Goal: Task Accomplishment & Management: Use online tool/utility

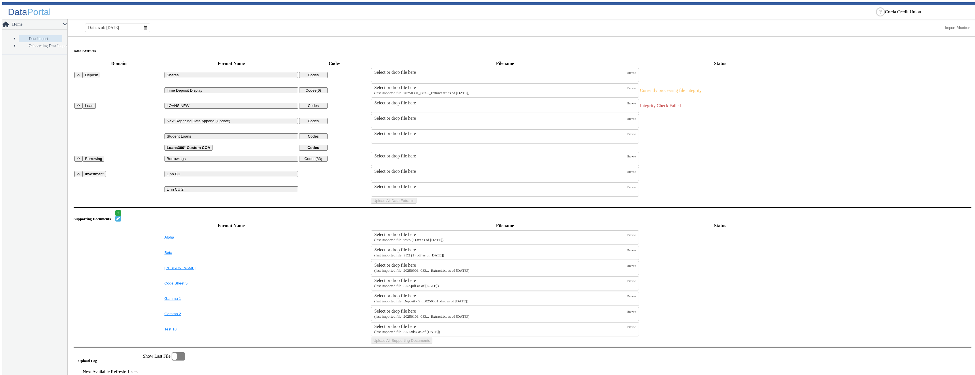
click at [423, 92] on small "(last imported file: 20250301_083..._Extract.txt as of [DATE])" at bounding box center [421, 93] width 95 height 4
click at [0, 0] on input "Select or drop file here (last imported file: 20250301_083..._Extract.txt as of…" at bounding box center [0, 0] width 0 height 0
click at [416, 204] on button "Upload All Data Extracts" at bounding box center [393, 201] width 45 height 6
click at [458, 86] on div "Select or drop file here" at bounding box center [500, 87] width 253 height 5
click at [0, 0] on input "Select or drop file here (last imported file: 20250301_083..._Extract.txt as of…" at bounding box center [0, 0] width 0 height 0
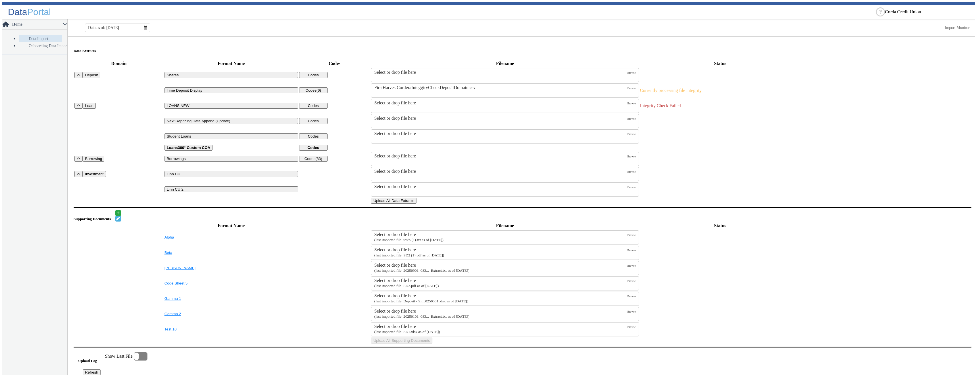
click at [416, 204] on button "Upload All Data Extracts" at bounding box center [393, 201] width 45 height 6
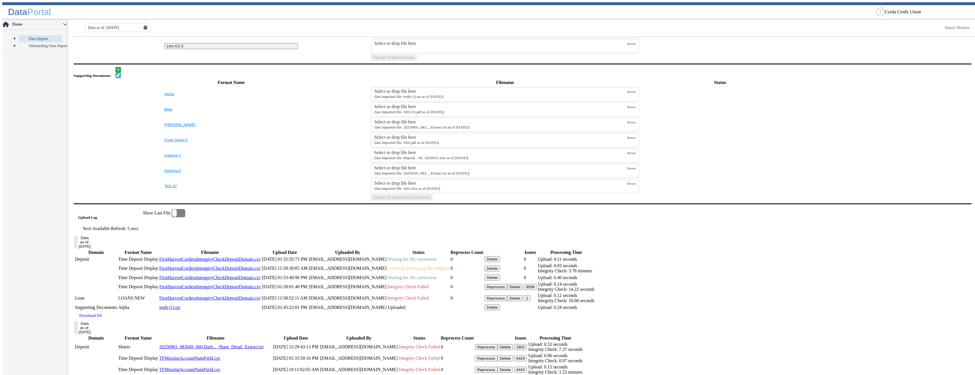
scroll to position [285, 0]
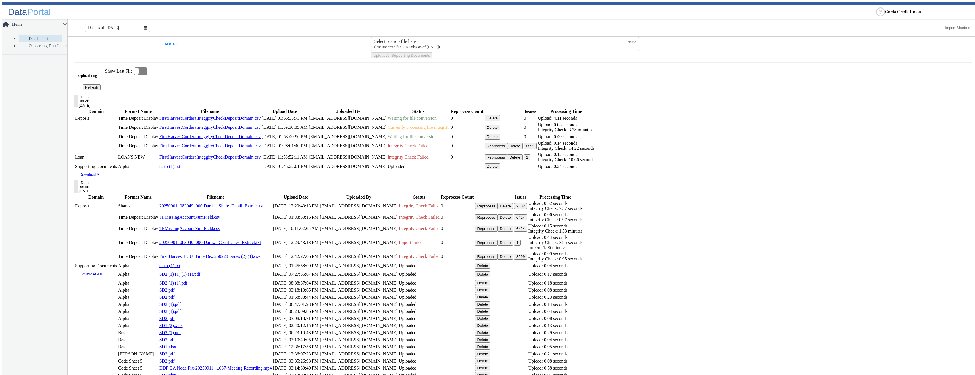
click at [500, 121] on button "Delete" at bounding box center [492, 118] width 16 height 6
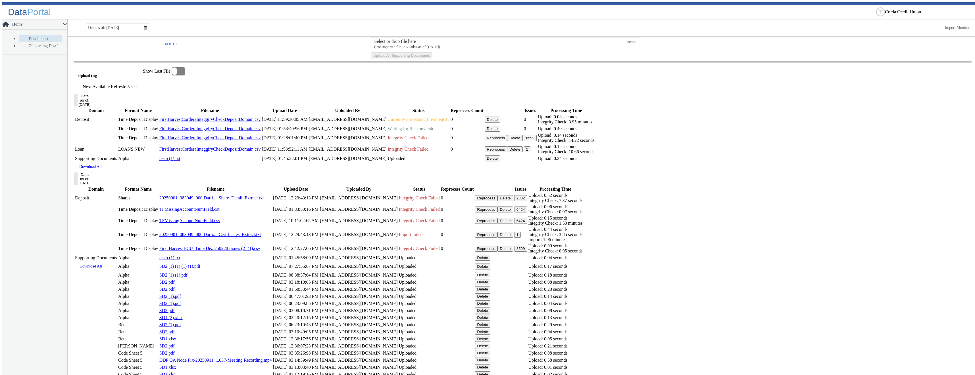
scroll to position [288, 0]
click at [500, 120] on button "Delete" at bounding box center [492, 117] width 16 height 6
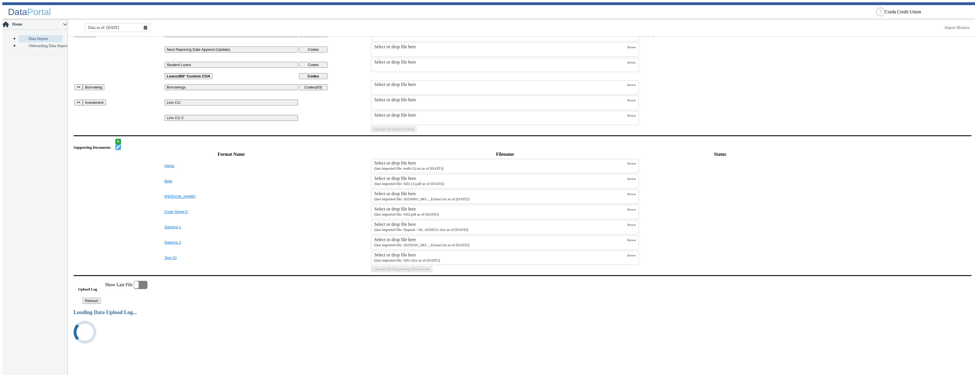
scroll to position [269, 0]
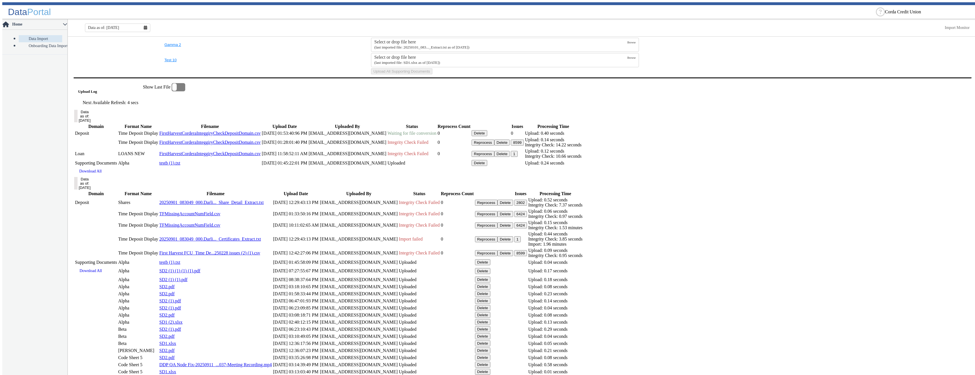
click at [487, 136] on button "Delete" at bounding box center [479, 133] width 16 height 6
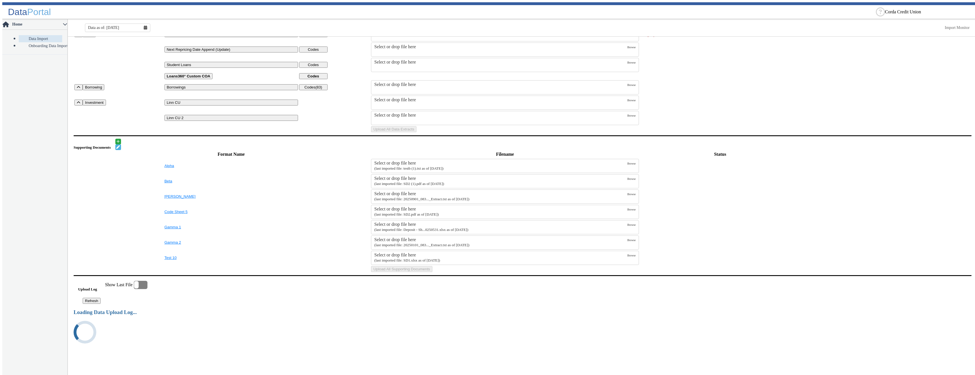
scroll to position [256, 0]
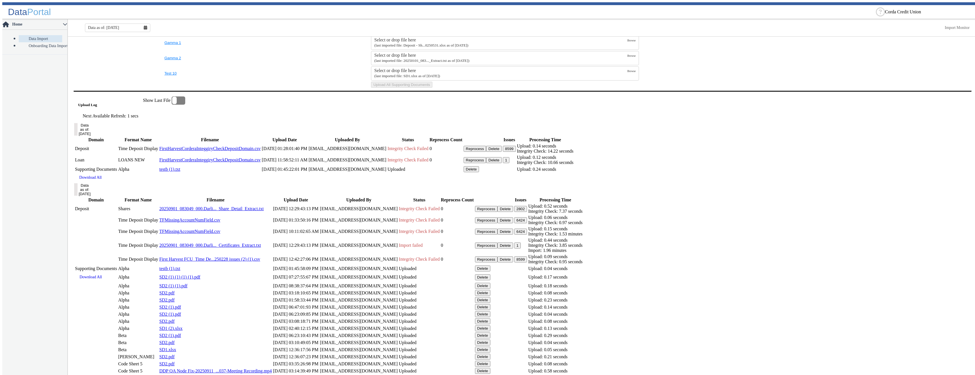
click at [501, 163] on button "Delete" at bounding box center [494, 160] width 16 height 6
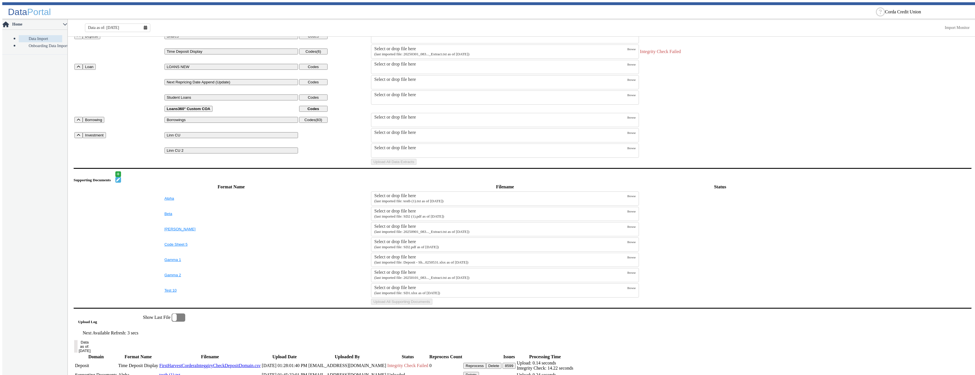
scroll to position [0, 0]
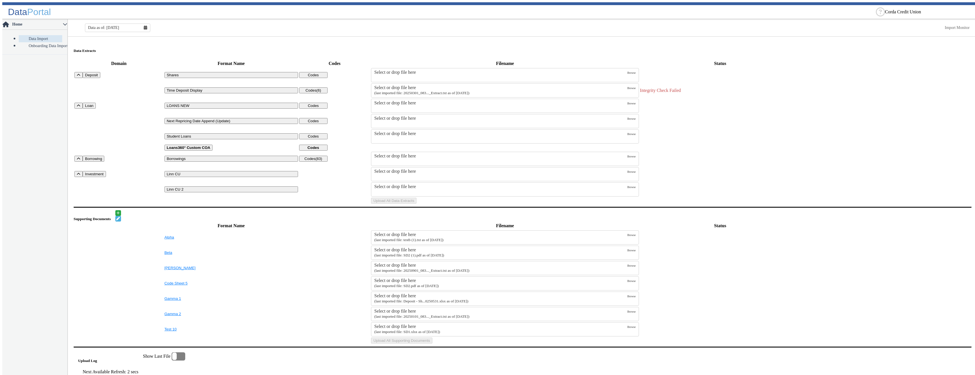
click at [384, 85] on div "Select or drop file here" at bounding box center [500, 87] width 253 height 5
click at [0, 0] on input "Select or drop file here (last imported file: 20250301_083..._Extract.txt as of…" at bounding box center [0, 0] width 0 height 0
click at [416, 204] on button "Upload All Data Extracts" at bounding box center [393, 201] width 45 height 6
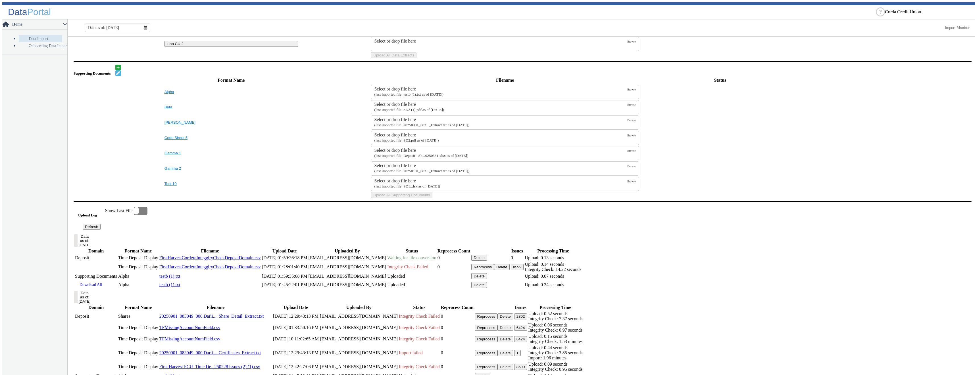
scroll to position [199, 0]
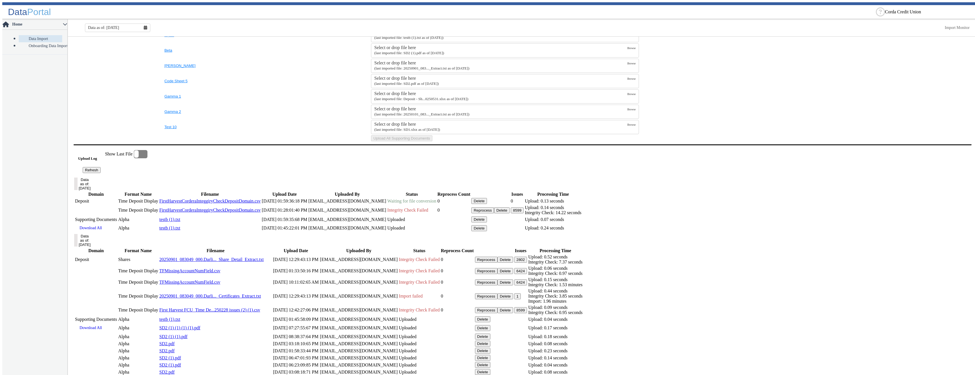
click at [101, 173] on button "Refresh" at bounding box center [92, 170] width 18 height 6
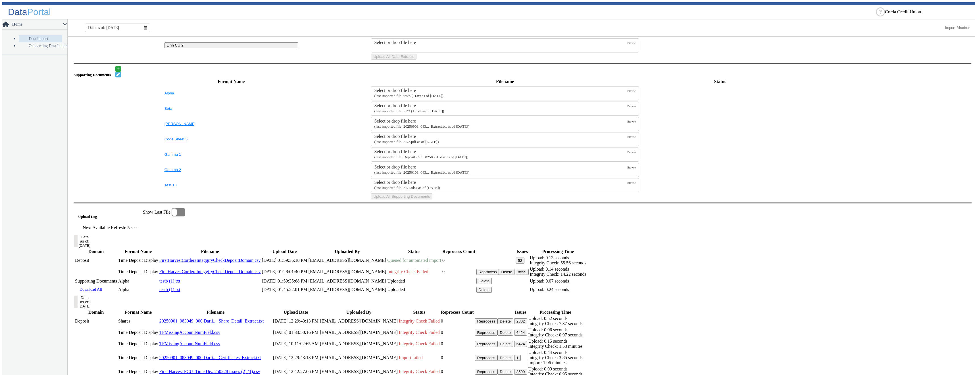
scroll to position [226, 0]
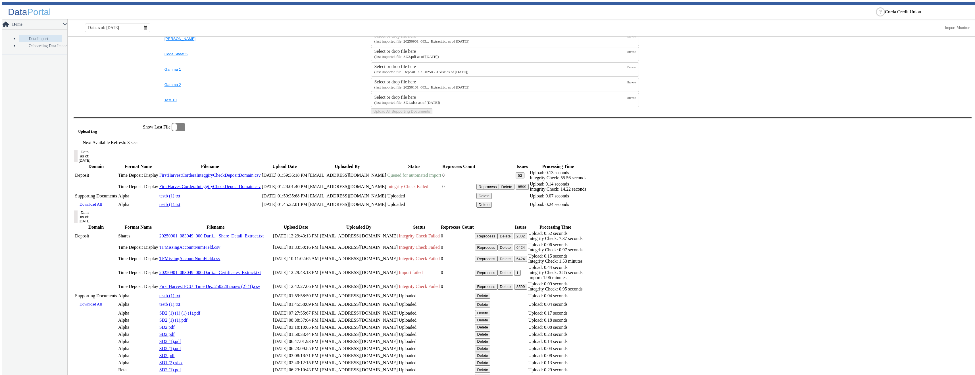
click at [524, 179] on button "52" at bounding box center [519, 176] width 9 height 6
click at [528, 191] on button "8599" at bounding box center [521, 188] width 13 height 6
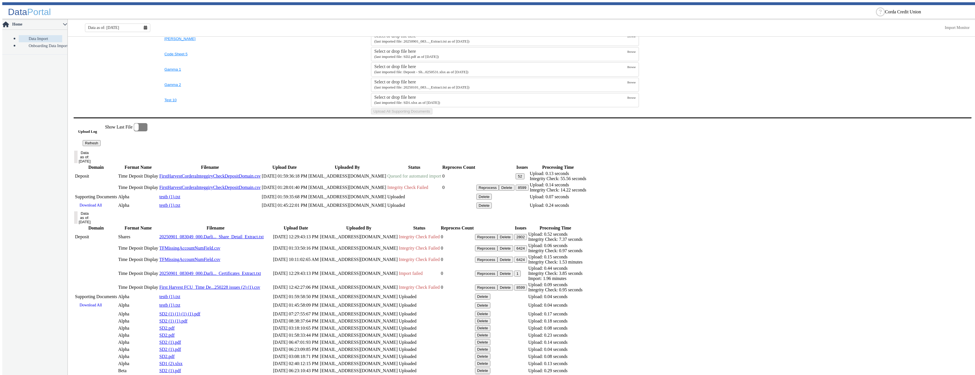
drag, startPoint x: 584, startPoint y: 212, endPoint x: 591, endPoint y: 206, distance: 8.8
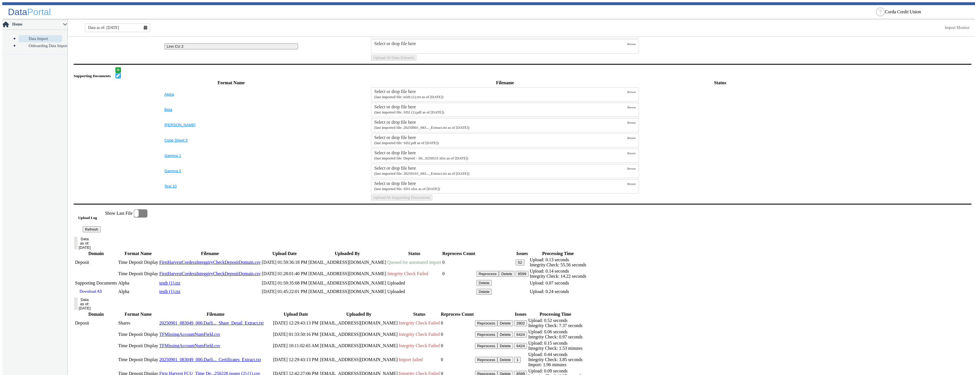
scroll to position [83, 0]
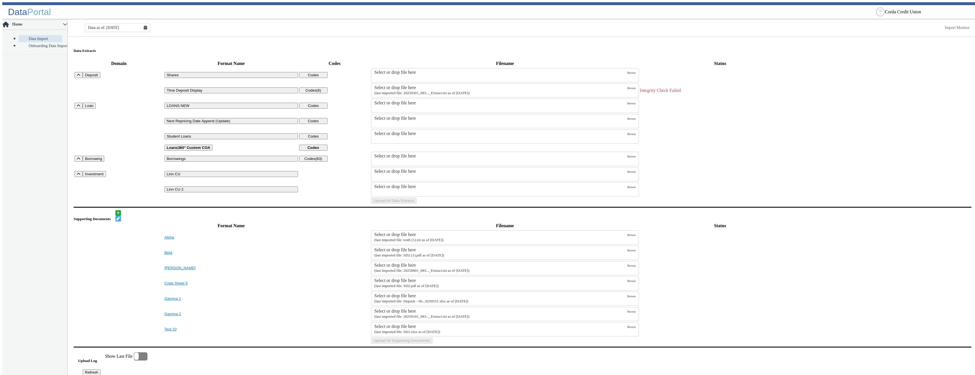
click at [569, 104] on div "Select or drop file here" at bounding box center [500, 103] width 253 height 5
click at [0, 0] on input "Select or drop file here" at bounding box center [0, 0] width 0 height 0
click at [416, 204] on button "Upload All Data Extracts" at bounding box center [393, 201] width 45 height 6
click at [408, 107] on button "Clear" at bounding box center [395, 106] width 27 height 5
click at [627, 87] on span "Browse" at bounding box center [631, 88] width 8 height 3
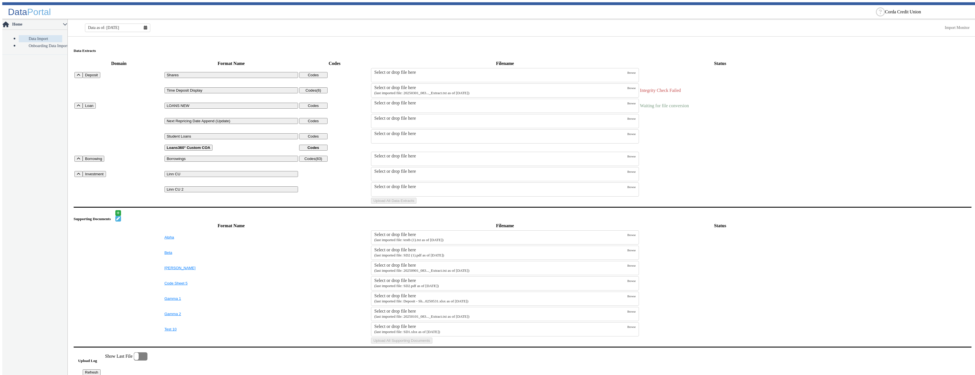
click at [0, 0] on input "Select or drop file here (last imported file: 20250301_083..._Extract.txt as of…" at bounding box center [0, 0] width 0 height 0
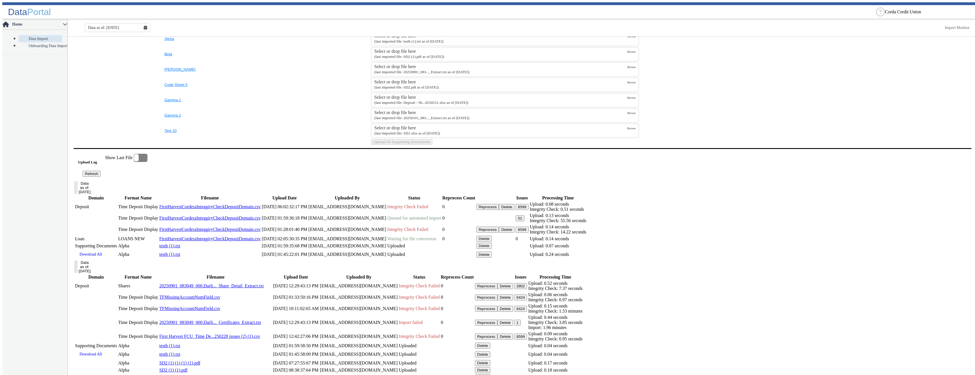
scroll to position [288, 0]
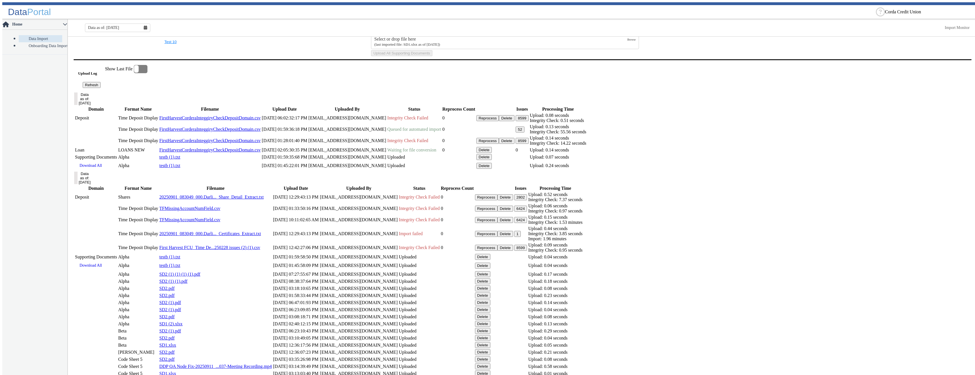
click at [514, 144] on button "Delete" at bounding box center [507, 141] width 16 height 6
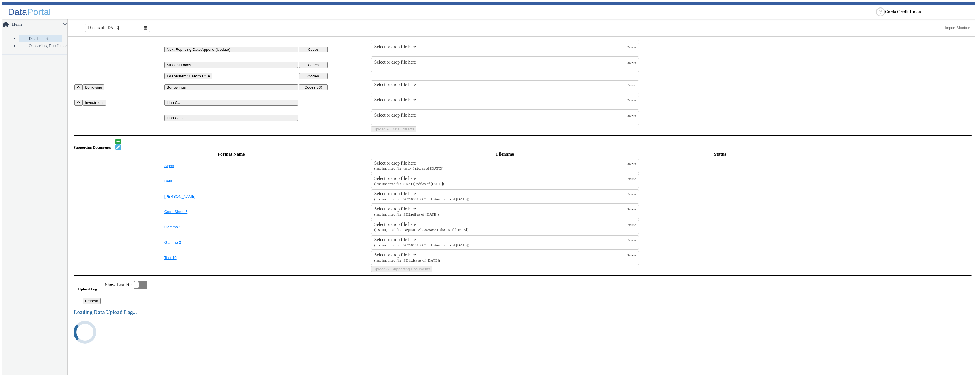
scroll to position [274, 0]
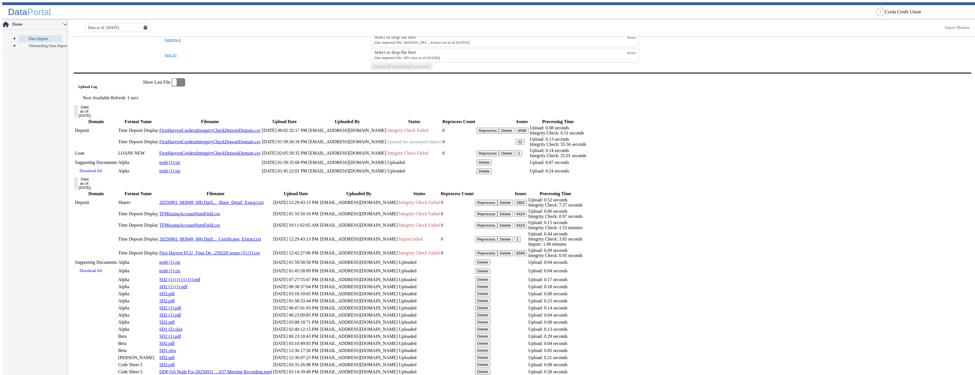
click at [514, 134] on button "Delete" at bounding box center [507, 131] width 16 height 6
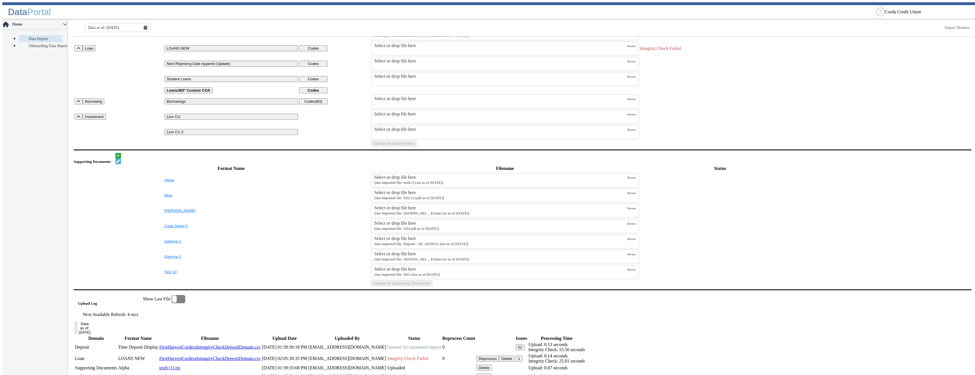
scroll to position [0, 0]
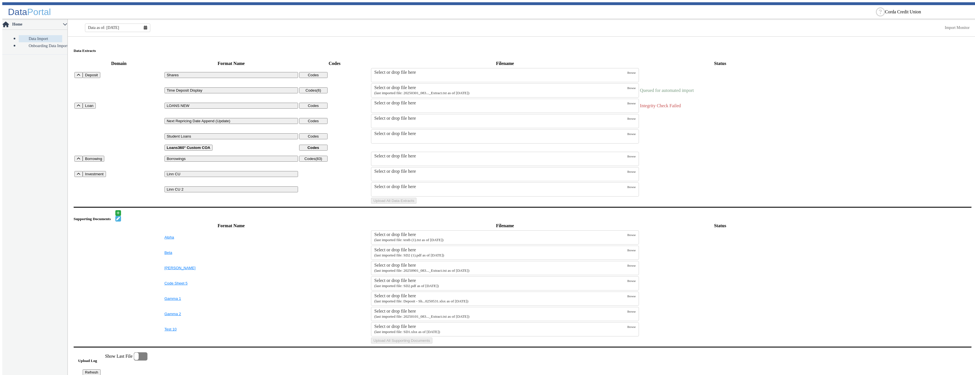
click at [413, 87] on div "Select or drop file here" at bounding box center [500, 87] width 253 height 5
click at [0, 0] on input "Select or drop file here (last imported file: 20250301_083..._Extract.txt as of…" at bounding box center [0, 0] width 0 height 0
click at [498, 205] on div "Domain Format Name Codes Filename Status Deposit Shares Codes Select or drop fi…" at bounding box center [523, 131] width 898 height 145
click at [416, 204] on button "Upload All Data Extracts" at bounding box center [393, 201] width 45 height 6
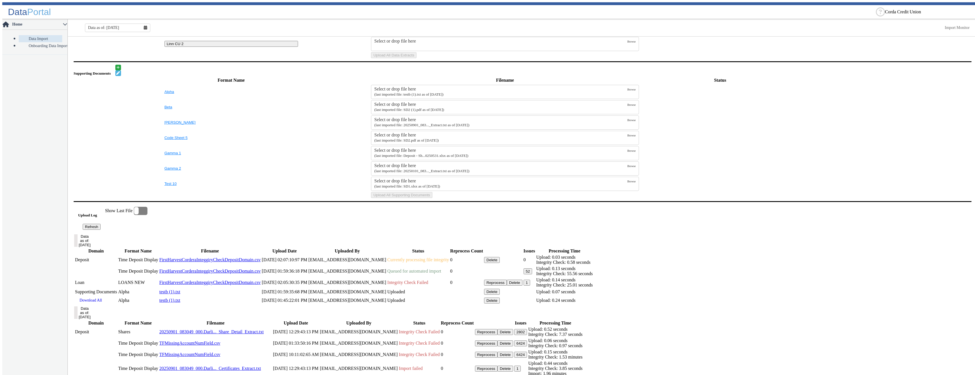
scroll to position [256, 0]
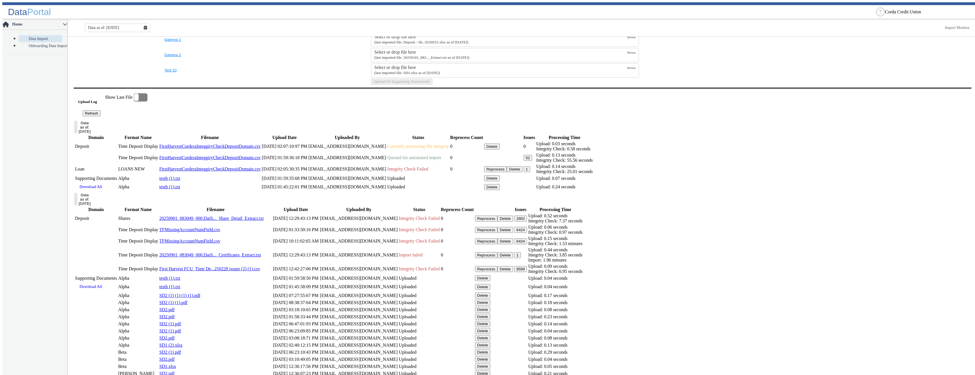
click at [101, 116] on button "Refresh" at bounding box center [92, 113] width 18 height 6
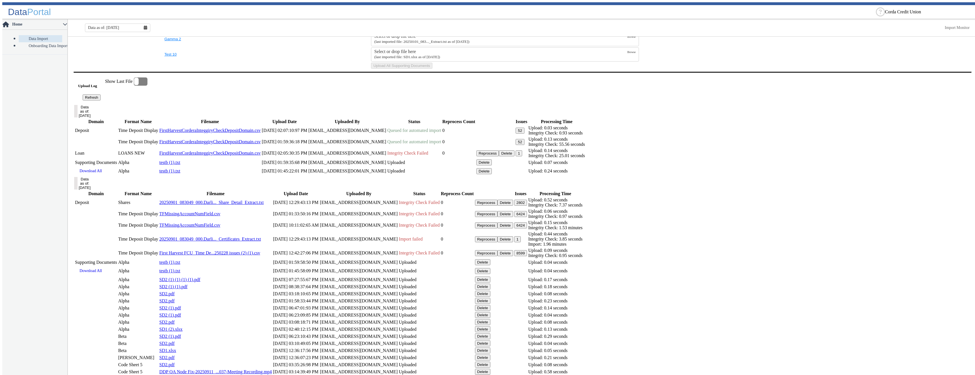
click at [524, 134] on button "52" at bounding box center [519, 131] width 9 height 6
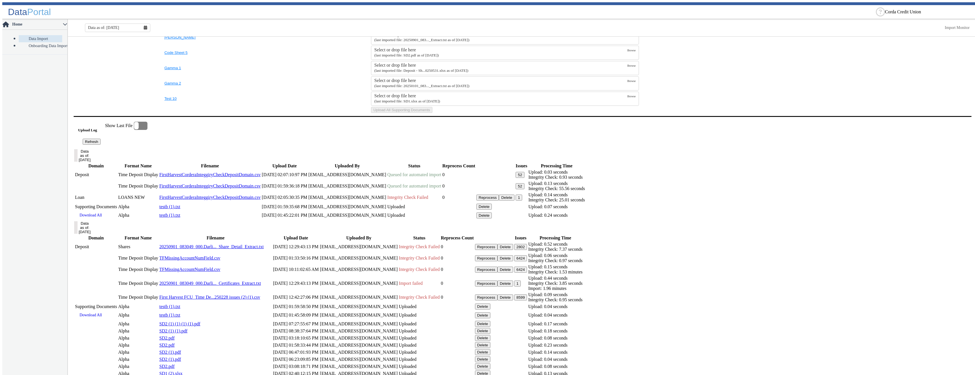
scroll to position [271, 0]
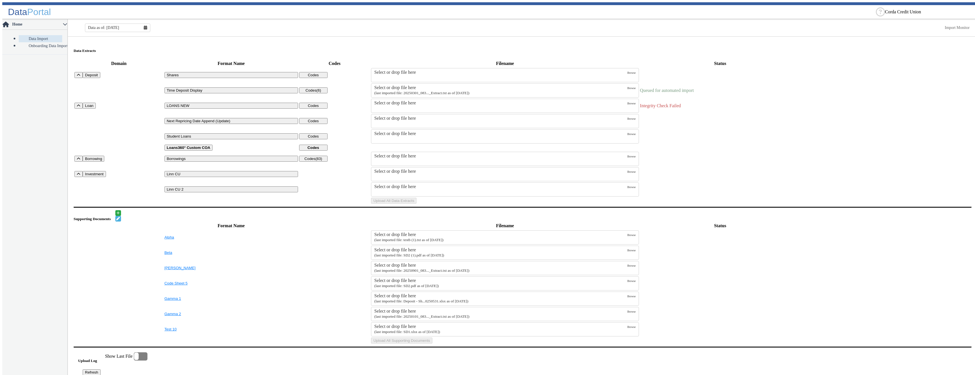
click at [413, 95] on td "Select or drop file here (last imported file: 20250301_083..._Extract.txt as of…" at bounding box center [505, 90] width 268 height 15
click at [416, 88] on label "Select or drop file here (last imported file: 20250301_083..._Extract.txt as of…" at bounding box center [500, 90] width 253 height 11
click at [0, 0] on input "Select or drop file here (last imported file: 20250301_083..._Extract.txt as of…" at bounding box center [0, 0] width 0 height 0
click at [416, 204] on button "Upload All Data Extracts" at bounding box center [393, 201] width 45 height 6
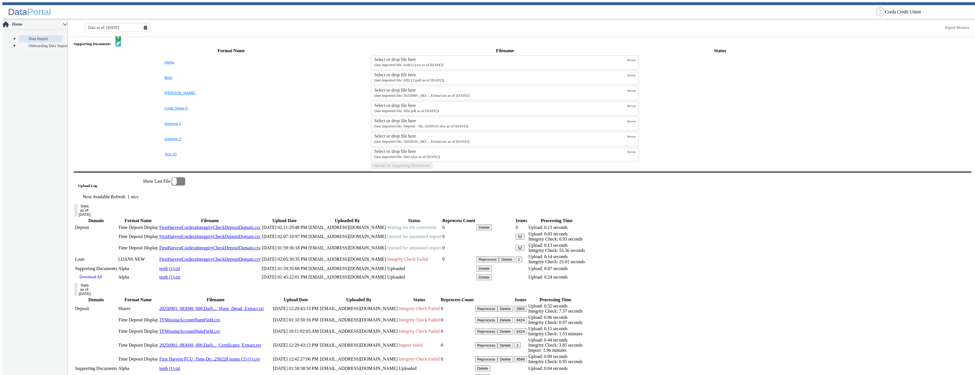
scroll to position [143, 0]
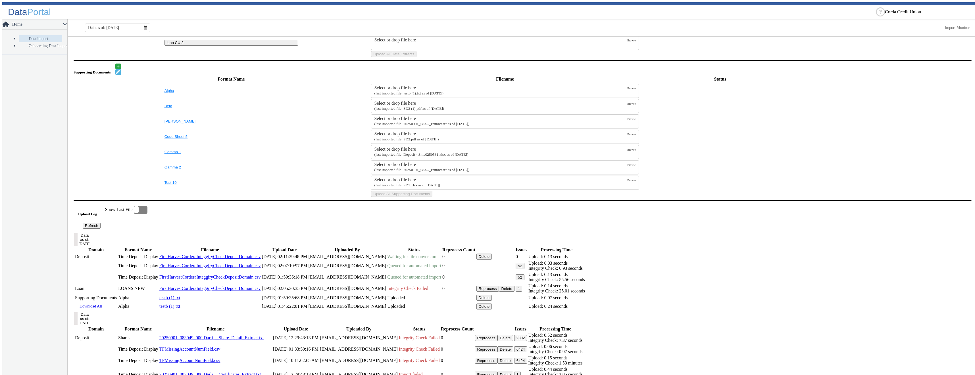
drag, startPoint x: 119, startPoint y: 296, endPoint x: 120, endPoint y: 293, distance: 3.2
click at [101, 229] on button "Refresh" at bounding box center [92, 226] width 18 height 6
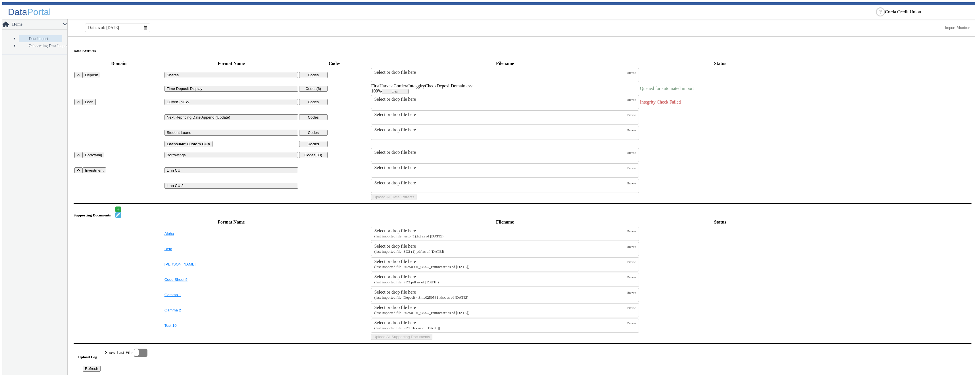
scroll to position [170, 0]
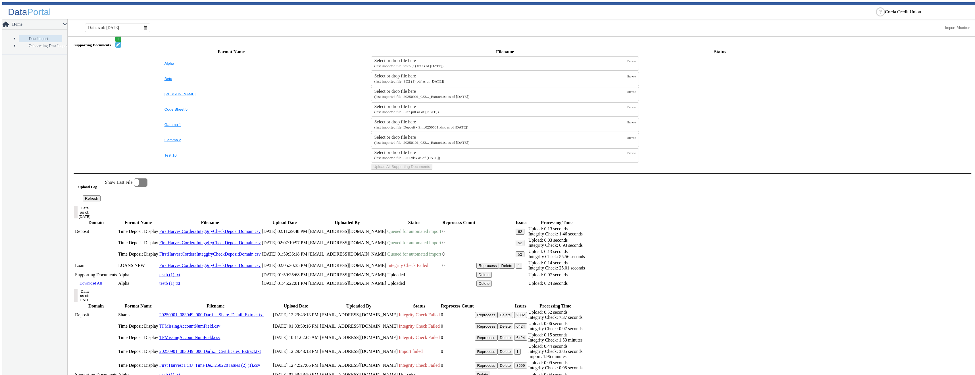
click at [101, 202] on button "Refresh" at bounding box center [92, 199] width 18 height 6
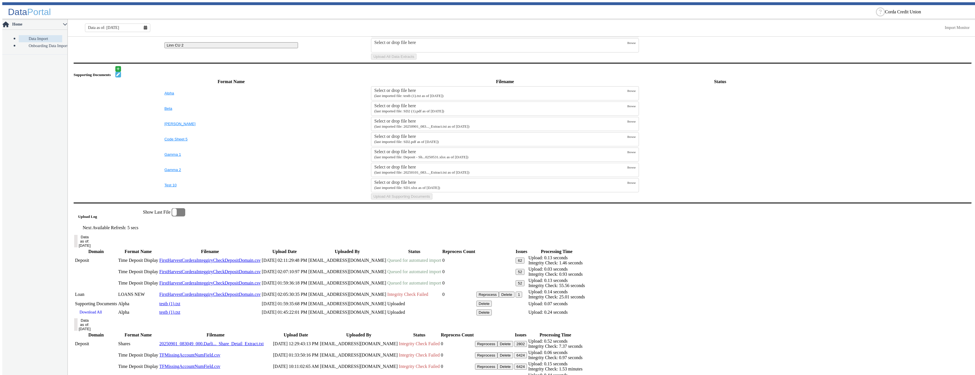
scroll to position [254, 0]
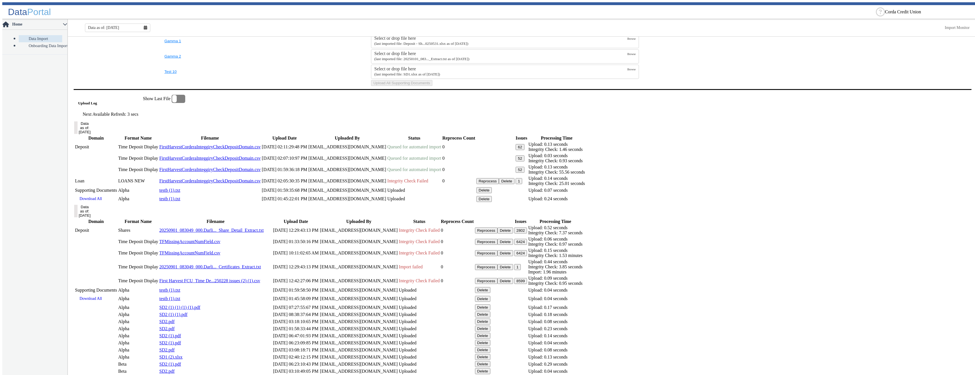
click at [524, 150] on button "62" at bounding box center [519, 147] width 9 height 6
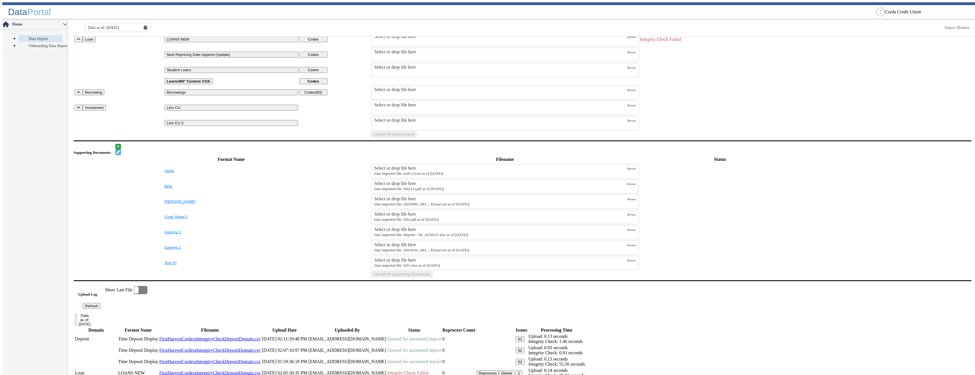
scroll to position [233, 0]
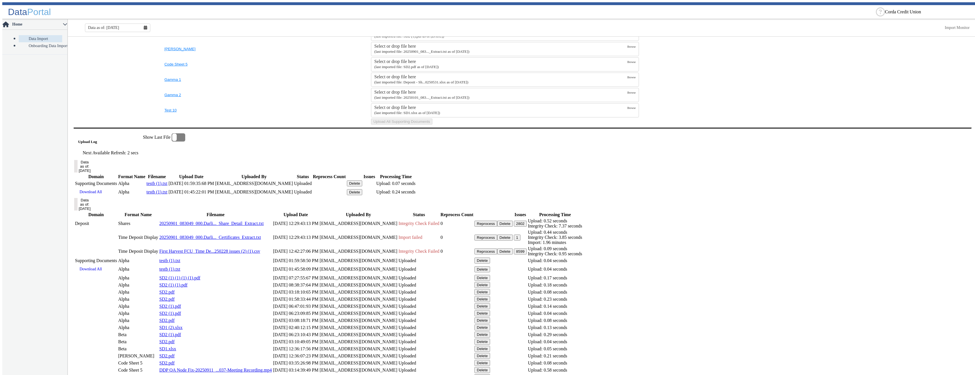
scroll to position [20, 0]
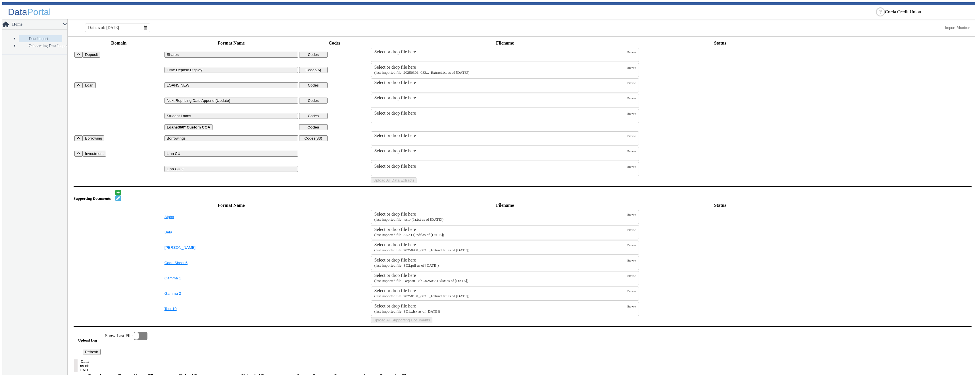
click at [146, 24] on div "Data as of: [DATE]" at bounding box center [117, 28] width 65 height 9
click at [109, 83] on button "Aug" at bounding box center [118, 85] width 18 height 8
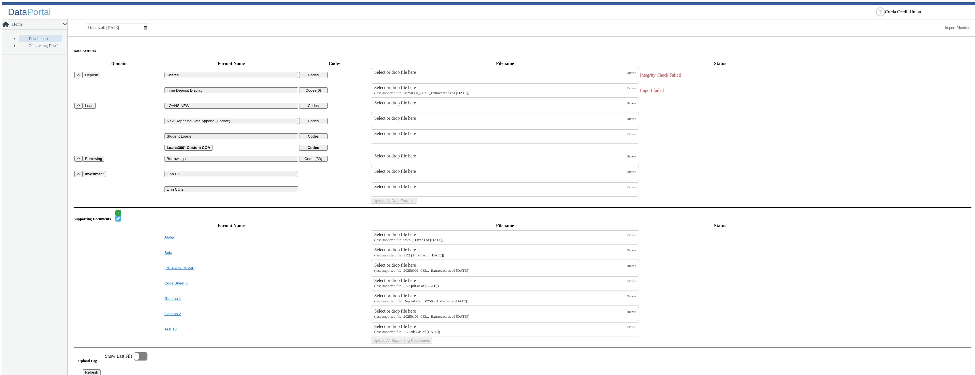
click at [431, 85] on div "Select or drop file here" at bounding box center [500, 87] width 253 height 5
click at [0, 0] on input "Select or drop file here (last imported file: 20250301_083..._Extract.txt as of…" at bounding box center [0, 0] width 0 height 0
click at [416, 204] on button "Upload All Data Extracts" at bounding box center [393, 201] width 45 height 6
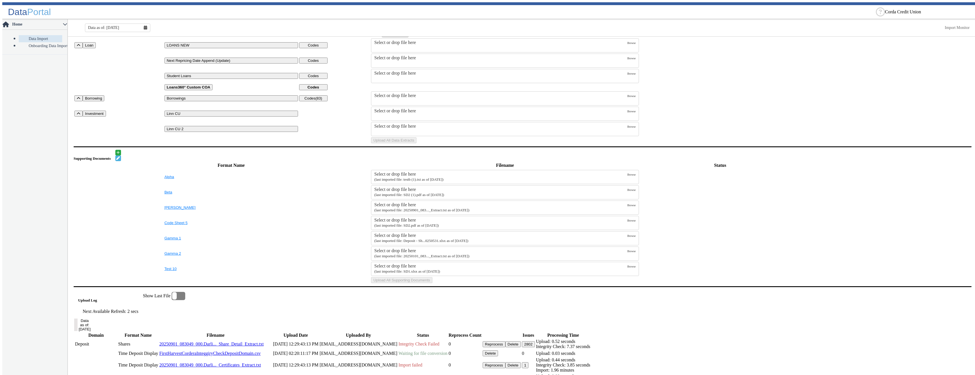
scroll to position [199, 0]
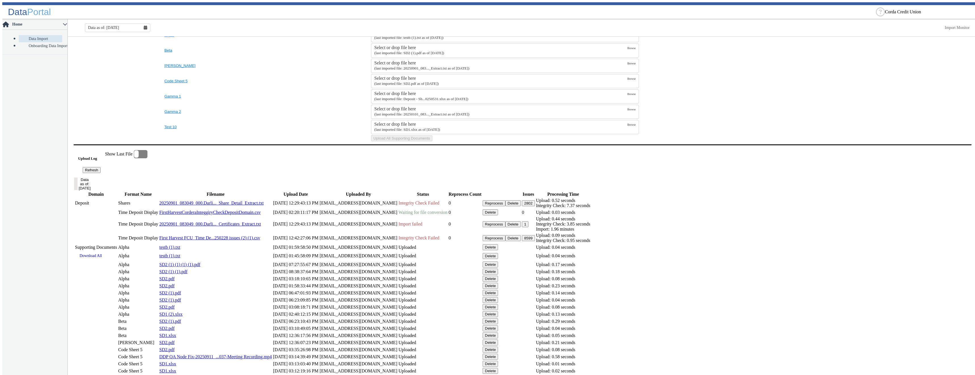
click at [101, 173] on button "Refresh" at bounding box center [92, 170] width 18 height 6
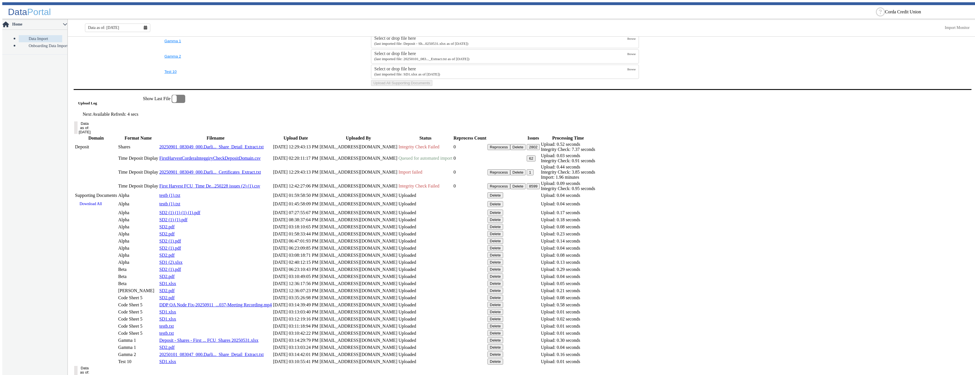
scroll to position [283, 0]
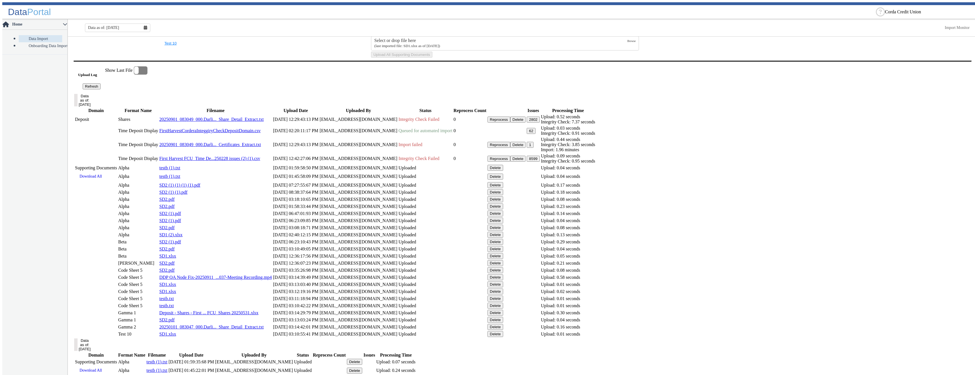
click at [453, 136] on td "Queued for automated import" at bounding box center [425, 131] width 55 height 11
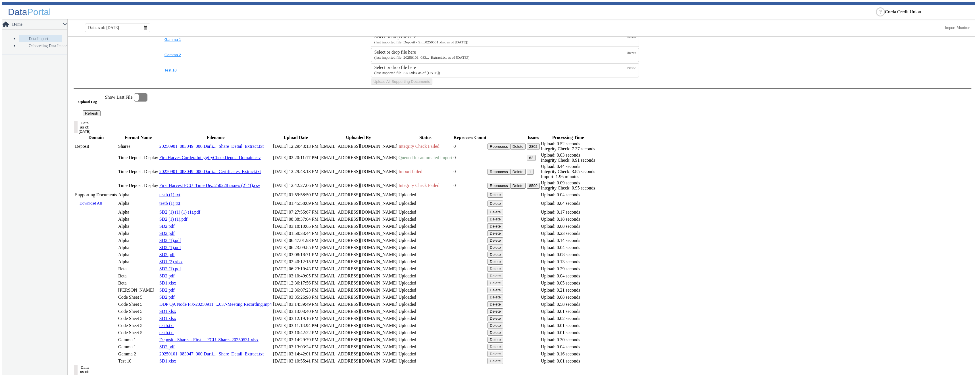
scroll to position [341, 0]
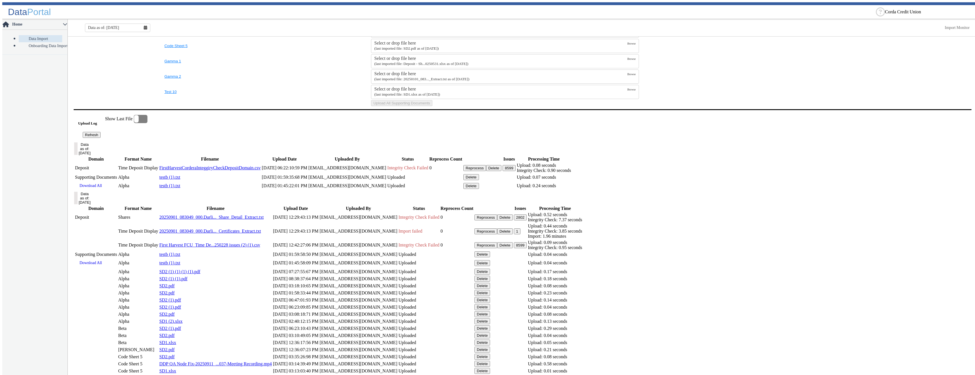
scroll to position [39, 0]
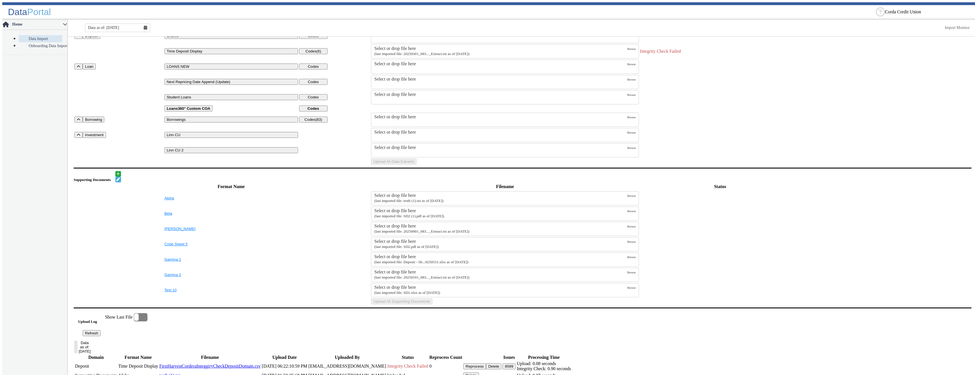
click at [432, 48] on div "Select or drop file here" at bounding box center [500, 48] width 253 height 5
click at [0, 0] on input "Select or drop file here (last imported file: 20250301_083..._Extract.txt as of…" at bounding box center [0, 0] width 0 height 0
click at [416, 165] on button "Upload All Data Extracts" at bounding box center [393, 162] width 45 height 6
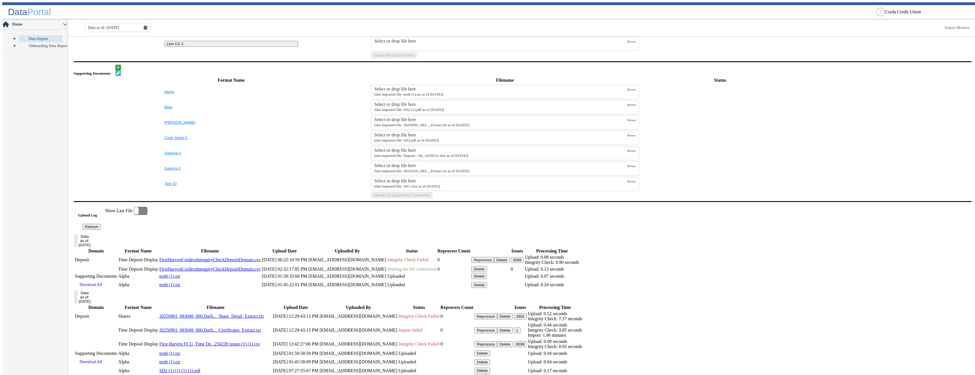
scroll to position [248, 0]
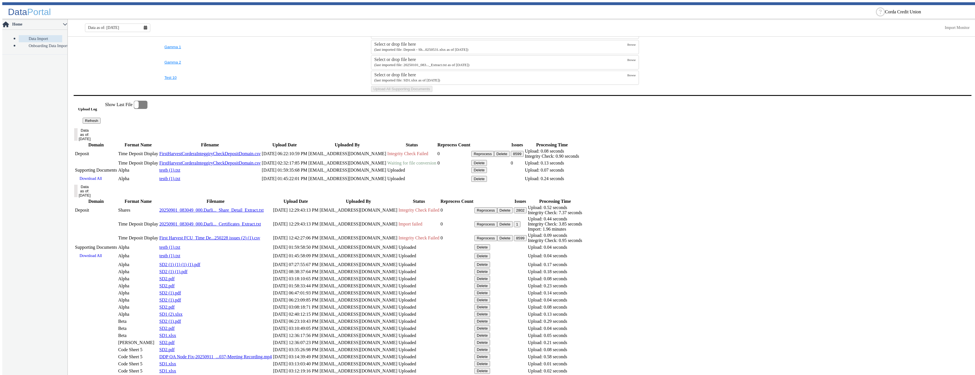
click at [101, 124] on button "Refresh" at bounding box center [92, 121] width 18 height 6
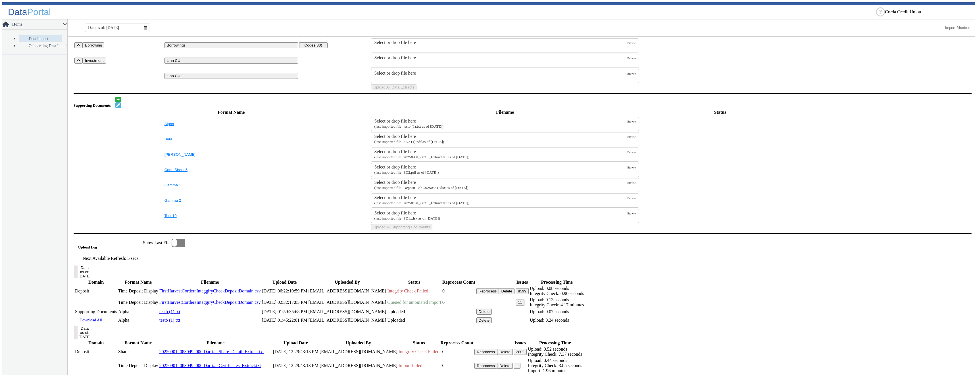
scroll to position [227, 0]
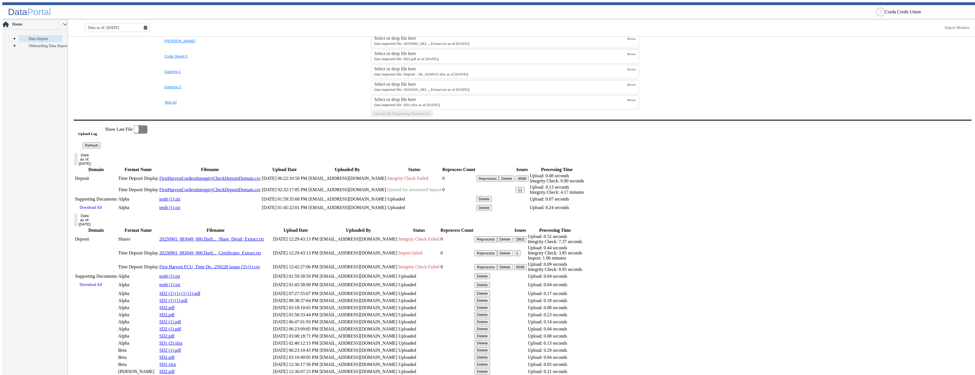
click at [524, 193] on button "11" at bounding box center [519, 190] width 9 height 6
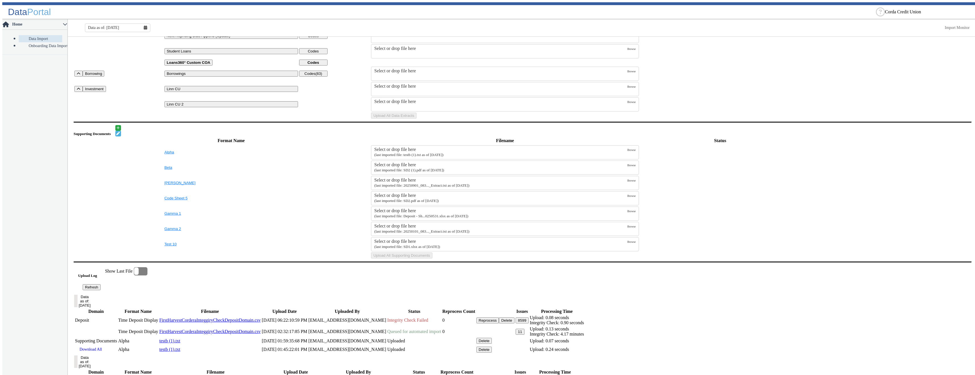
scroll to position [0, 0]
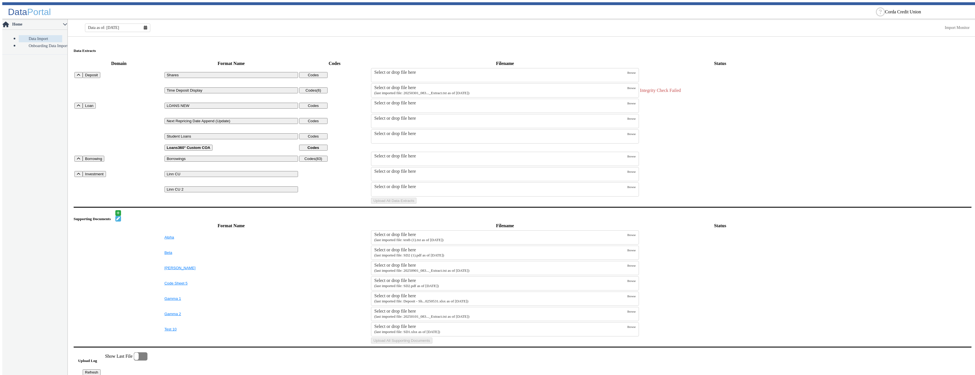
click at [450, 86] on div "Select or drop file here" at bounding box center [500, 87] width 253 height 5
click at [0, 0] on input "Select or drop file here (last imported file: 20250301_083..._Extract.txt as of…" at bounding box center [0, 0] width 0 height 0
click at [415, 86] on span "FirstHarvestCorderaInteggiryCheckDepositDomain.csv" at bounding box center [424, 87] width 101 height 5
click at [0, 0] on input "FirstHarvestCorderaInteggiryCheckDepositDomain.csv" at bounding box center [0, 0] width 0 height 0
click at [416, 204] on button "Upload All Data Extracts" at bounding box center [393, 201] width 45 height 6
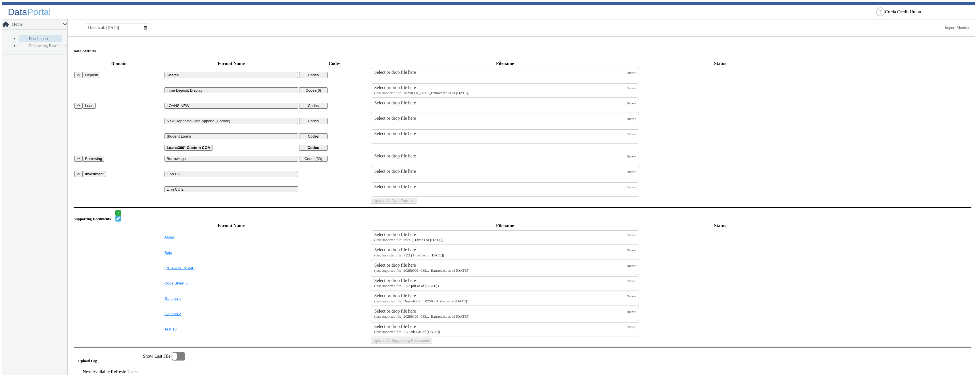
click at [405, 87] on div "Select or drop file here" at bounding box center [500, 87] width 253 height 5
click at [0, 0] on input "Select or drop file here (last imported file: 20250301_083..._Extract.txt as of…" at bounding box center [0, 0] width 0 height 0
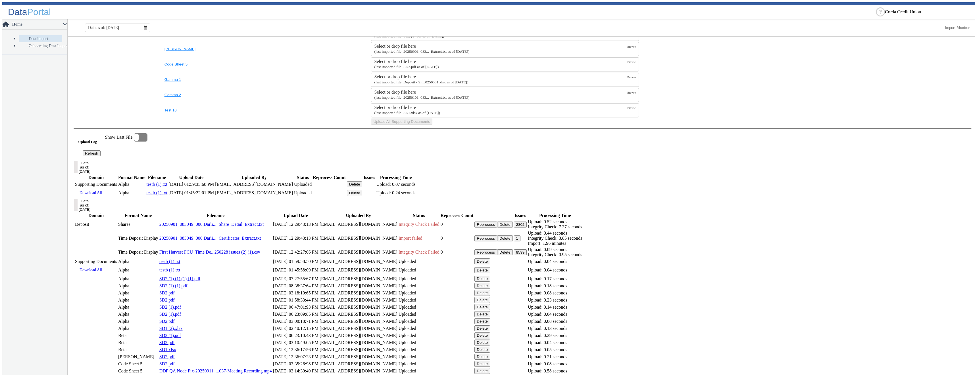
scroll to position [134, 0]
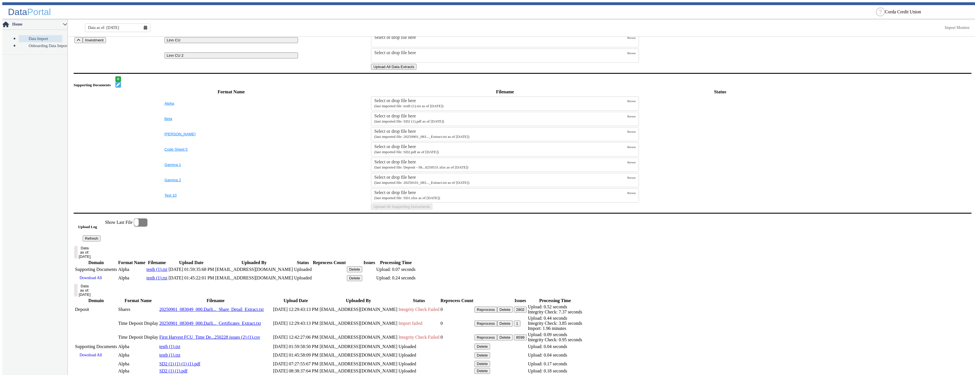
click at [416, 70] on button "Upload All Data Extracts" at bounding box center [393, 67] width 45 height 6
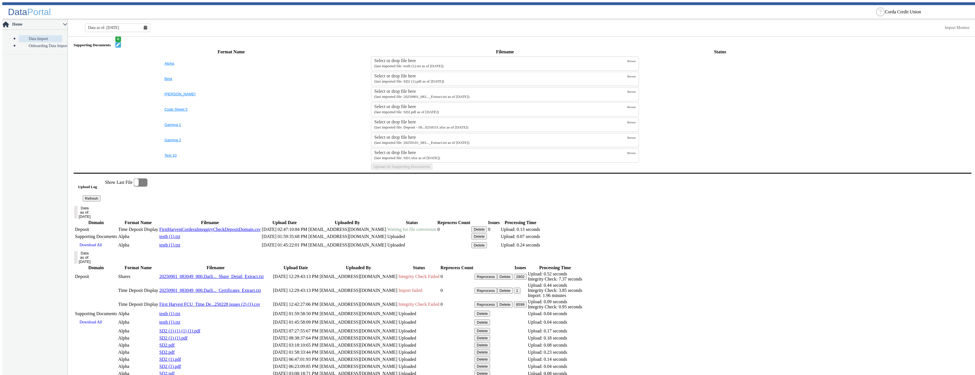
scroll to position [199, 0]
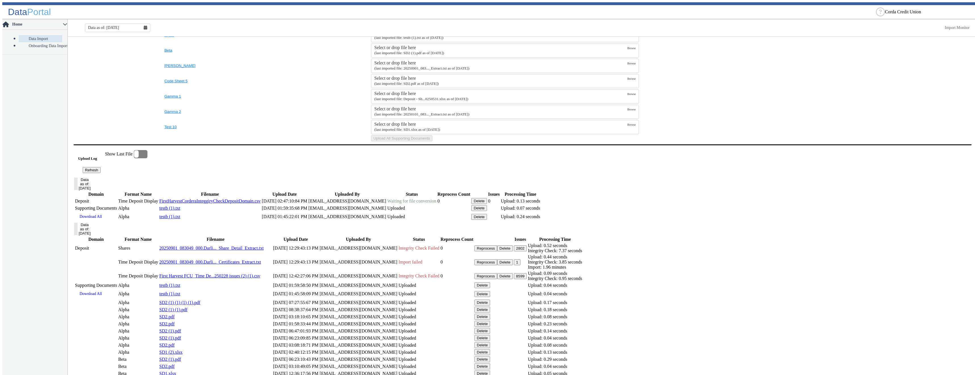
click at [101, 173] on button "Refresh" at bounding box center [92, 170] width 18 height 6
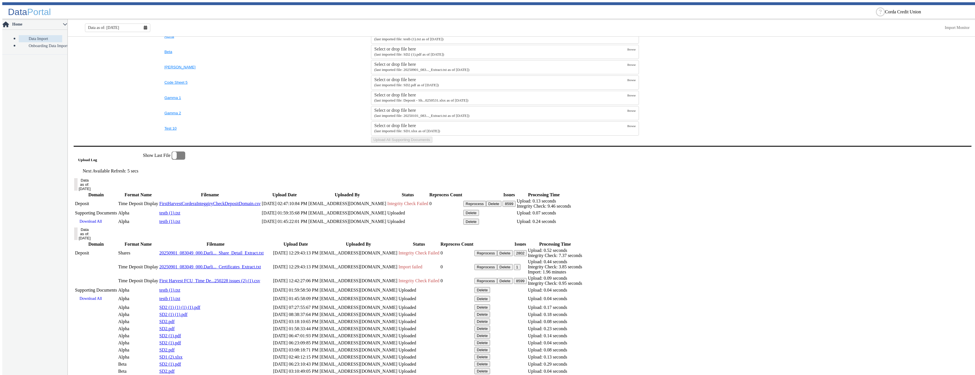
scroll to position [226, 0]
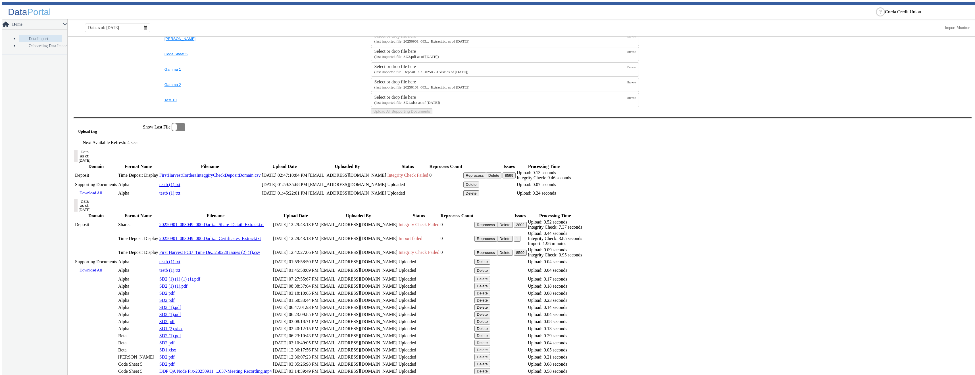
click at [515, 179] on button "8599" at bounding box center [508, 176] width 13 height 6
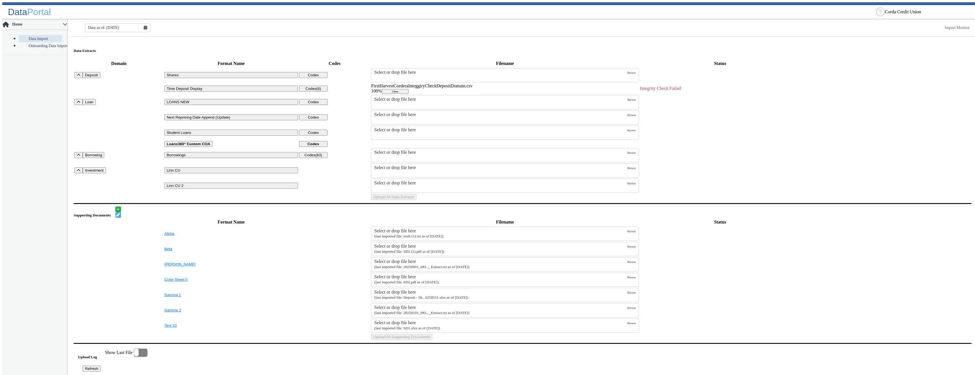
scroll to position [199, 0]
click at [425, 85] on div "Select or drop file here" at bounding box center [500, 87] width 253 height 5
click at [0, 0] on input "Select or drop file here (last imported file: 20250301_083..._Extract.txt as of…" at bounding box center [0, 0] width 0 height 0
click at [416, 204] on button "Upload All Data Extracts" at bounding box center [393, 201] width 45 height 6
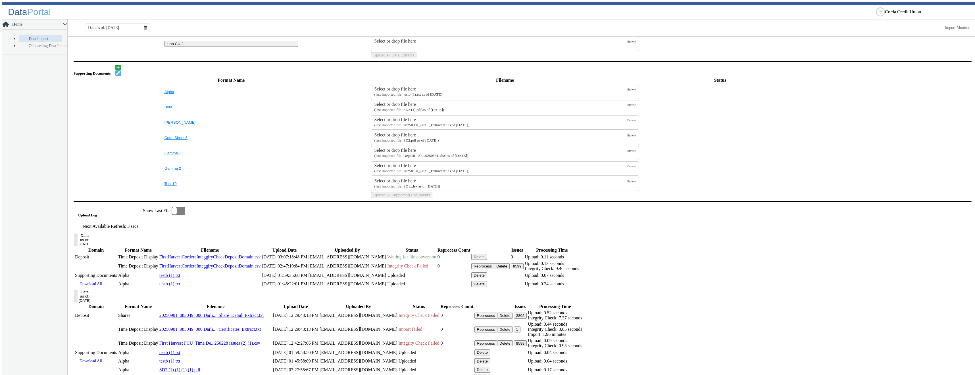
scroll to position [199, 0]
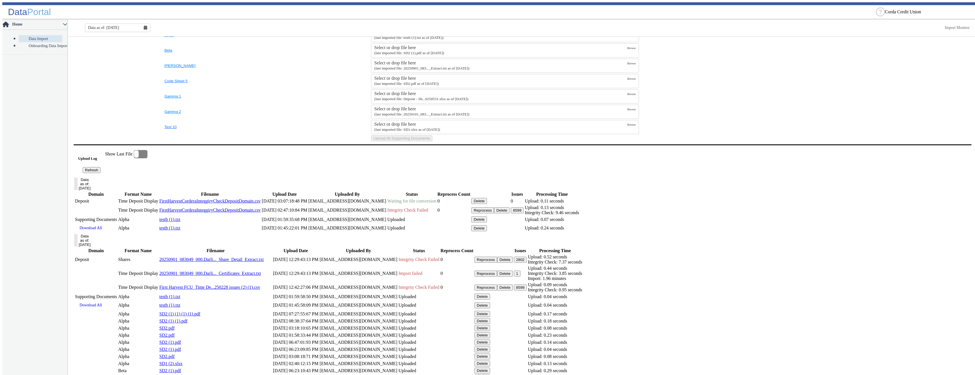
click at [101, 173] on button "Refresh" at bounding box center [92, 170] width 18 height 6
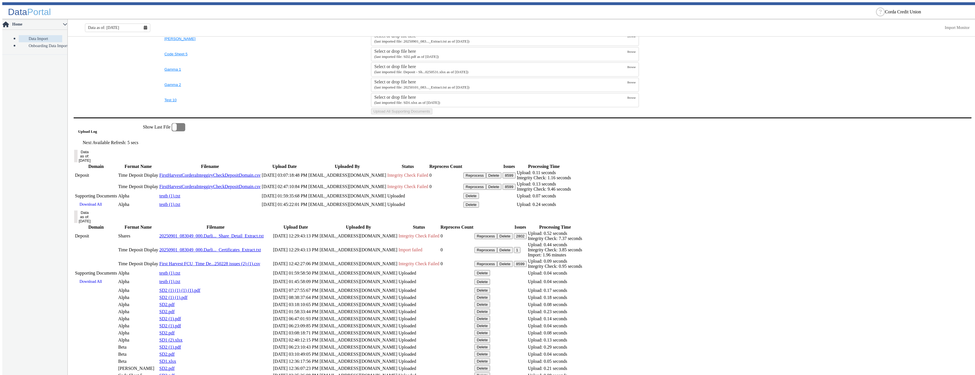
scroll to position [253, 0]
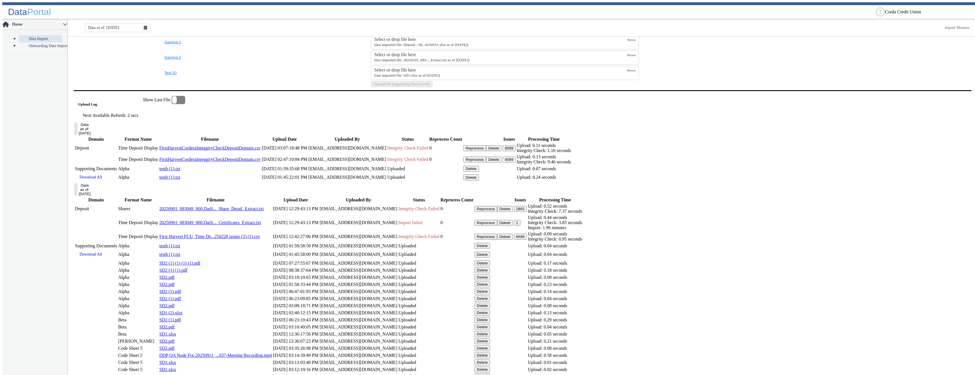
click at [515, 151] on button "8599" at bounding box center [508, 148] width 13 height 6
click at [515, 152] on button "8599" at bounding box center [508, 149] width 13 height 6
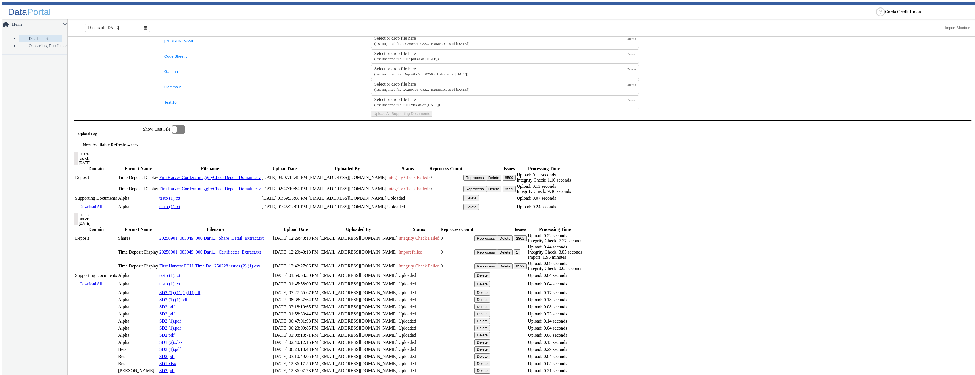
scroll to position [256, 0]
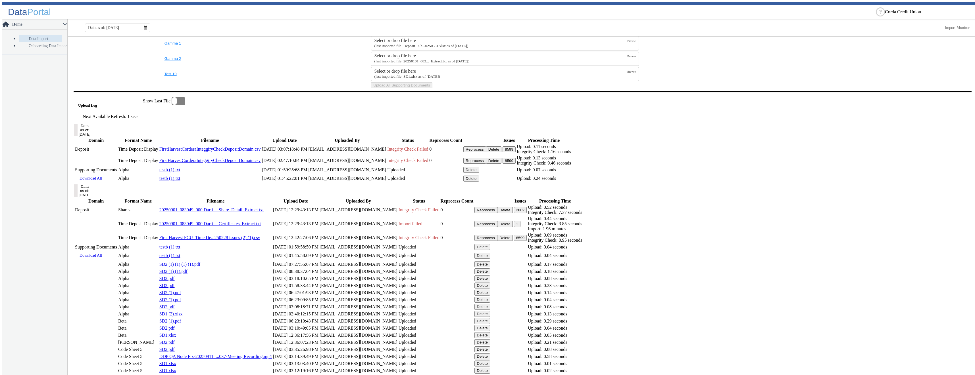
click at [501, 152] on button "Delete" at bounding box center [494, 150] width 16 height 6
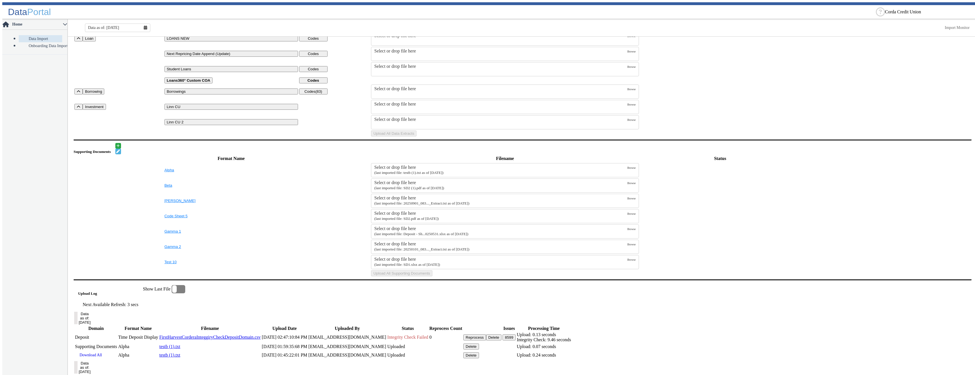
scroll to position [0, 0]
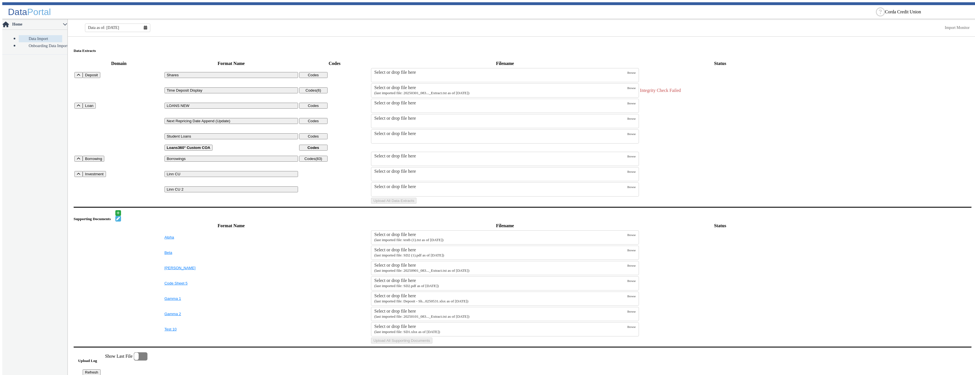
click at [443, 99] on td "Select or drop file here Browse" at bounding box center [505, 106] width 268 height 15
click at [444, 91] on small "(last imported file: 20250301_083..._Extract.txt as of [DATE])" at bounding box center [421, 93] width 95 height 4
click at [0, 0] on input "Select or drop file here (last imported file: 20250301_083..._Extract.txt as of…" at bounding box center [0, 0] width 0 height 0
click at [416, 204] on button "Upload All Data Extracts" at bounding box center [393, 201] width 45 height 6
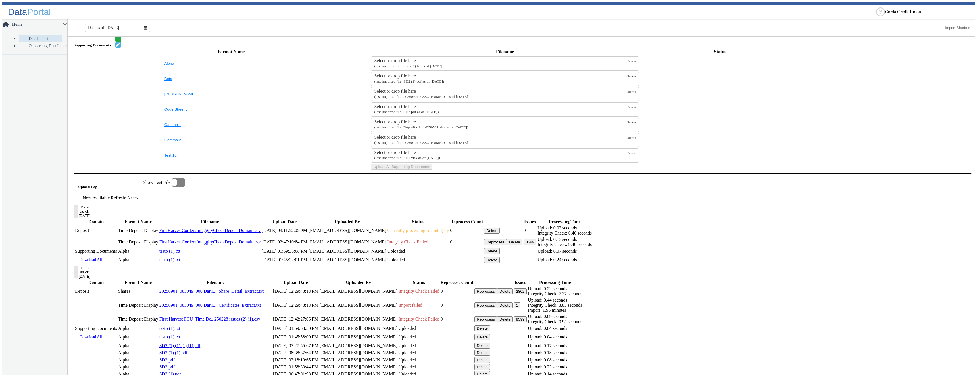
scroll to position [253, 0]
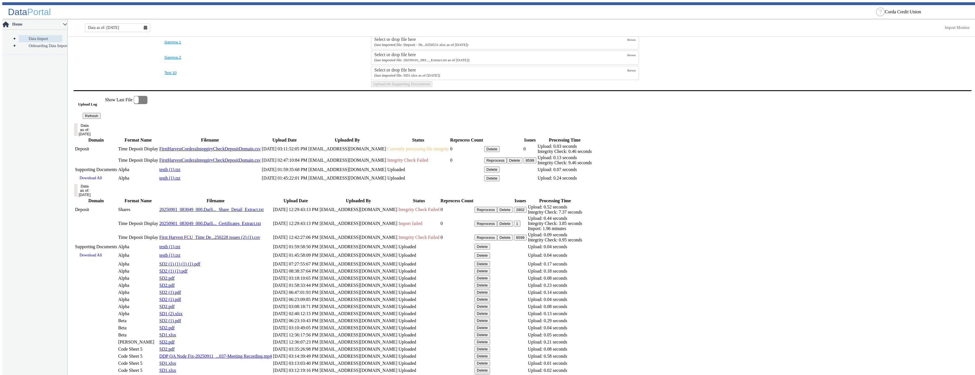
click at [101, 119] on button "Refresh" at bounding box center [92, 116] width 18 height 6
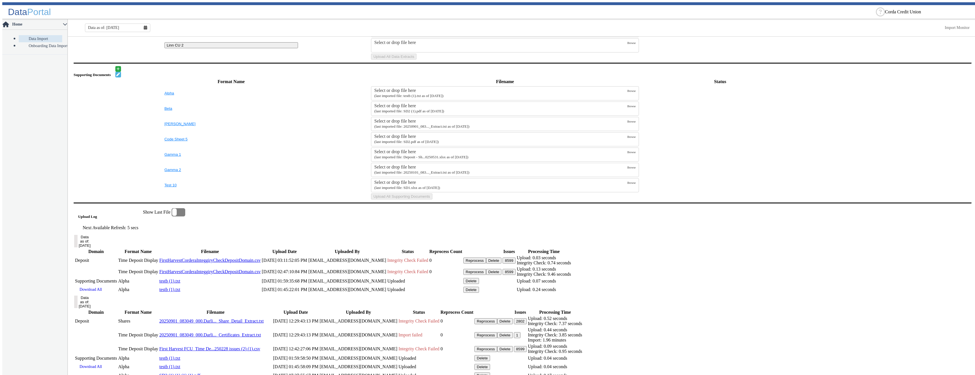
scroll to position [226, 0]
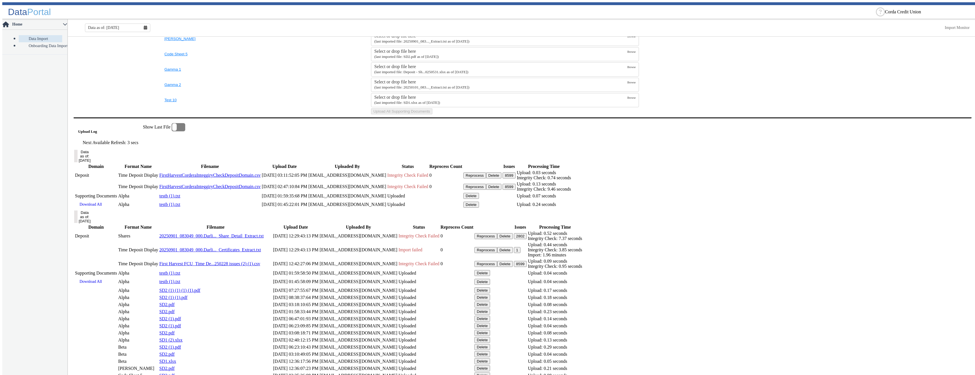
click at [515, 179] on button "8599" at bounding box center [508, 176] width 13 height 6
click at [501, 179] on button "Delete" at bounding box center [494, 176] width 16 height 6
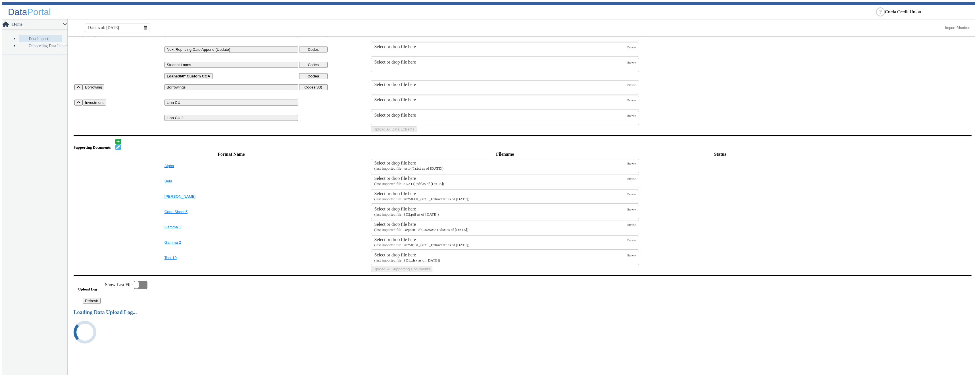
scroll to position [0, 0]
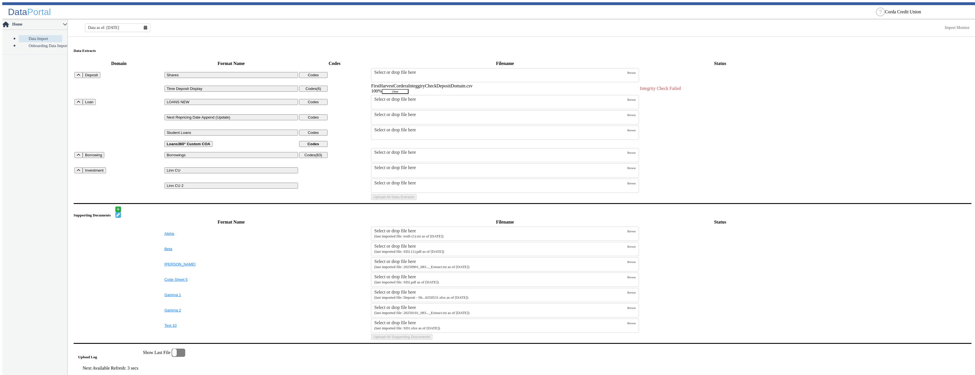
click at [408, 89] on button "Clear" at bounding box center [395, 91] width 27 height 5
click at [402, 85] on div "Select or drop file here" at bounding box center [500, 87] width 253 height 5
click at [0, 0] on input "Select or drop file here (last imported file: 20250301_083..._Extract.txt as of…" at bounding box center [0, 0] width 0 height 0
click at [416, 204] on button "Upload All Data Extracts" at bounding box center [393, 201] width 45 height 6
click at [423, 86] on div "Select or drop file here" at bounding box center [500, 87] width 253 height 5
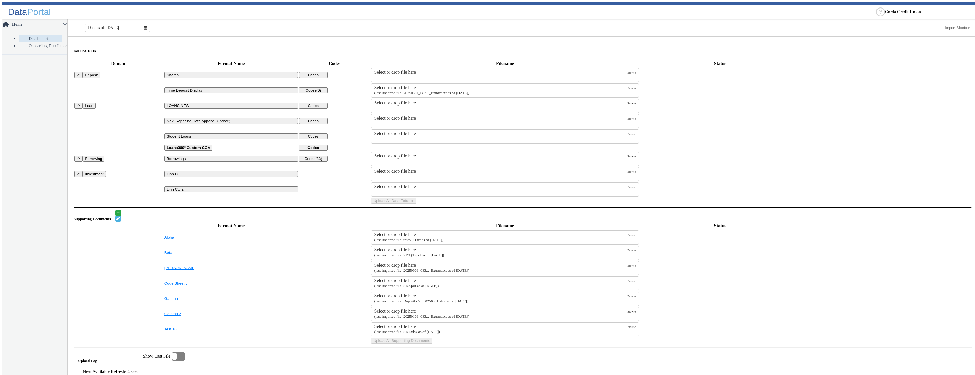
click at [0, 0] on input "Select or drop file here (last imported file: 20250301_083..._Extract.txt as of…" at bounding box center [0, 0] width 0 height 0
click at [416, 204] on button "Upload All Data Extracts" at bounding box center [393, 201] width 45 height 6
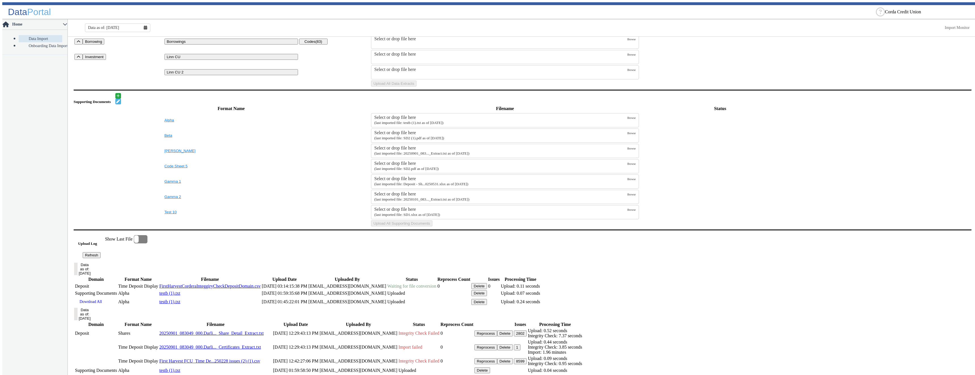
scroll to position [199, 0]
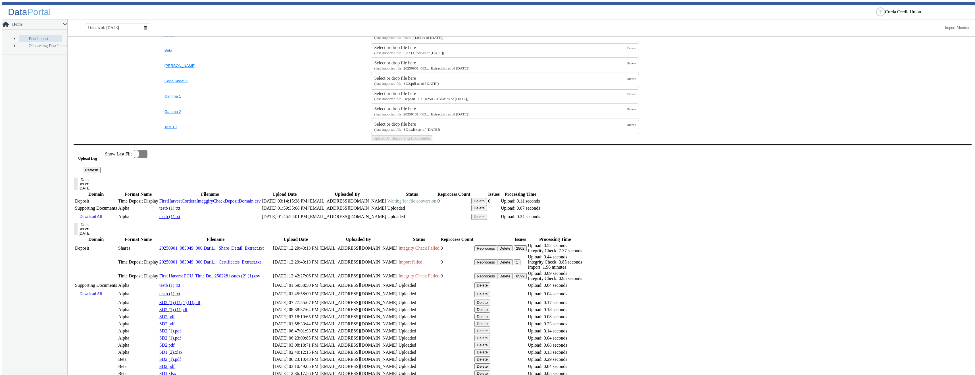
click at [101, 173] on button "Refresh" at bounding box center [92, 170] width 18 height 6
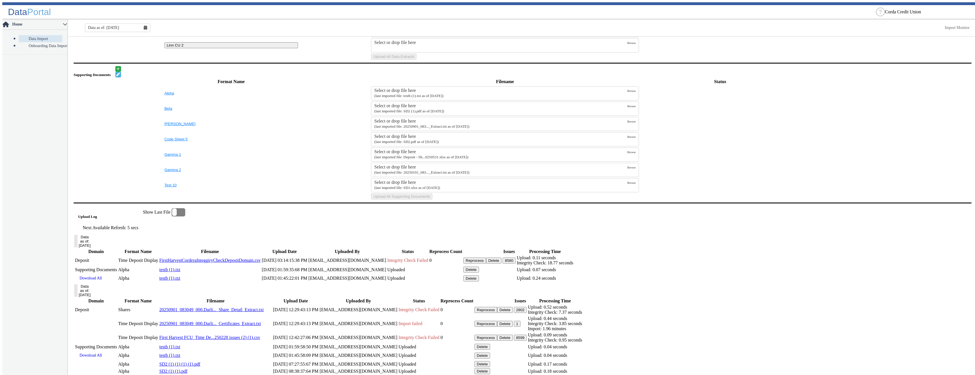
scroll to position [197, 0]
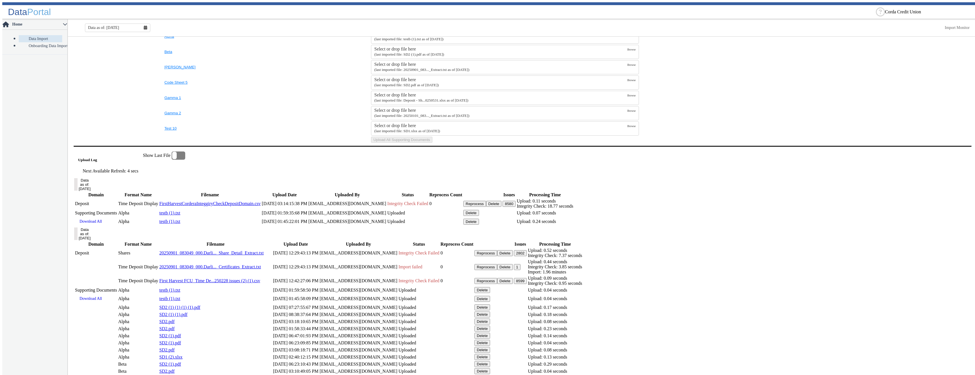
click at [515, 207] on button "8580" at bounding box center [508, 204] width 13 height 6
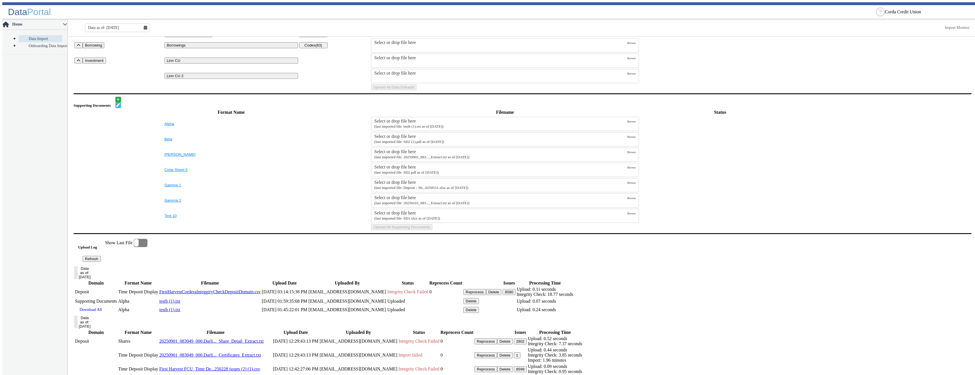
scroll to position [238, 0]
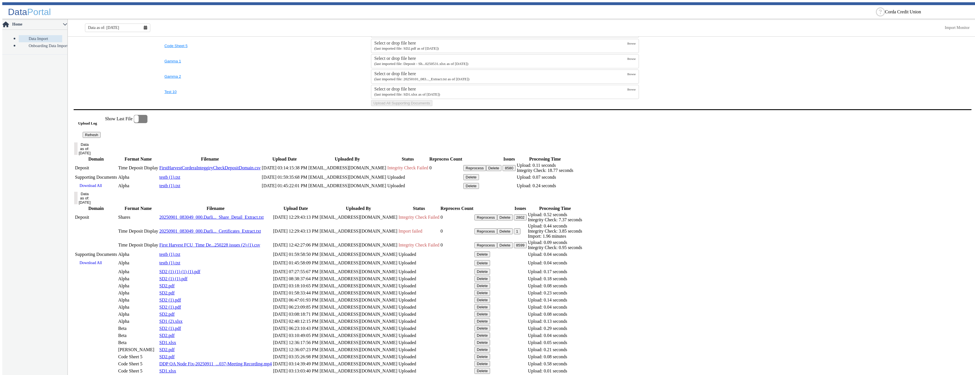
click at [515, 171] on button "8580" at bounding box center [508, 168] width 13 height 6
click at [501, 171] on button "Delete" at bounding box center [494, 168] width 16 height 6
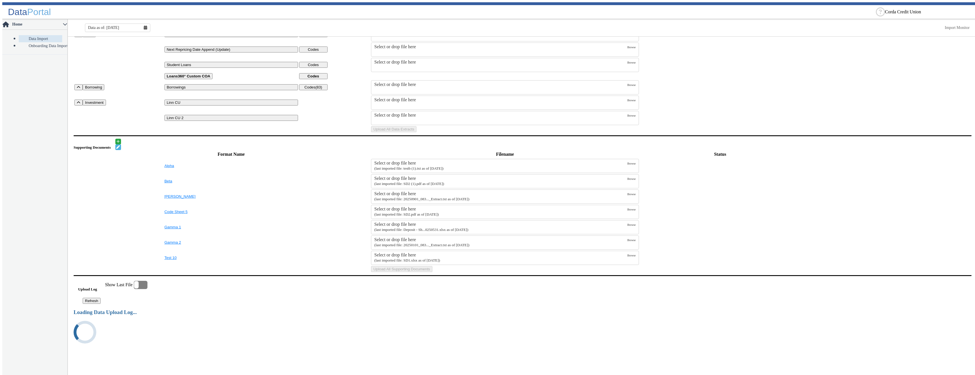
scroll to position [0, 0]
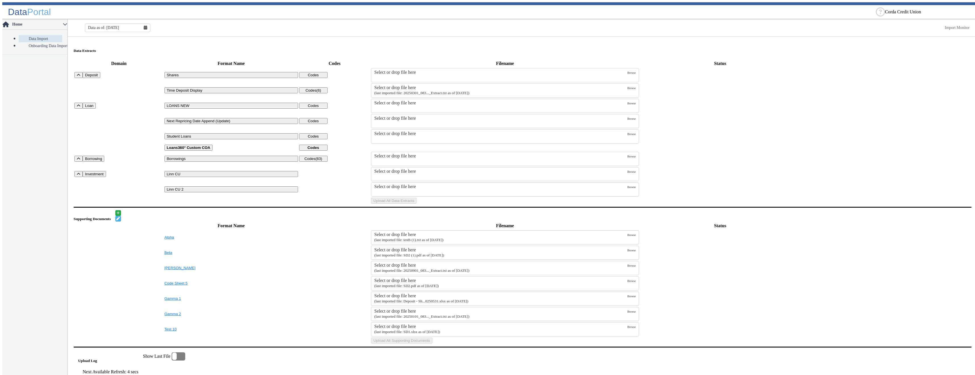
click at [439, 93] on small "(last imported file: 20250301_083..._Extract.txt as of [DATE])" at bounding box center [421, 93] width 95 height 4
click at [0, 0] on input "Select or drop file here (last imported file: 20250301_083..._Extract.txt as of…" at bounding box center [0, 0] width 0 height 0
click at [416, 204] on button "Upload All Data Extracts" at bounding box center [393, 201] width 45 height 6
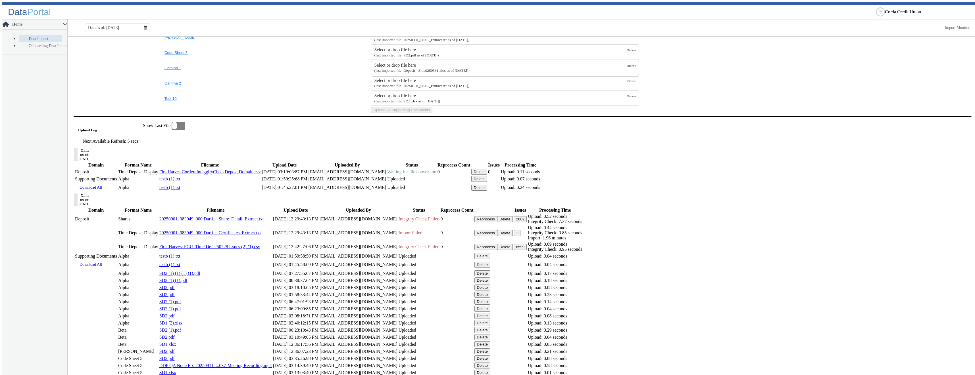
scroll to position [230, 0]
click at [101, 142] on button "Refresh" at bounding box center [92, 139] width 18 height 6
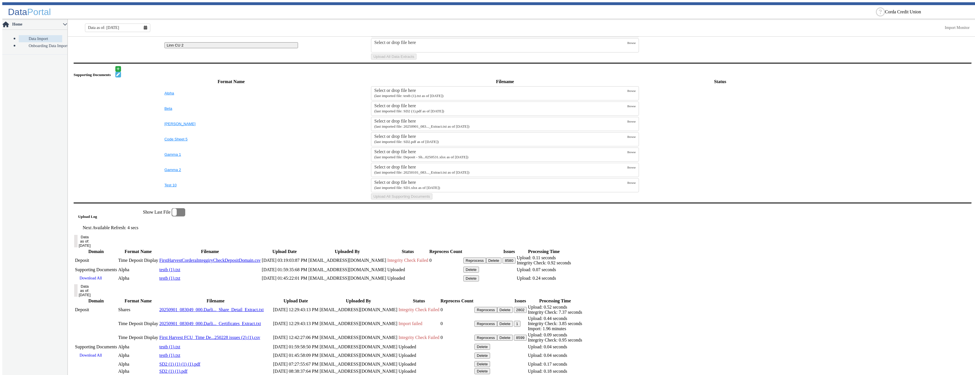
click at [515, 264] on button "8580" at bounding box center [508, 261] width 13 height 6
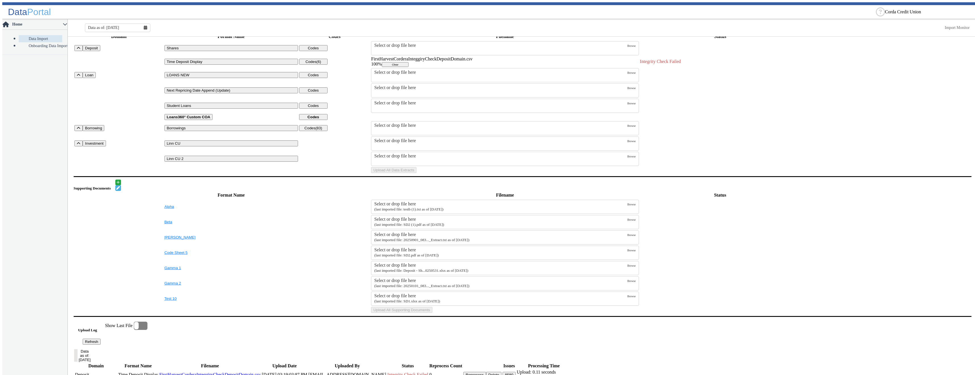
scroll to position [0, 0]
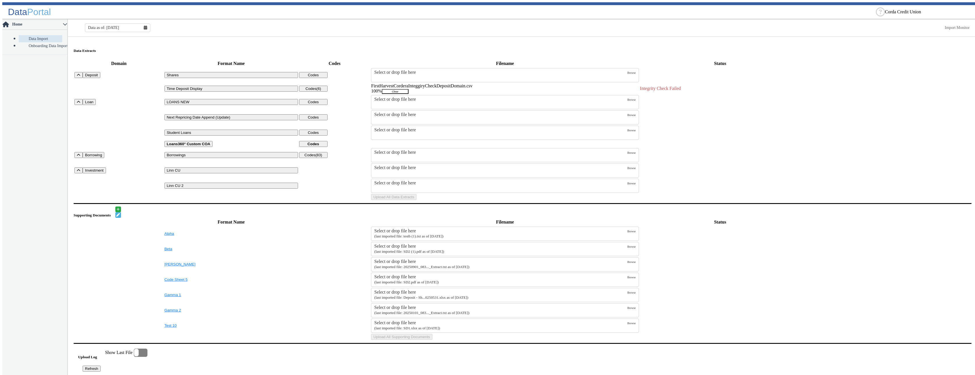
click at [408, 89] on button "Clear" at bounding box center [395, 91] width 27 height 5
click at [469, 87] on div "Select or drop file here" at bounding box center [500, 87] width 253 height 5
click at [0, 0] on input "Select or drop file here (last imported file: 20250301_083..._Extract.txt as of…" at bounding box center [0, 0] width 0 height 0
click at [416, 204] on button "Upload All Data Extracts" at bounding box center [393, 201] width 45 height 6
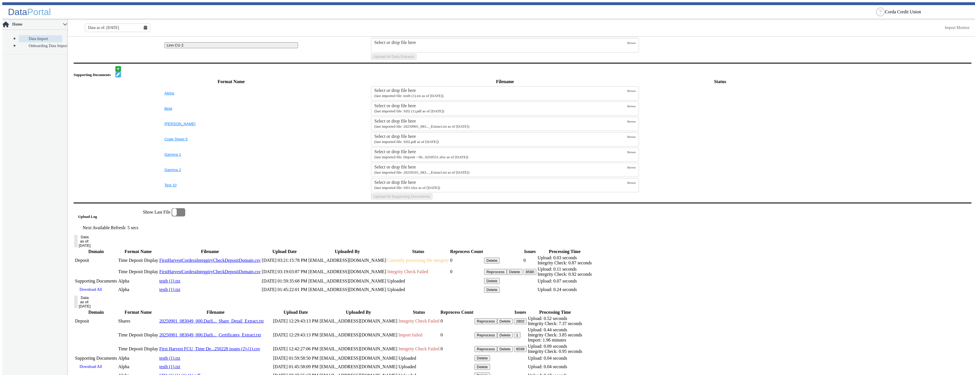
scroll to position [253, 0]
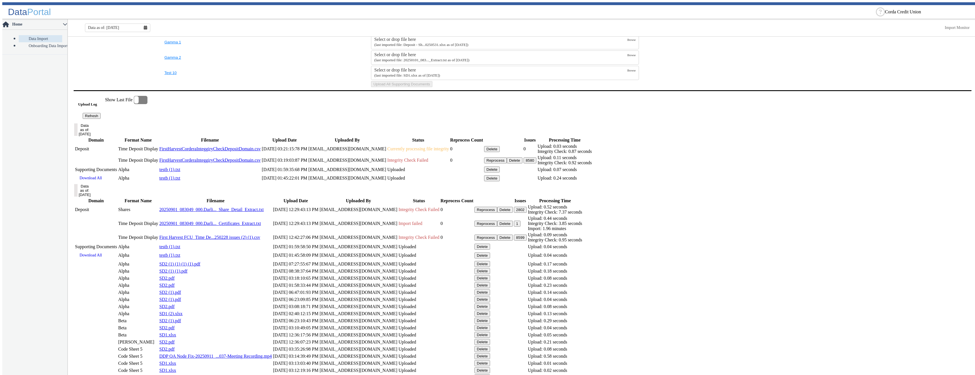
click at [120, 180] on main "Data Extracts Domain Format Name Codes Filename Status Deposit Shares Codes Sel…" at bounding box center [522, 277] width 909 height 987
click at [101, 119] on button "Refresh" at bounding box center [92, 116] width 18 height 6
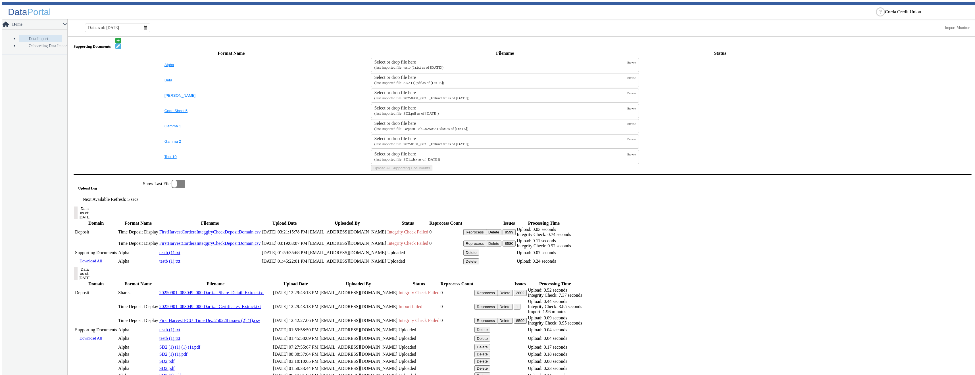
scroll to position [197, 0]
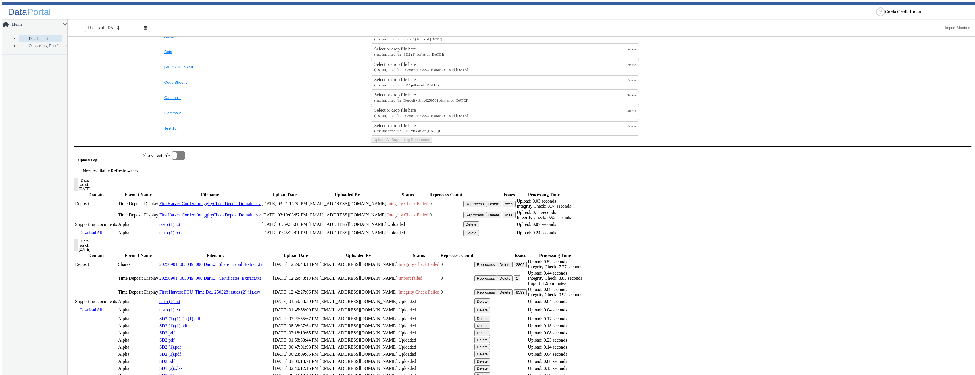
click at [515, 207] on button "8599" at bounding box center [508, 204] width 13 height 6
drag, startPoint x: 464, startPoint y: 48, endPoint x: 501, endPoint y: 173, distance: 130.7
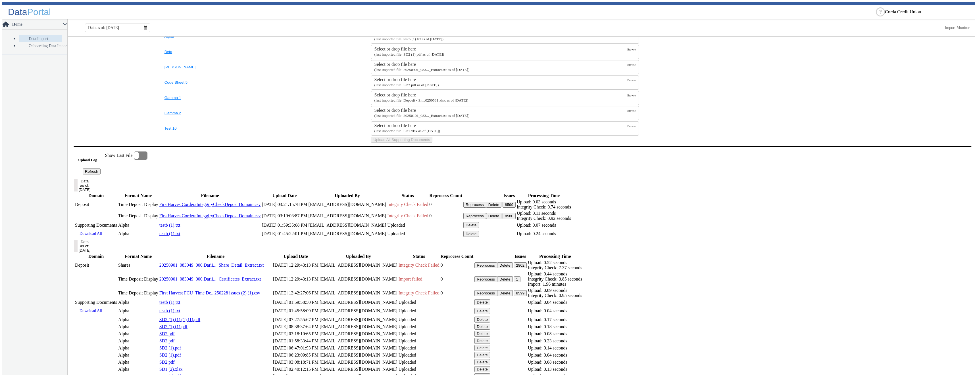
click at [501, 219] on button "Delete" at bounding box center [494, 216] width 16 height 6
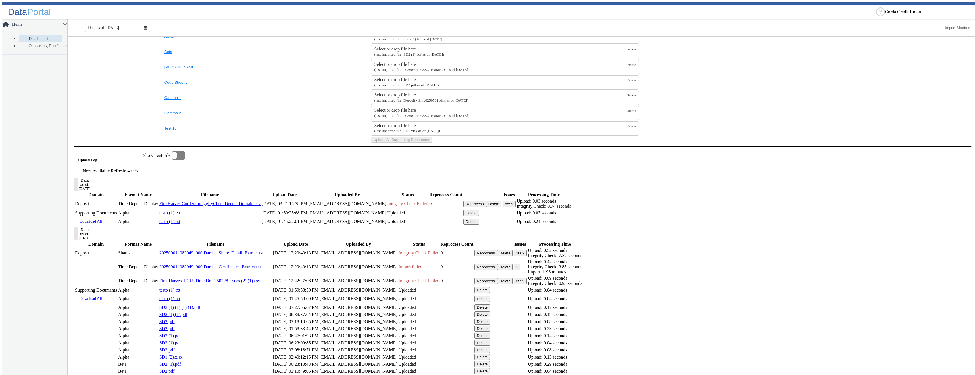
click at [515, 207] on button "8599" at bounding box center [508, 204] width 13 height 6
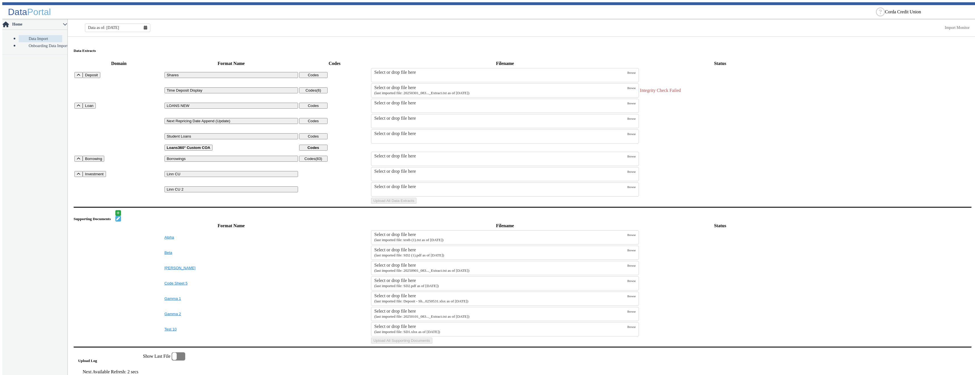
click at [431, 85] on div "Select or drop file here" at bounding box center [500, 87] width 253 height 5
click at [0, 0] on input "Select or drop file here (last imported file: 20250301_083..._Extract.txt as of…" at bounding box center [0, 0] width 0 height 0
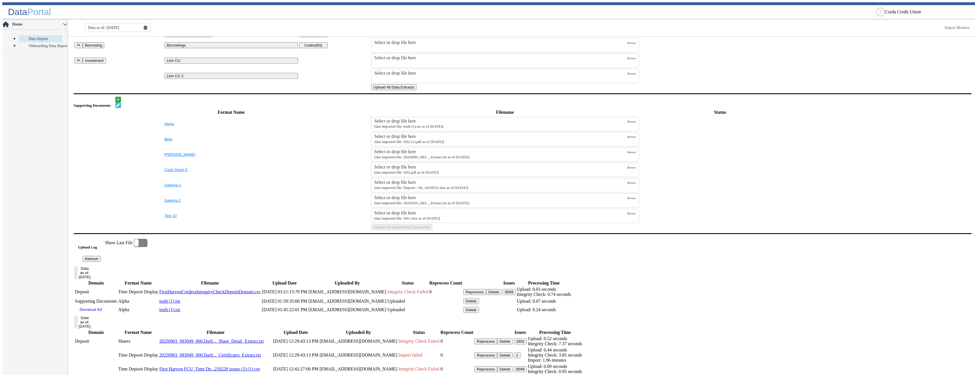
scroll to position [199, 0]
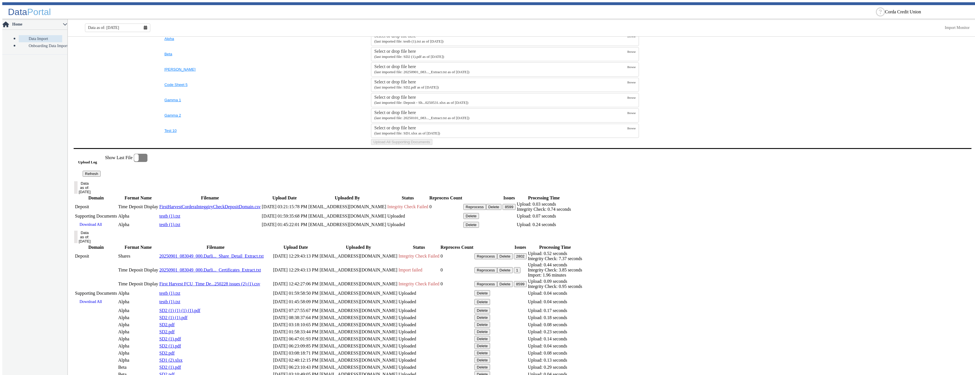
click at [515, 210] on button "8599" at bounding box center [508, 207] width 13 height 6
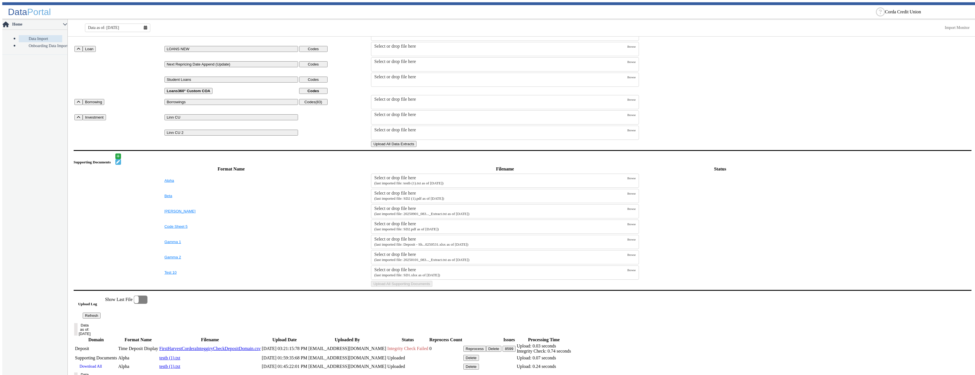
scroll to position [0, 0]
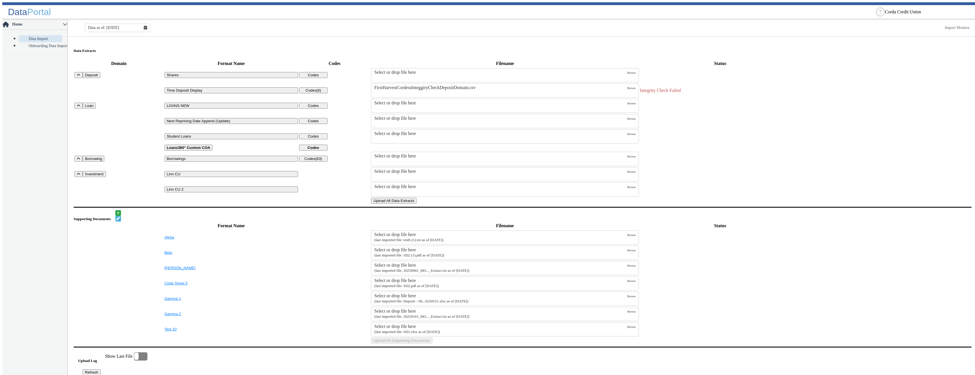
click at [416, 204] on button "Upload All Data Extracts" at bounding box center [393, 201] width 45 height 6
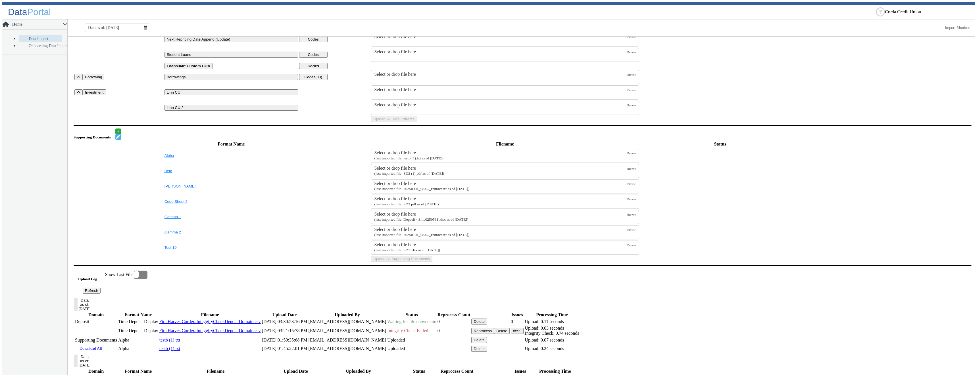
scroll to position [248, 0]
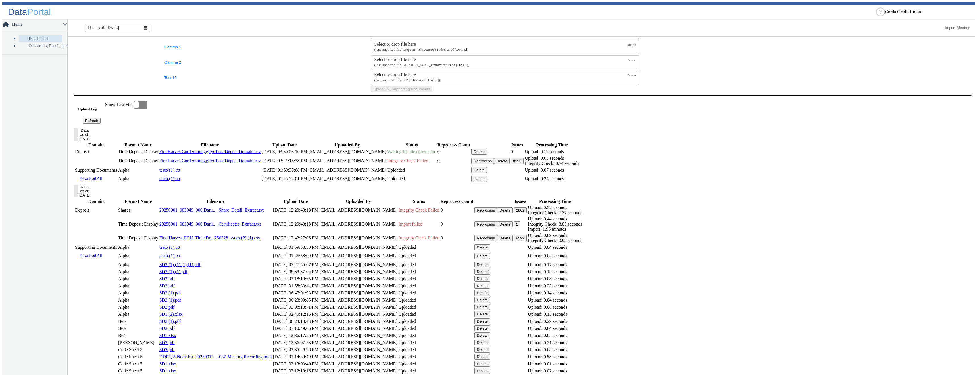
drag, startPoint x: 112, startPoint y: 193, endPoint x: 118, endPoint y: 192, distance: 6.6
click at [101, 124] on button "Refresh" at bounding box center [92, 121] width 18 height 6
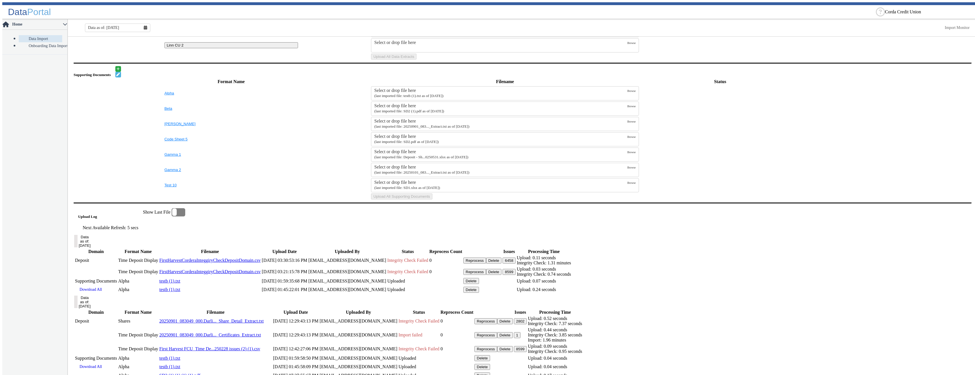
scroll to position [253, 0]
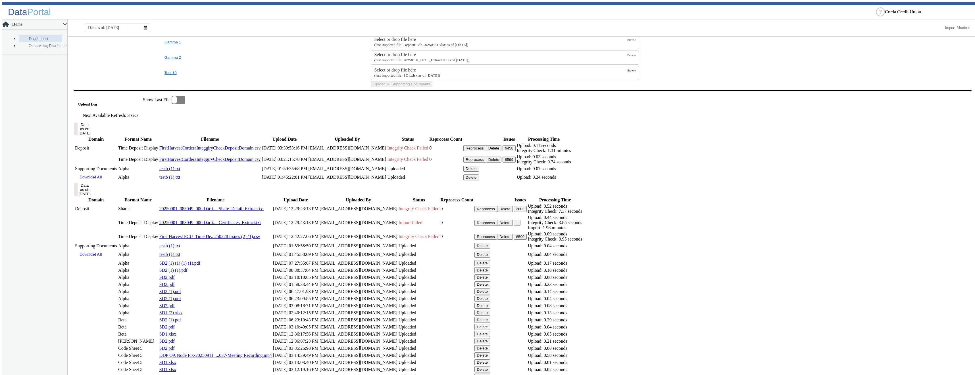
click at [515, 151] on button "6458" at bounding box center [508, 148] width 13 height 6
click at [516, 166] on td "8599" at bounding box center [509, 160] width 14 height 11
click at [515, 164] on button "8599" at bounding box center [508, 161] width 13 height 6
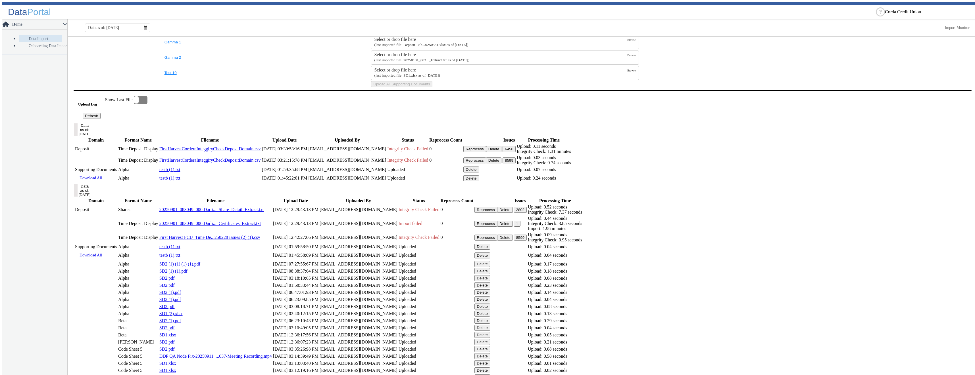
drag, startPoint x: 482, startPoint y: 27, endPoint x: 528, endPoint y: 26, distance: 45.7
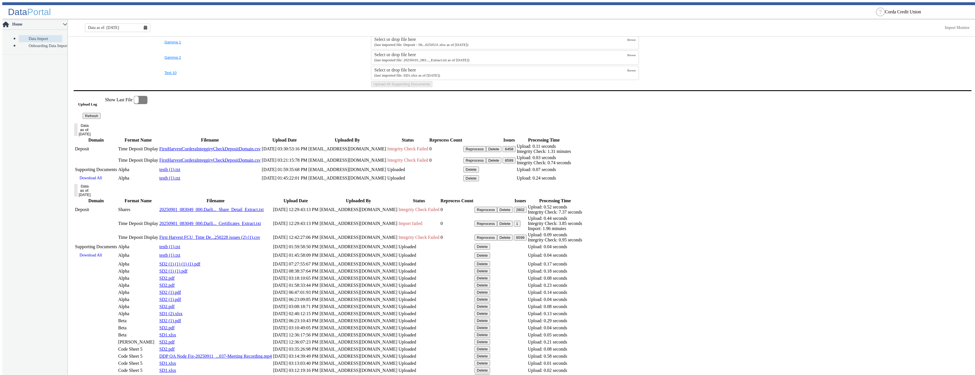
scroll to position [168, 0]
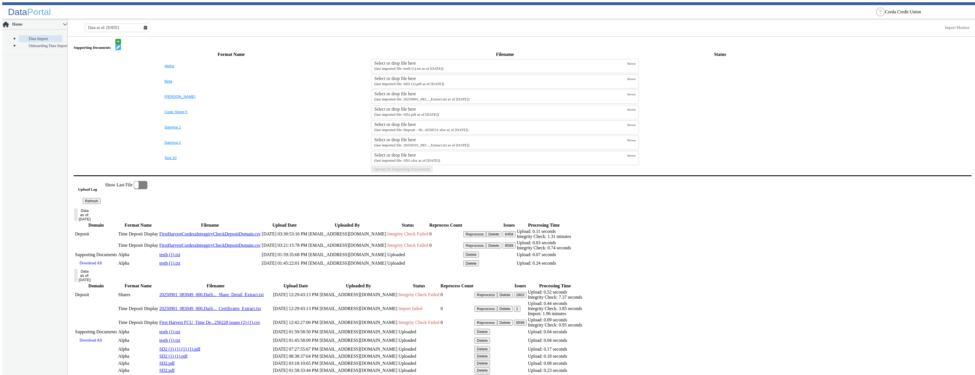
click at [515, 249] on button "8599" at bounding box center [508, 246] width 13 height 6
drag, startPoint x: 806, startPoint y: 310, endPoint x: 797, endPoint y: 313, distance: 9.9
click at [501, 237] on div "Reprocess Delete" at bounding box center [482, 234] width 38 height 6
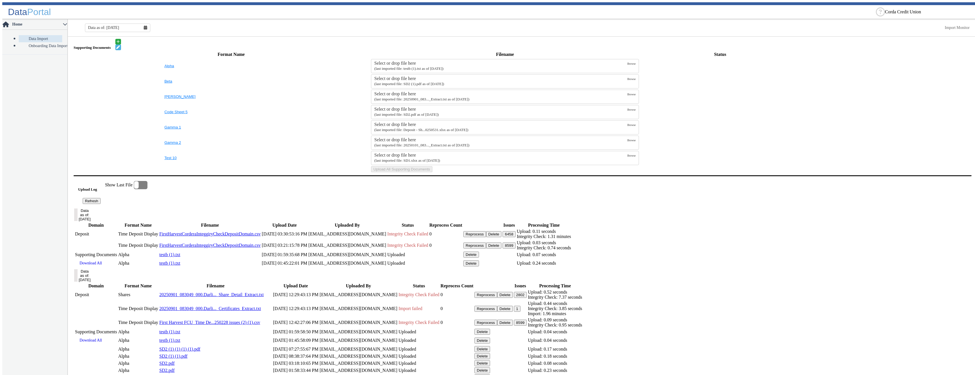
click at [501, 237] on button "Delete" at bounding box center [494, 234] width 16 height 6
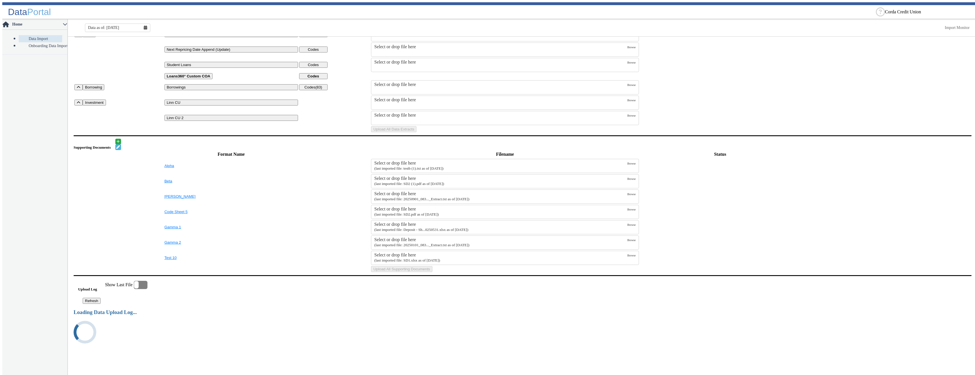
scroll to position [0, 0]
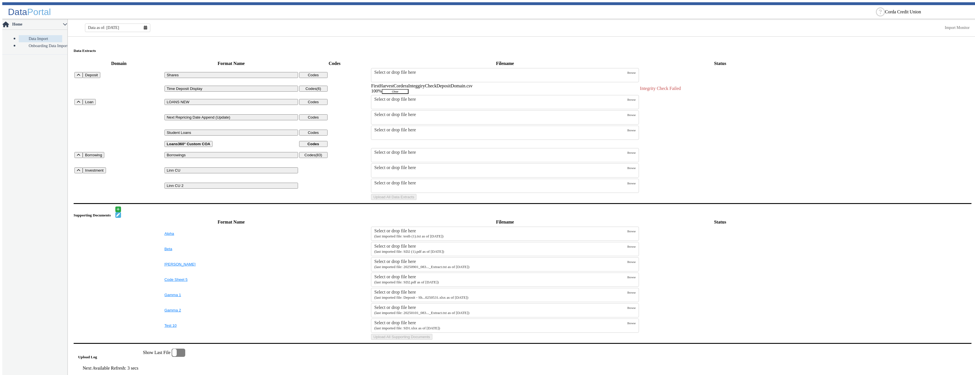
click at [408, 89] on button "Clear" at bounding box center [395, 91] width 27 height 5
click at [476, 85] on div "Select or drop file here" at bounding box center [500, 87] width 253 height 5
click at [0, 0] on input "Select or drop file here (last imported file: 20250301_083..._Extract.txt as of…" at bounding box center [0, 0] width 0 height 0
click at [416, 204] on button "Upload All Data Extracts" at bounding box center [393, 201] width 45 height 6
click at [405, 88] on label "Select or drop file here (last imported file: 20250301_083..._Extract.txt as of…" at bounding box center [500, 90] width 253 height 11
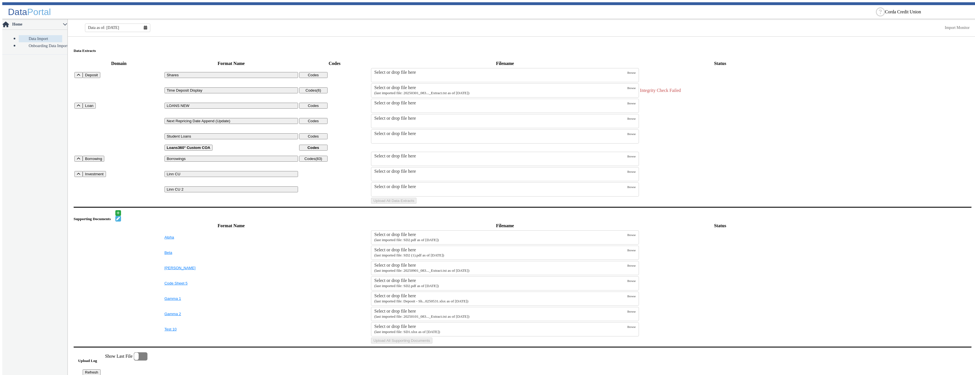
click at [0, 0] on input "Select or drop file here (last imported file: 20250301_083..._Extract.txt as of…" at bounding box center [0, 0] width 0 height 0
click at [416, 204] on button "Upload All Data Extracts" at bounding box center [393, 201] width 45 height 6
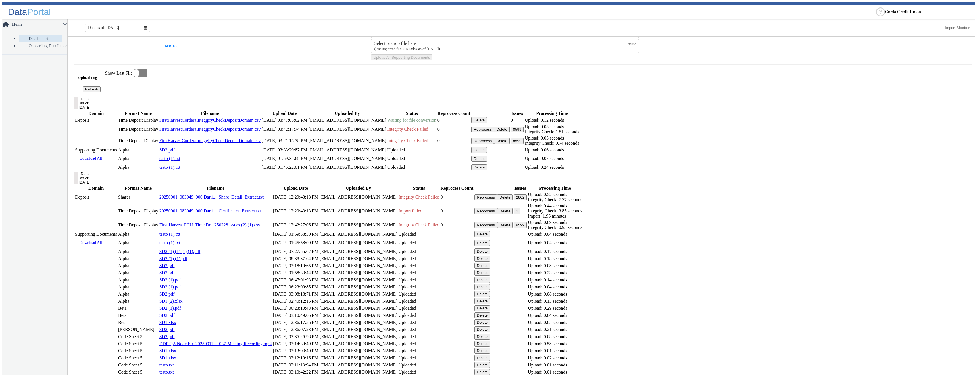
scroll to position [166, 0]
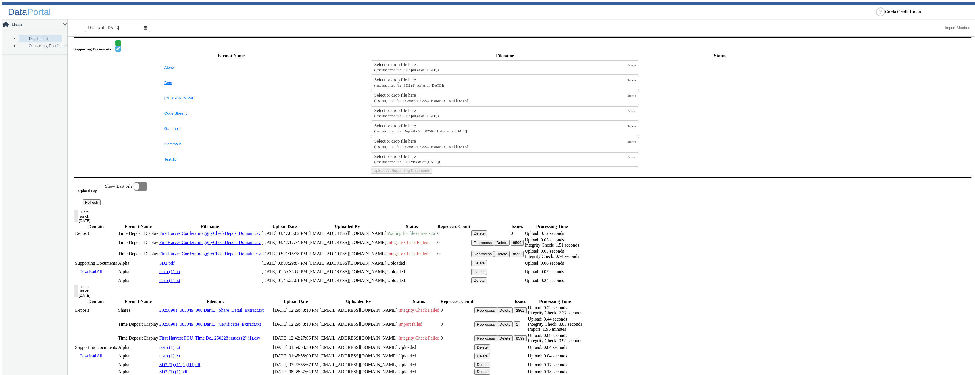
click at [101, 206] on button "Refresh" at bounding box center [92, 203] width 18 height 6
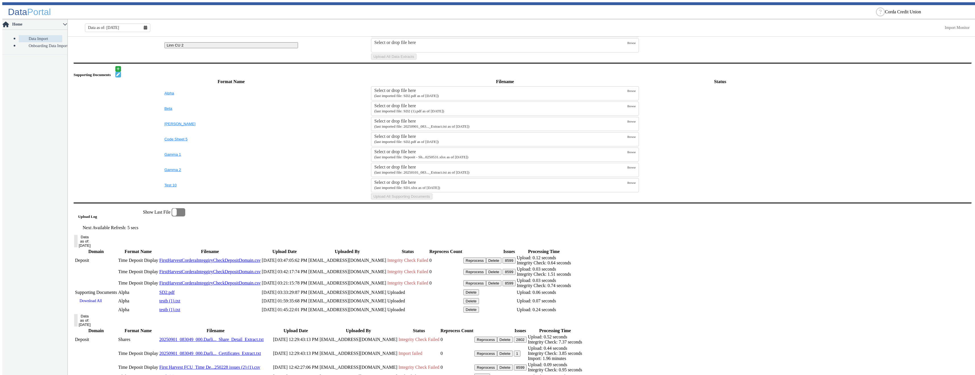
scroll to position [226, 0]
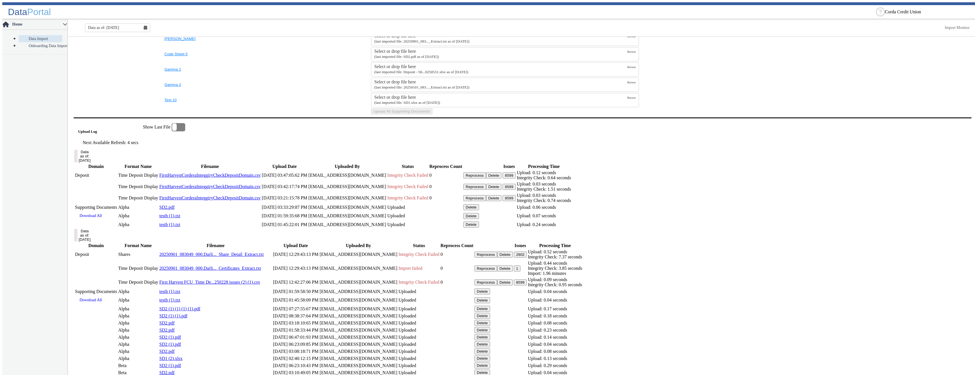
click at [515, 179] on button "8599" at bounding box center [508, 176] width 13 height 6
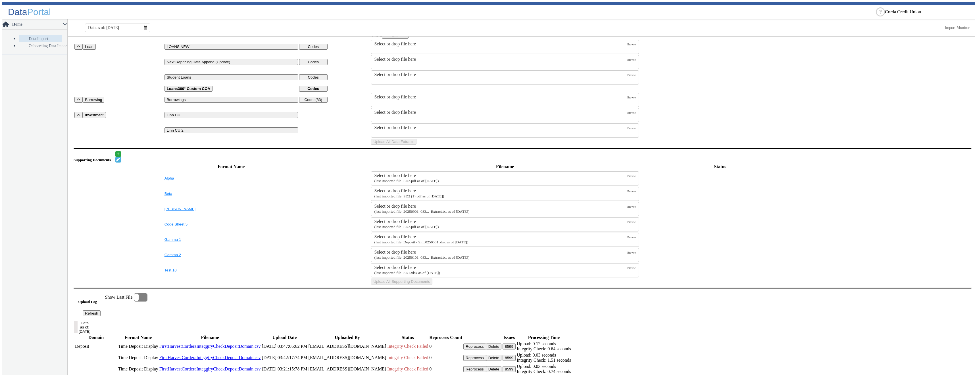
scroll to position [0, 0]
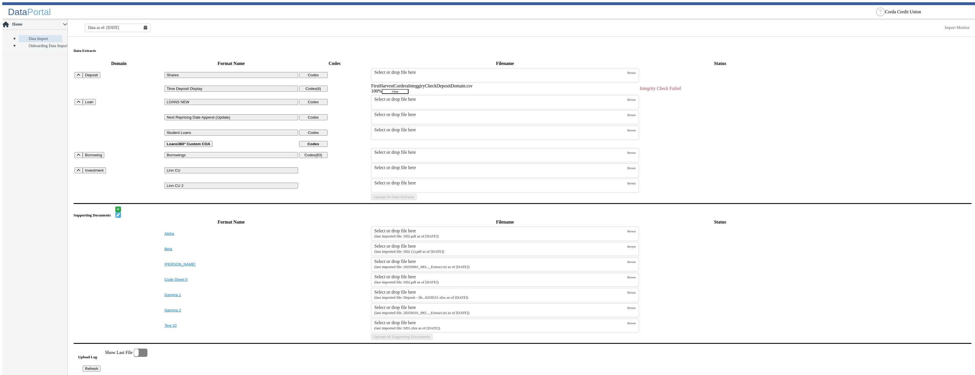
click at [408, 89] on button "Clear" at bounding box center [395, 91] width 27 height 5
click at [492, 89] on label "Select or drop file here (last imported file: 20250301_083..._Extract.txt as of…" at bounding box center [500, 90] width 253 height 11
click at [0, 0] on input "Select or drop file here (last imported file: 20250301_083..._Extract.txt as of…" at bounding box center [0, 0] width 0 height 0
click at [416, 204] on button "Upload All Data Extracts" at bounding box center [393, 201] width 45 height 6
click at [408, 90] on button "Clear" at bounding box center [395, 91] width 27 height 5
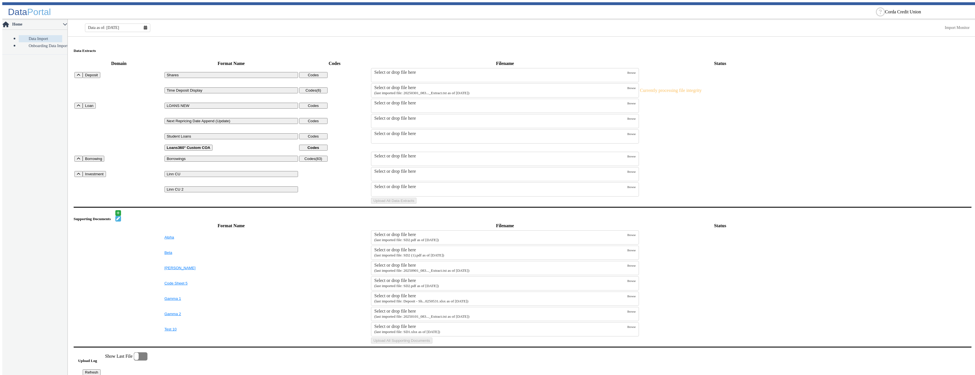
click at [452, 85] on div "Select or drop file here" at bounding box center [500, 87] width 253 height 5
click at [0, 0] on input "Select or drop file here (last imported file: 20250301_083..._Extract.txt as of…" at bounding box center [0, 0] width 0 height 0
click at [416, 204] on button "Upload All Data Extracts" at bounding box center [393, 201] width 45 height 6
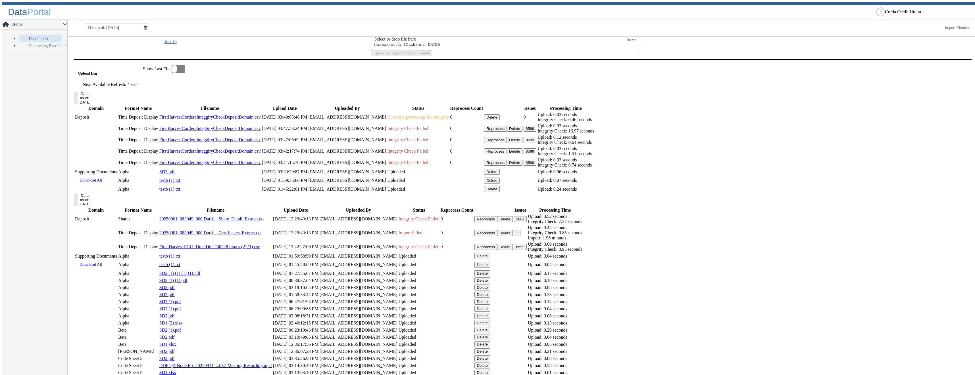
scroll to position [312, 0]
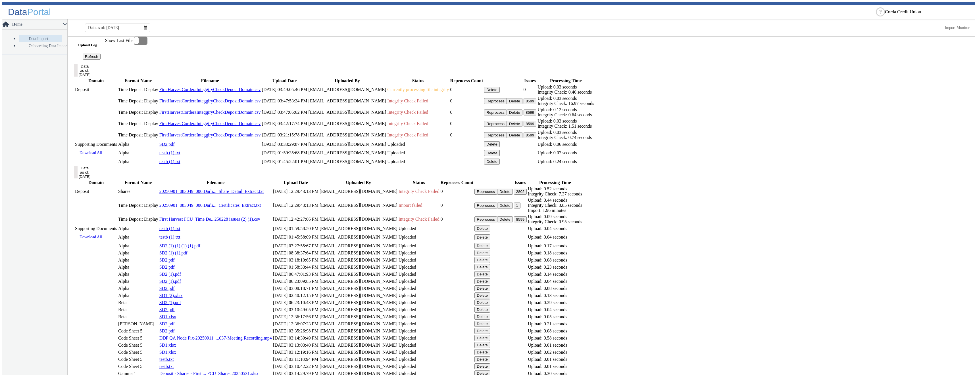
click at [101, 60] on button "Refresh" at bounding box center [92, 57] width 18 height 6
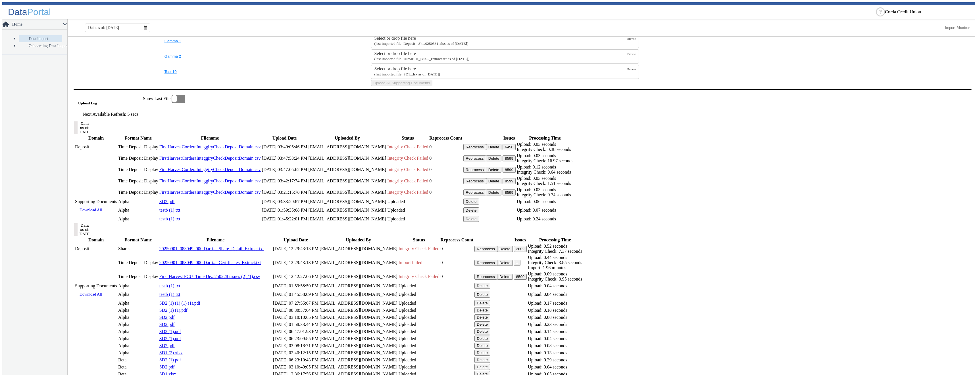
scroll to position [283, 0]
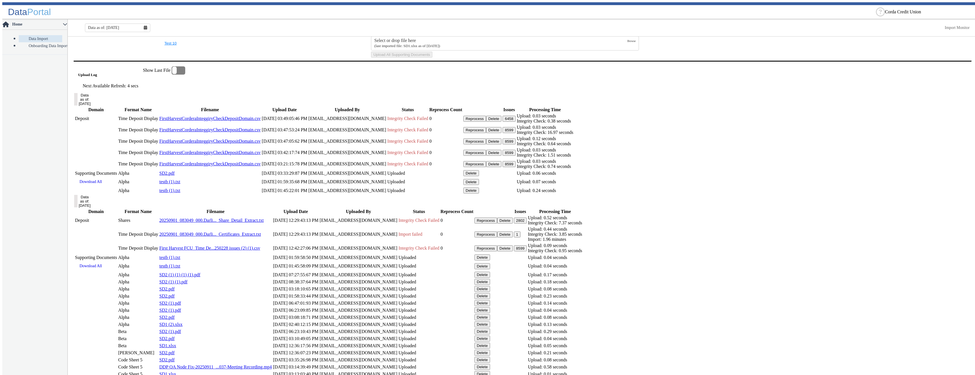
click at [515, 122] on button "6458" at bounding box center [508, 119] width 13 height 6
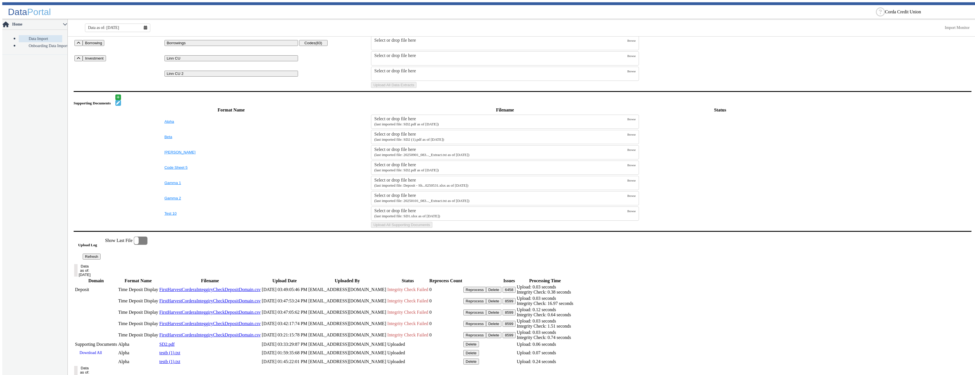
scroll to position [0, 0]
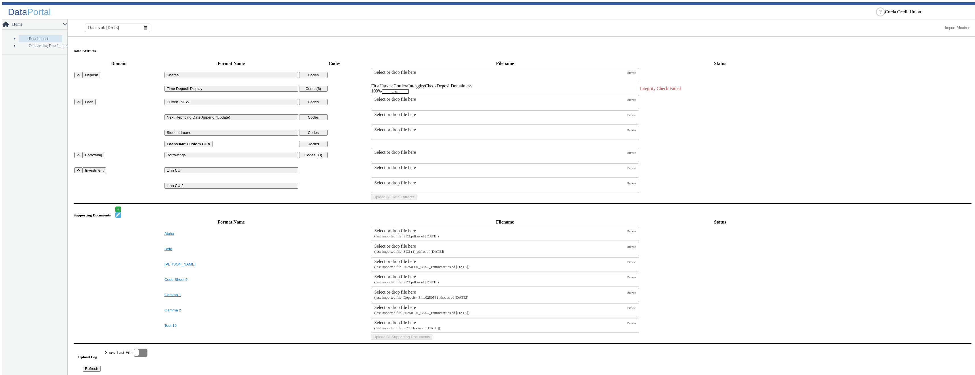
click at [408, 89] on button "Clear" at bounding box center [395, 91] width 27 height 5
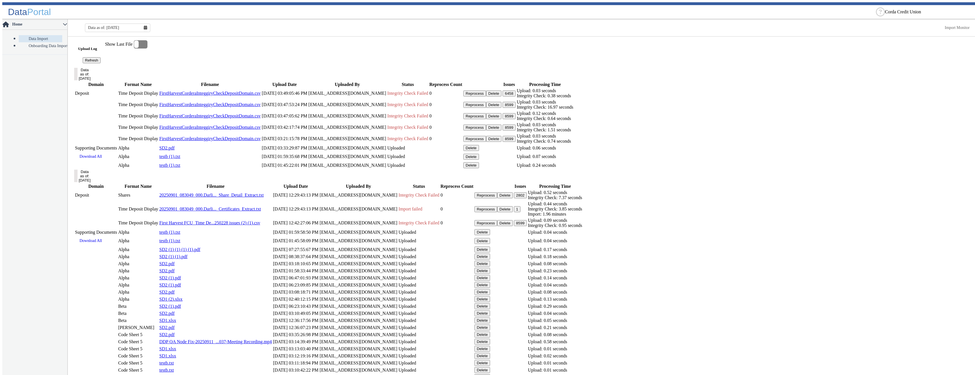
scroll to position [324, 0]
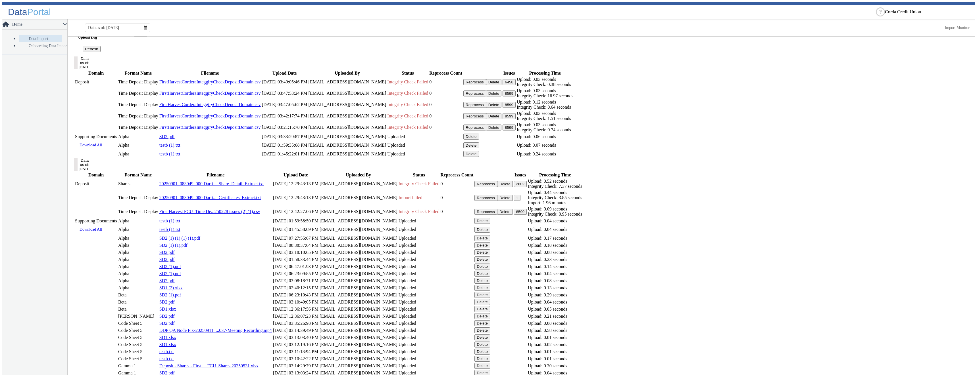
click at [501, 85] on button "Delete" at bounding box center [494, 82] width 16 height 6
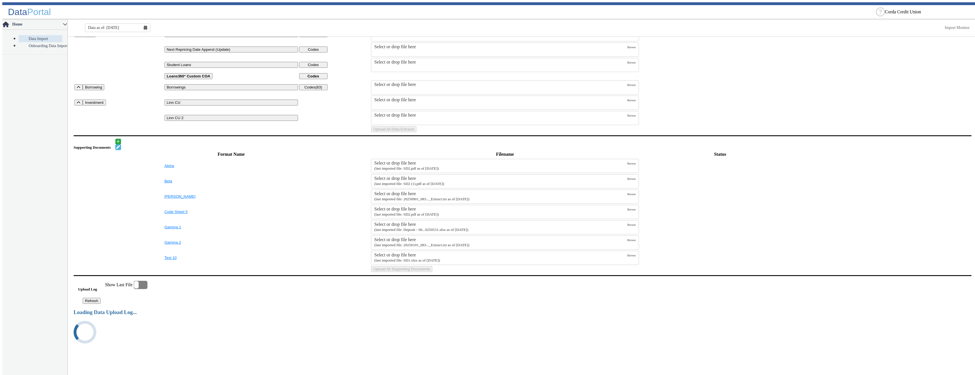
scroll to position [306, 0]
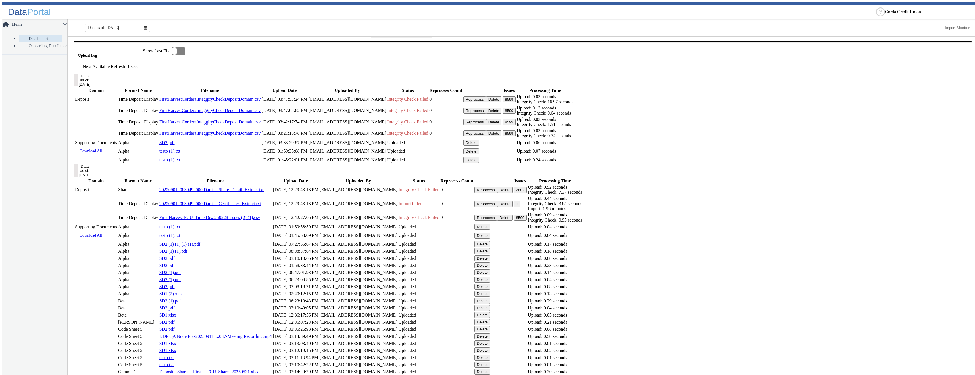
click at [501, 103] on button "Delete" at bounding box center [494, 100] width 16 height 6
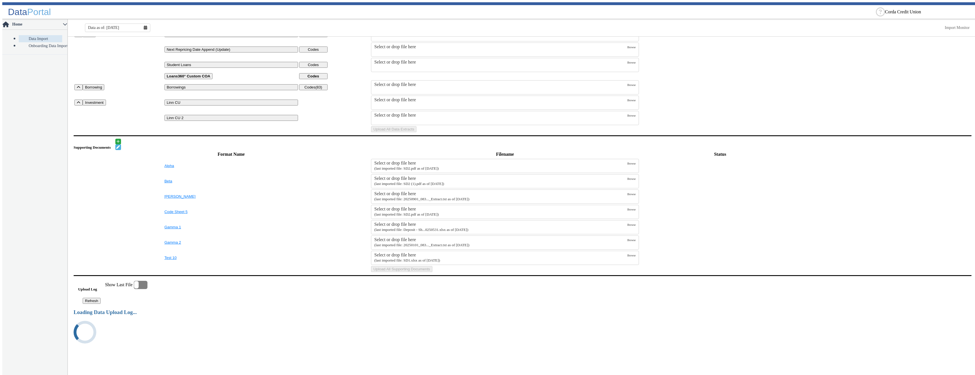
scroll to position [287, 0]
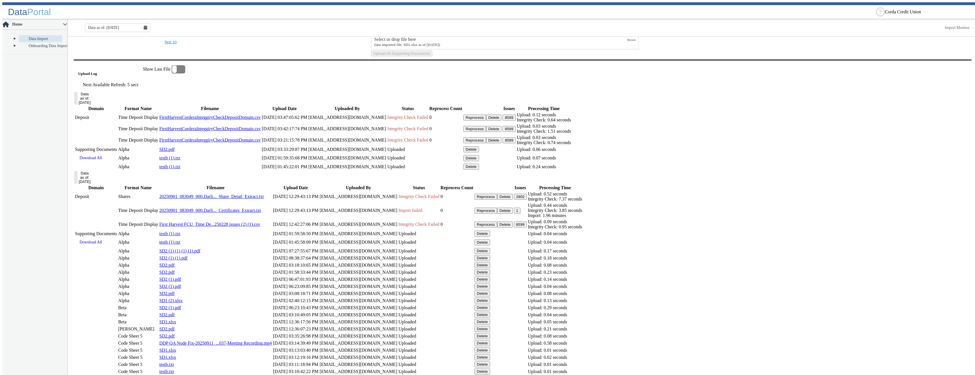
click at [501, 121] on button "Delete" at bounding box center [494, 118] width 16 height 6
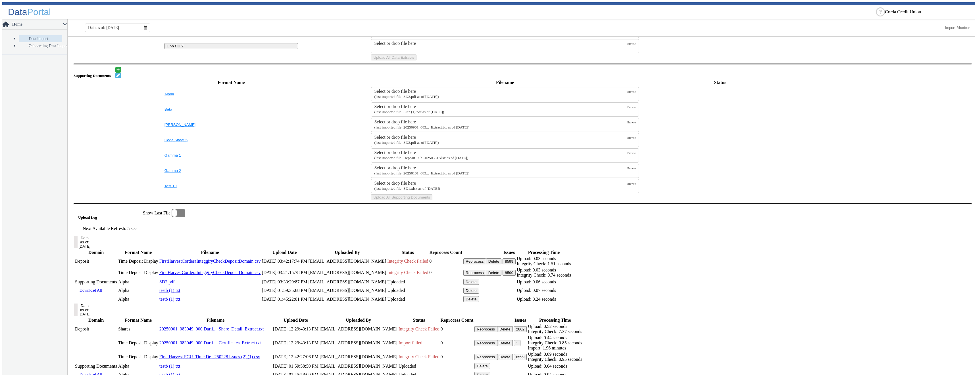
scroll to position [269, 0]
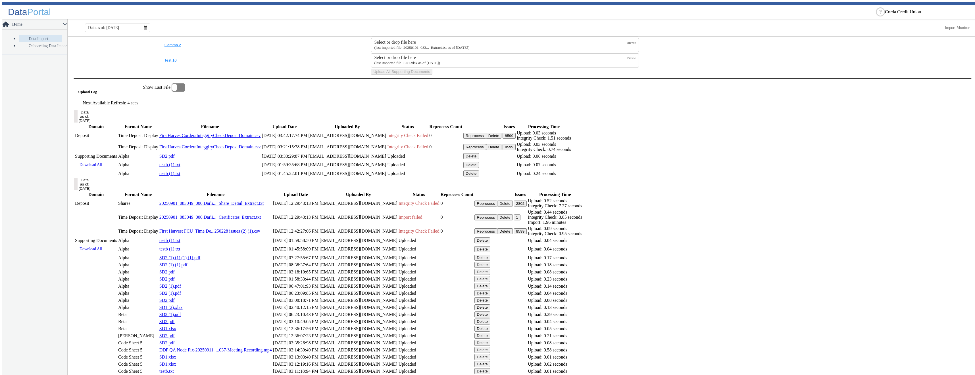
click at [501, 139] on button "Delete" at bounding box center [494, 136] width 16 height 6
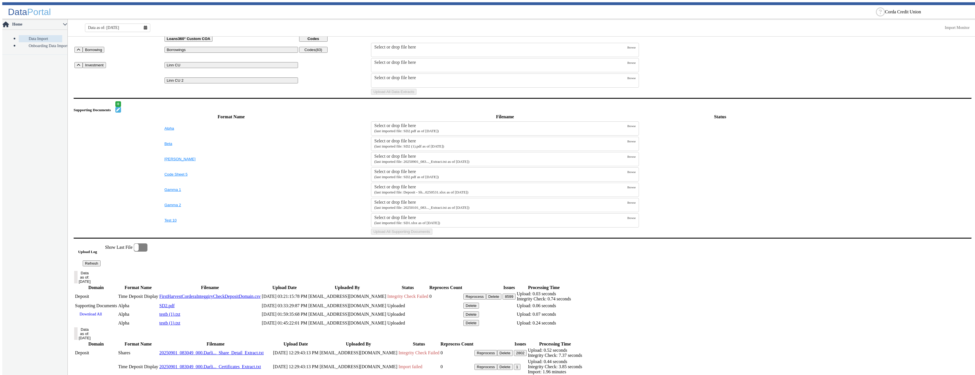
scroll to position [0, 0]
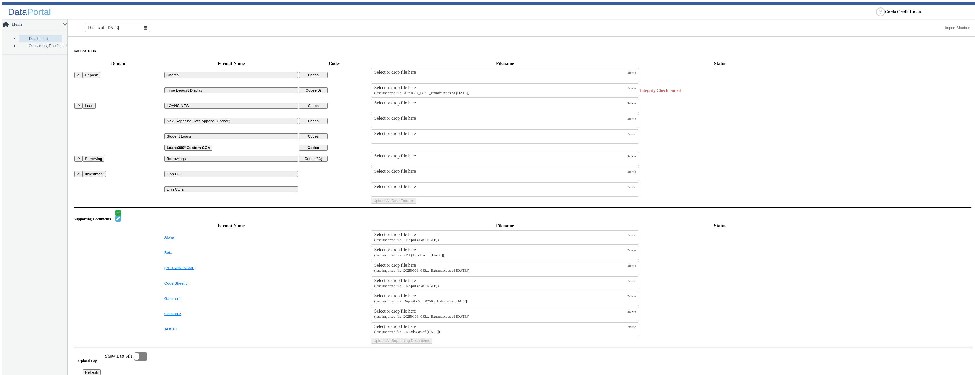
click at [420, 88] on label "Select or drop file here (last imported file: 20250301_083..._Extract.txt as of…" at bounding box center [500, 90] width 253 height 11
click at [0, 0] on input "Select or drop file here (last imported file: 20250301_083..._Extract.txt as of…" at bounding box center [0, 0] width 0 height 0
click at [416, 204] on button "Upload All Data Extracts" at bounding box center [393, 201] width 45 height 6
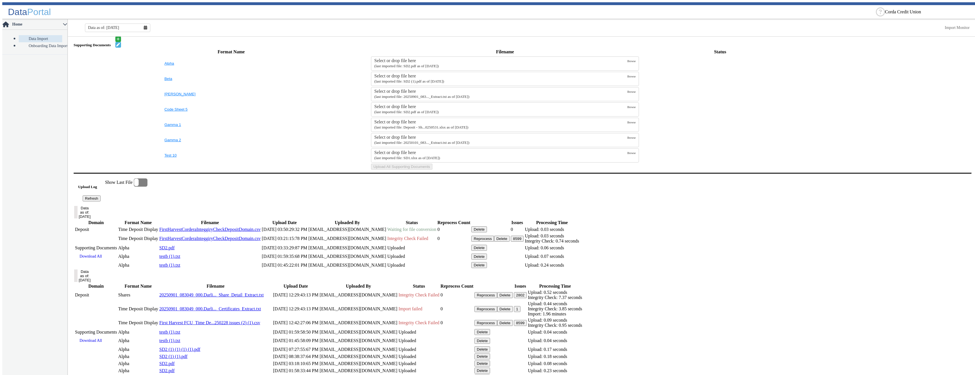
scroll to position [199, 0]
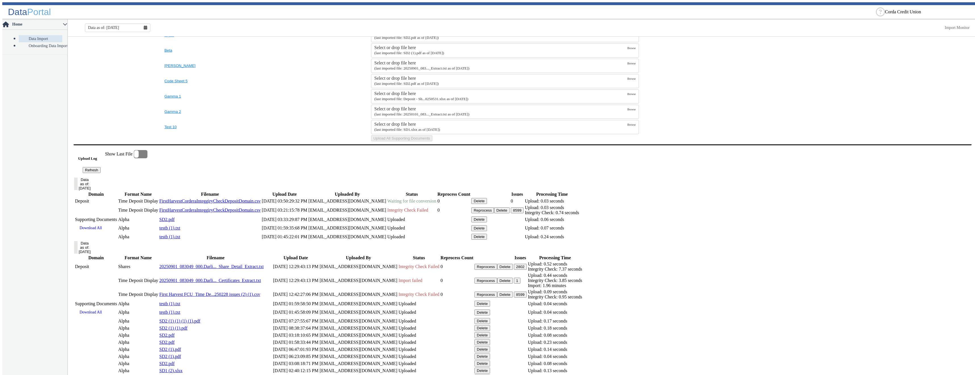
click at [101, 173] on button "Refresh" at bounding box center [92, 170] width 18 height 6
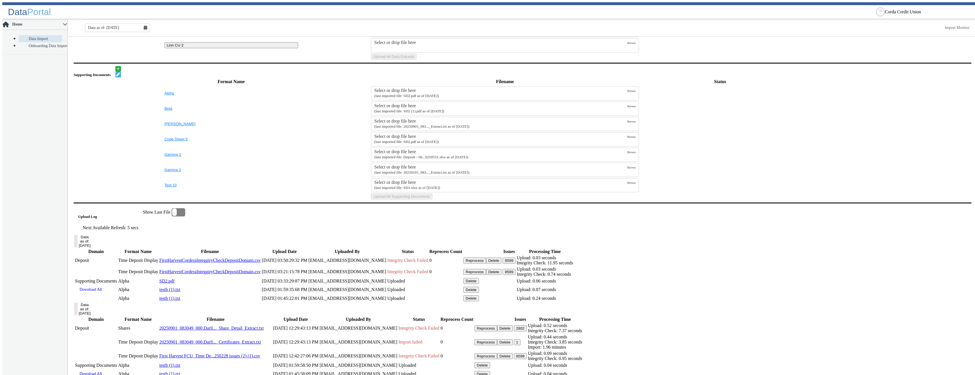
scroll to position [266, 0]
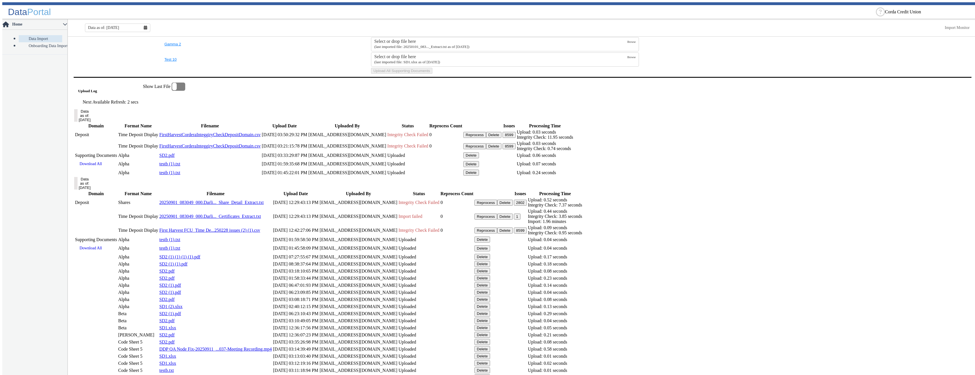
click at [501, 138] on button "Delete" at bounding box center [494, 135] width 16 height 6
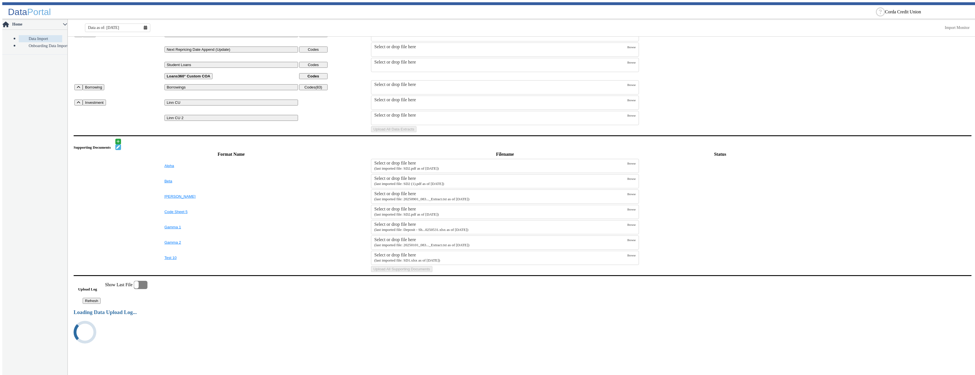
scroll to position [248, 0]
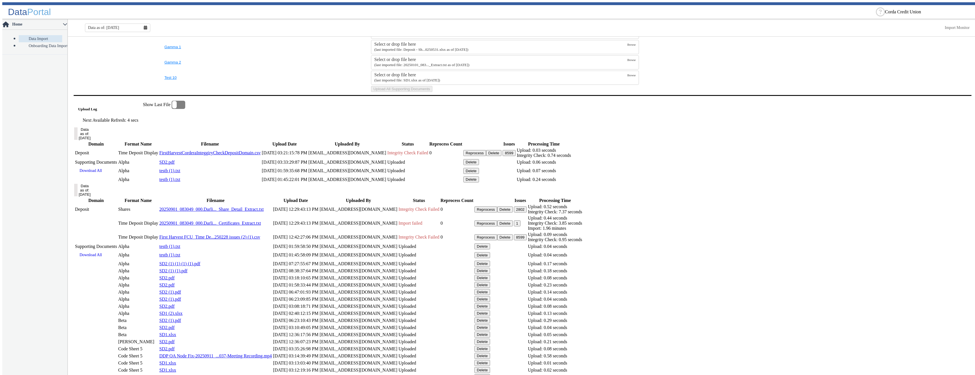
click at [515, 156] on button "8599" at bounding box center [508, 153] width 13 height 6
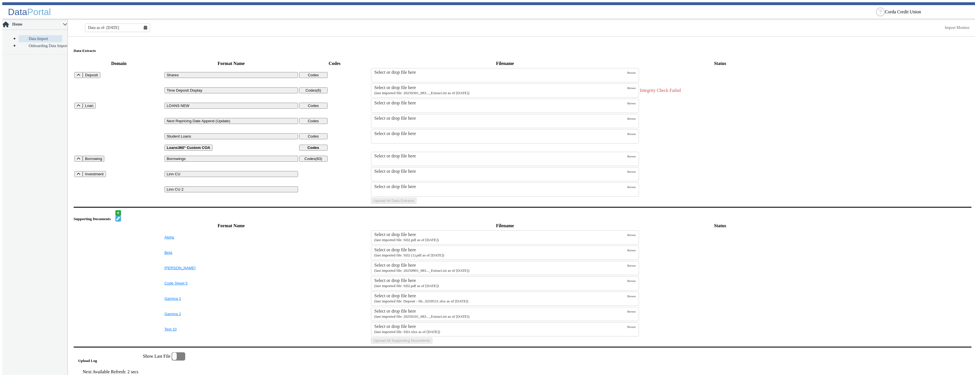
click at [469, 91] on small "(last imported file: 20250301_083..._Extract.txt as of [DATE])" at bounding box center [421, 93] width 95 height 4
click at [0, 0] on input "Select or drop file here (last imported file: 20250301_083..._Extract.txt as of…" at bounding box center [0, 0] width 0 height 0
click at [416, 204] on button "Upload All Data Extracts" at bounding box center [393, 201] width 45 height 6
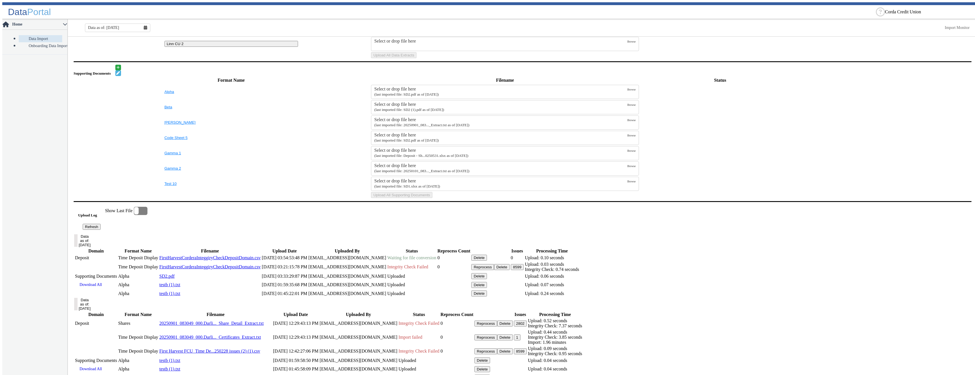
scroll to position [170, 0]
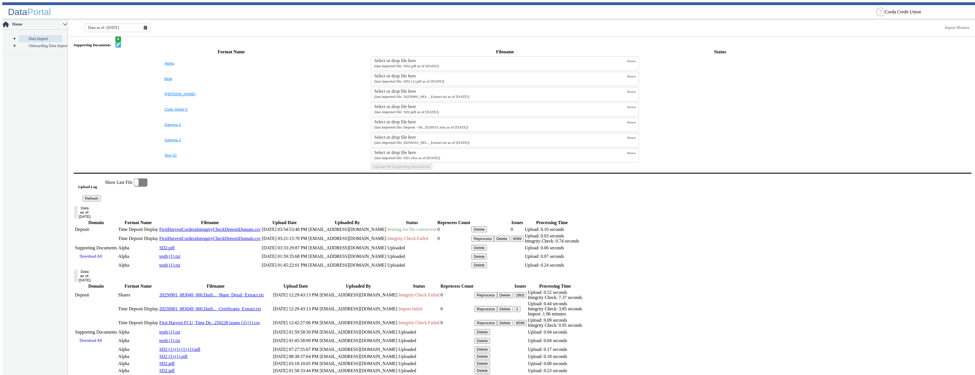
click at [101, 202] on button "Refresh" at bounding box center [92, 199] width 18 height 6
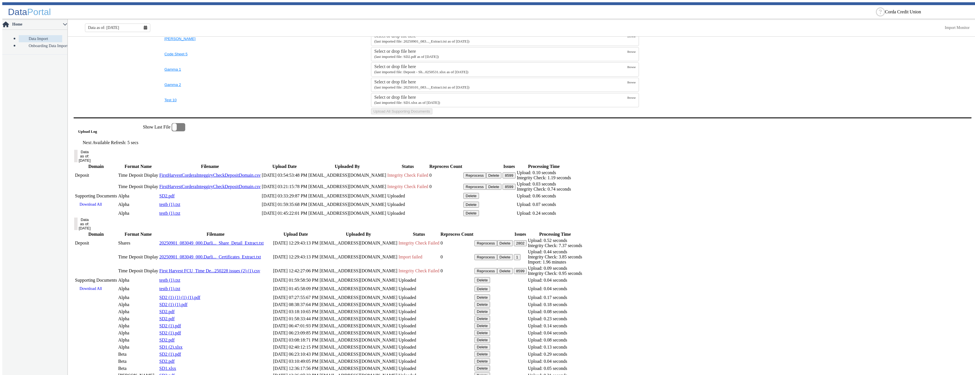
scroll to position [254, 0]
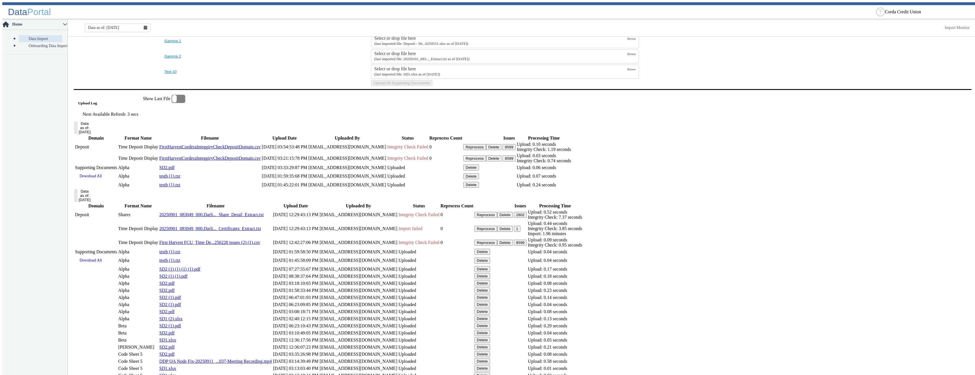
click at [515, 150] on button "8599" at bounding box center [508, 147] width 13 height 6
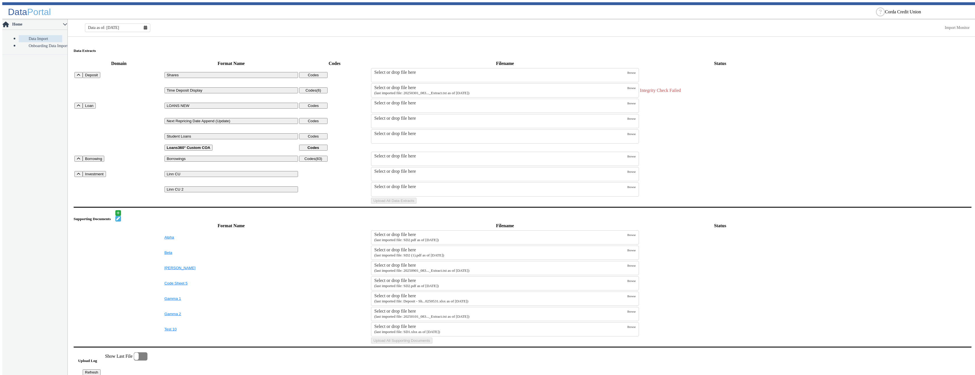
click at [415, 91] on small "(last imported file: 20250301_083..._Extract.txt as of [DATE])" at bounding box center [421, 93] width 95 height 4
click at [0, 0] on input "Select or drop file here (last imported file: 20250301_083..._Extract.txt as of…" at bounding box center [0, 0] width 0 height 0
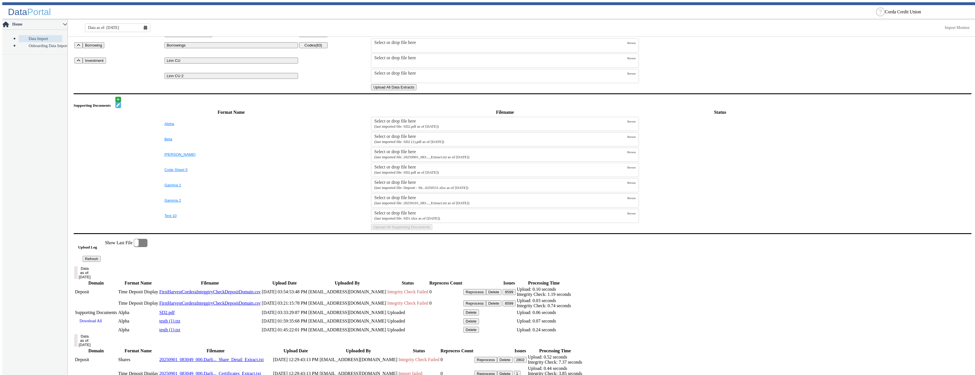
click at [533, 91] on td "Upload All Data Extracts" at bounding box center [505, 87] width 268 height 7
click at [416, 90] on button "Upload All Data Extracts" at bounding box center [393, 87] width 45 height 6
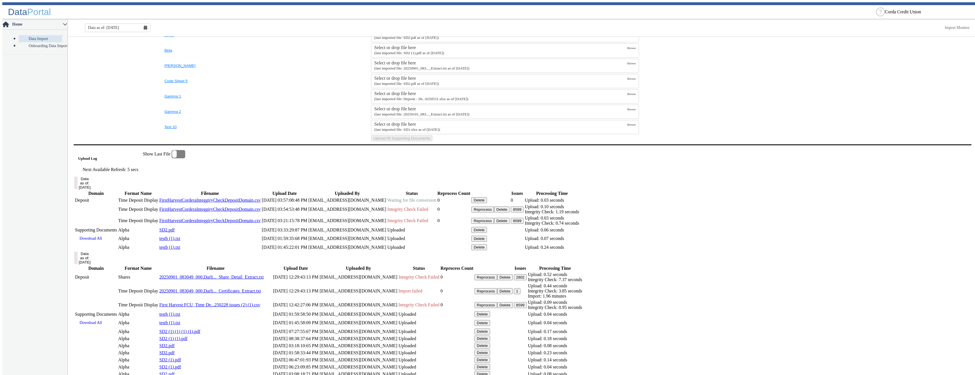
scroll to position [280, 0]
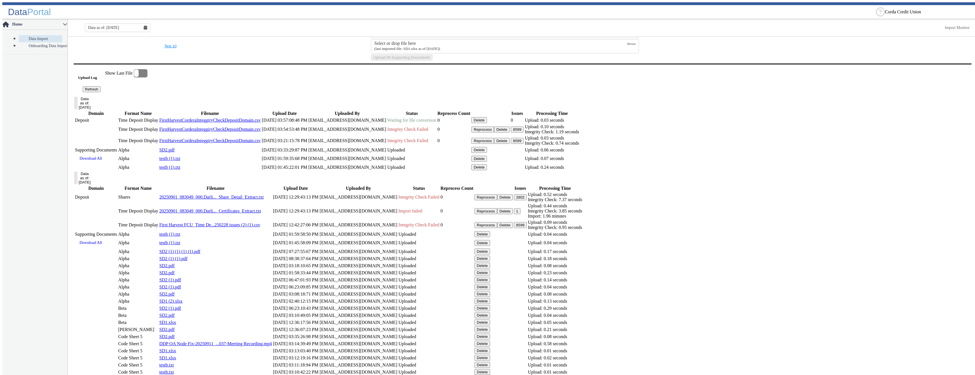
click at [101, 92] on button "Refresh" at bounding box center [92, 89] width 18 height 6
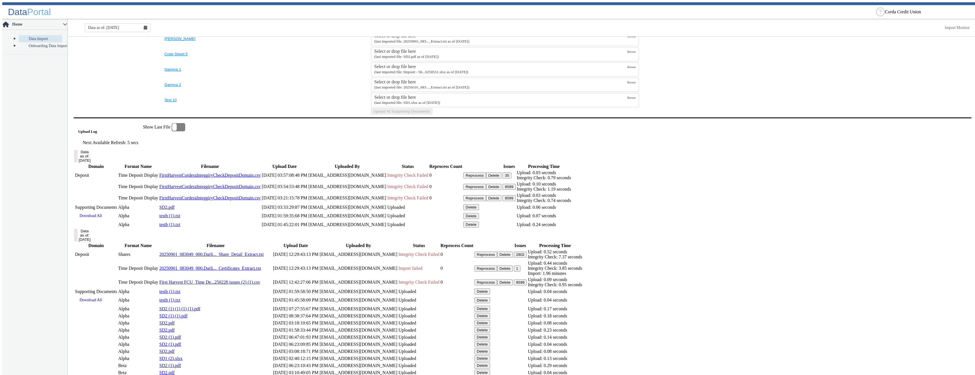
scroll to position [254, 0]
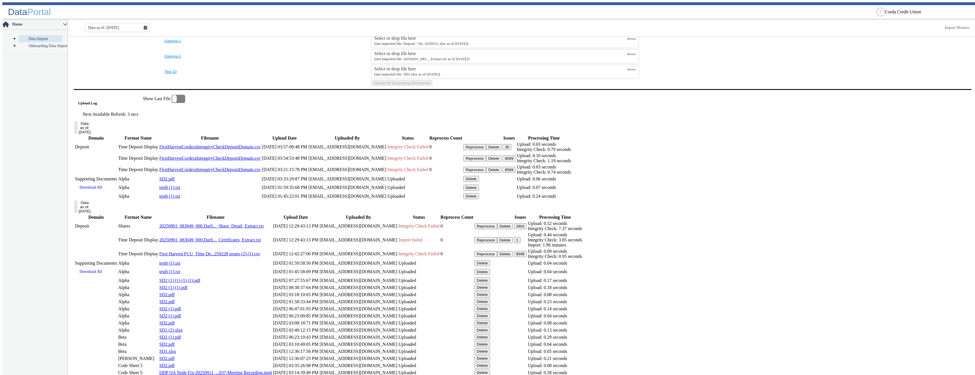
click at [511, 150] on button "35" at bounding box center [506, 147] width 9 height 6
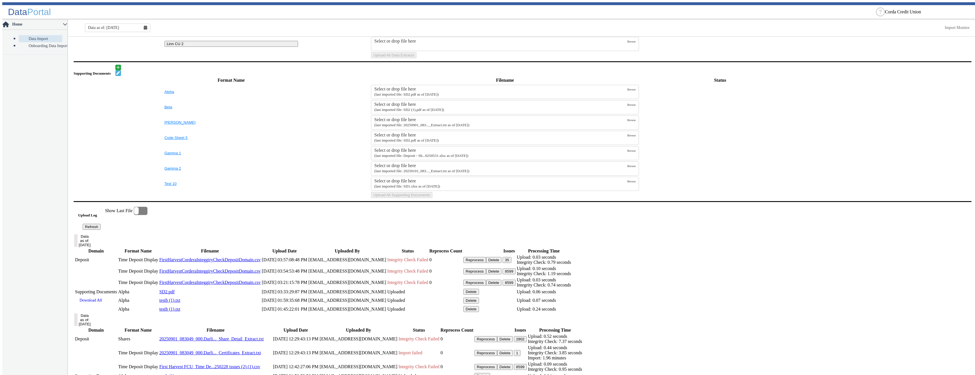
scroll to position [0, 0]
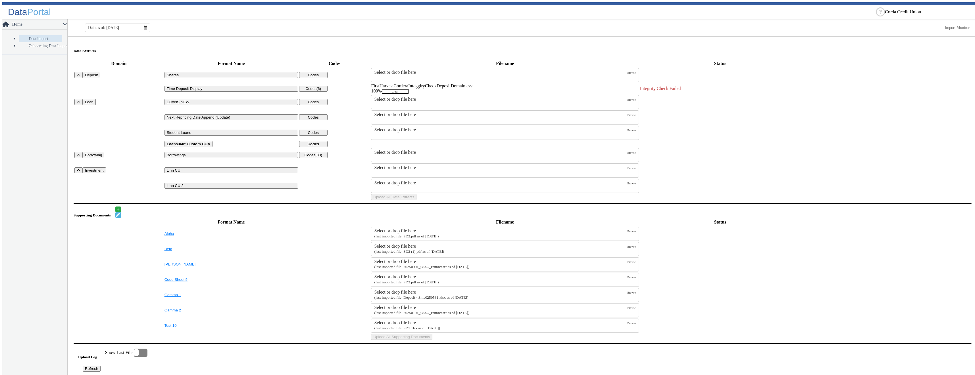
click at [408, 89] on button "Clear" at bounding box center [395, 91] width 27 height 5
click at [448, 88] on label "Select or drop file here (last imported file: 20250301_083..._Extract.txt as of…" at bounding box center [500, 90] width 253 height 11
click at [0, 0] on input "Select or drop file here (last imported file: 20250301_083..._Extract.txt as of…" at bounding box center [0, 0] width 0 height 0
click at [416, 204] on button "Upload All Data Extracts" at bounding box center [393, 201] width 45 height 6
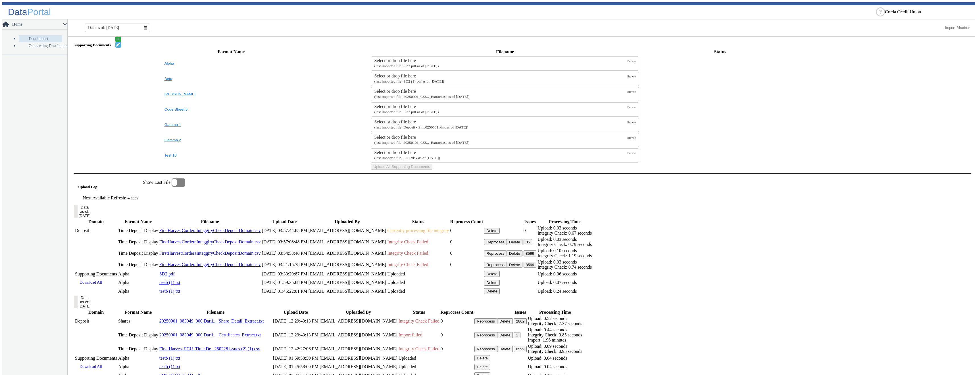
scroll to position [256, 0]
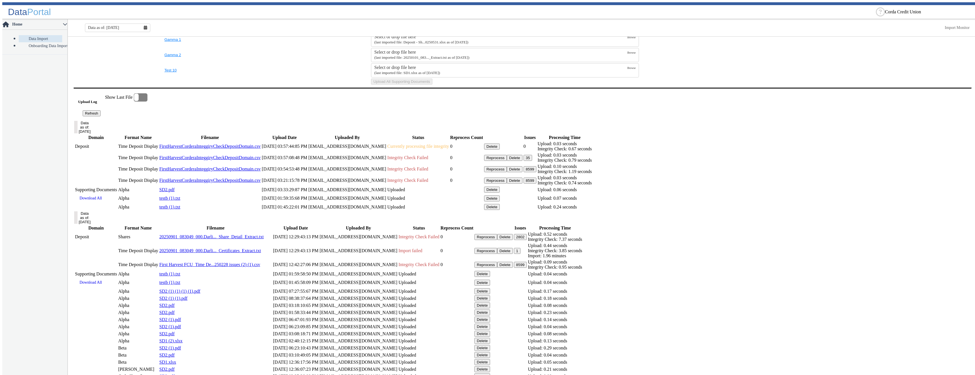
click at [101, 116] on button "Refresh" at bounding box center [92, 113] width 18 height 6
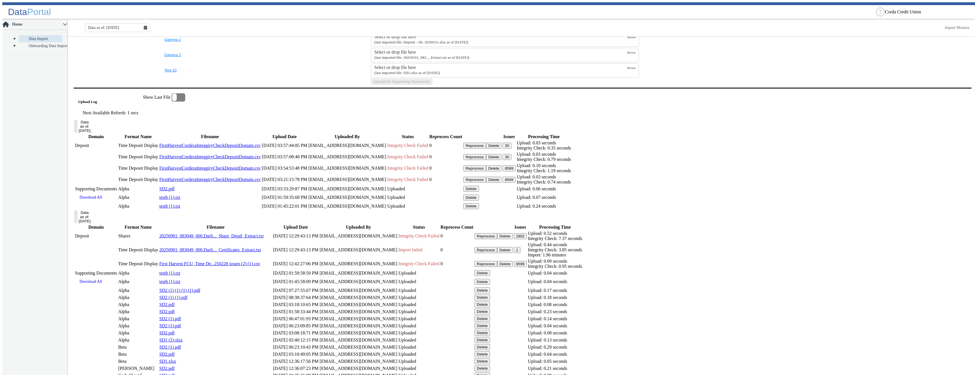
click at [501, 149] on button "Delete" at bounding box center [494, 146] width 16 height 6
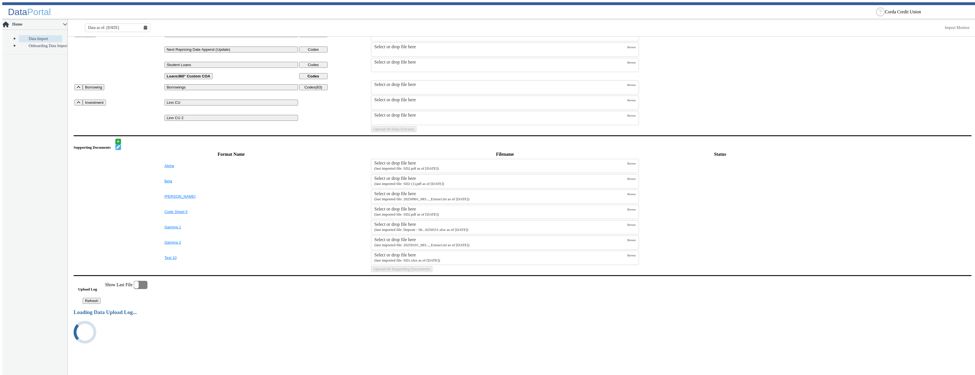
scroll to position [0, 0]
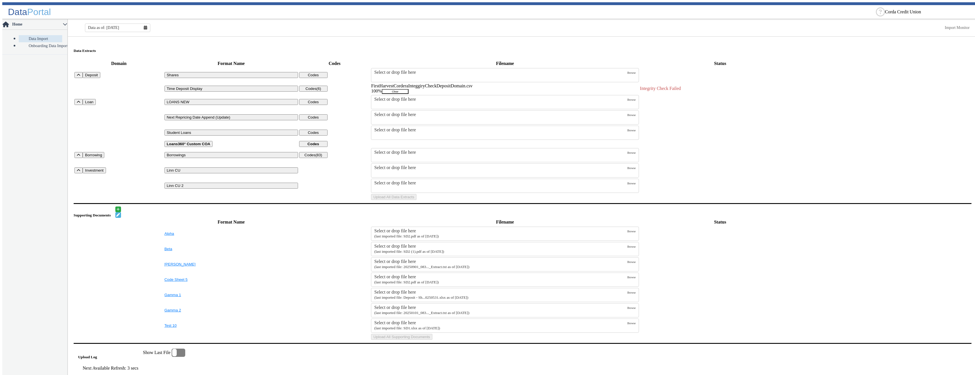
click at [408, 90] on button "Clear" at bounding box center [395, 91] width 27 height 5
click at [451, 85] on div "Select or drop file here" at bounding box center [500, 87] width 253 height 5
click at [0, 0] on input "Select or drop file here (last imported file: 20250301_083..._Extract.txt as of…" at bounding box center [0, 0] width 0 height 0
click at [416, 204] on button "Upload All Data Extracts" at bounding box center [393, 201] width 45 height 6
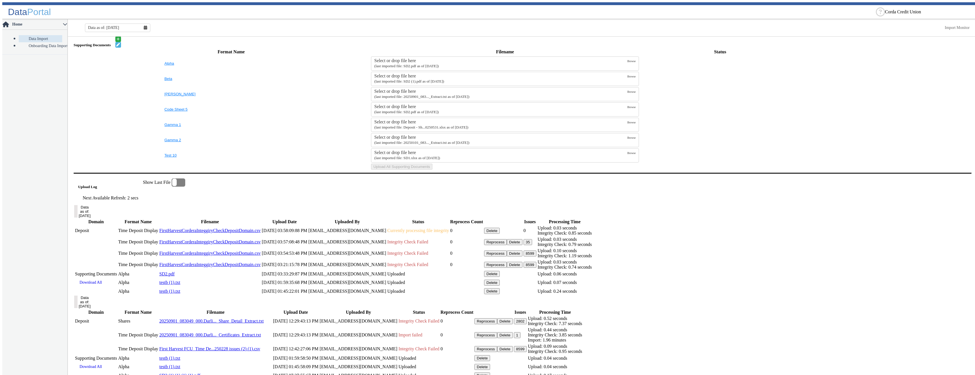
scroll to position [227, 0]
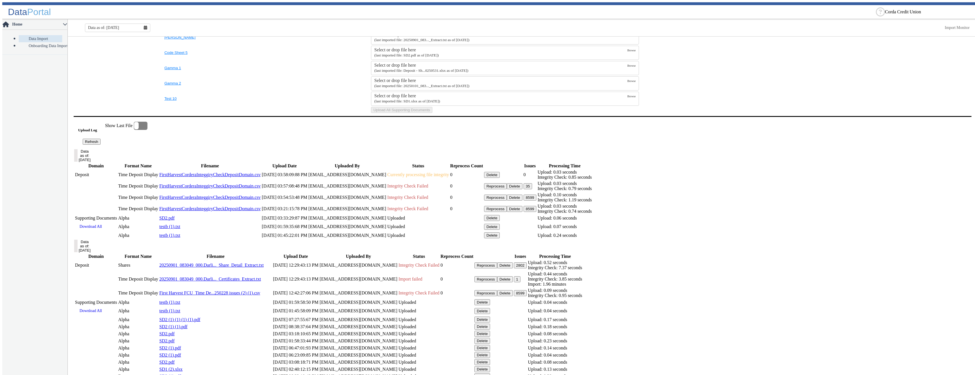
click at [101, 145] on button "Refresh" at bounding box center [92, 142] width 18 height 6
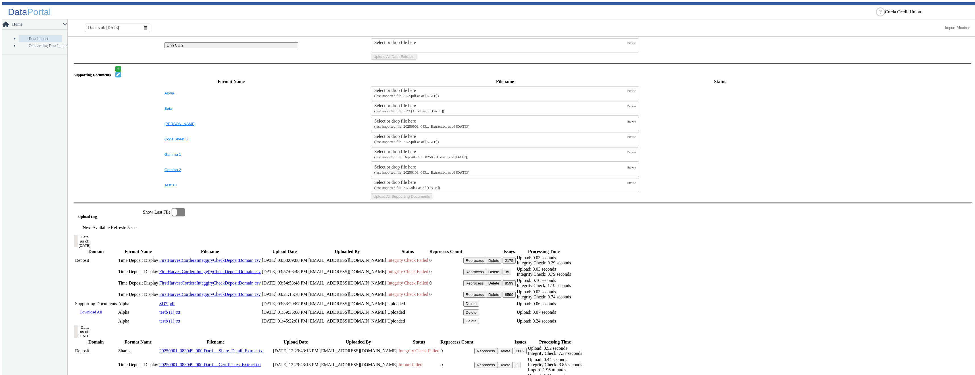
scroll to position [226, 0]
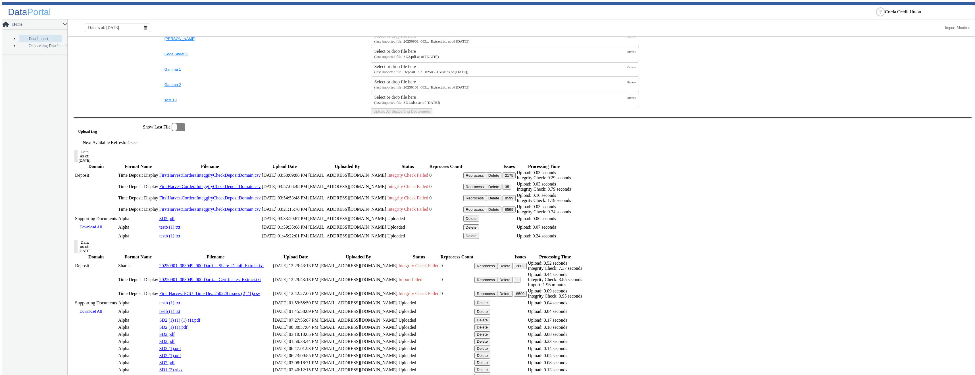
click at [515, 179] on button "2175" at bounding box center [508, 176] width 13 height 6
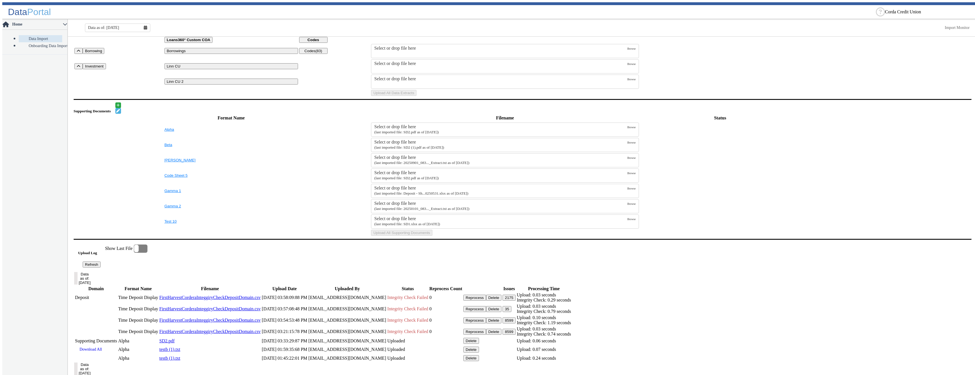
scroll to position [0, 0]
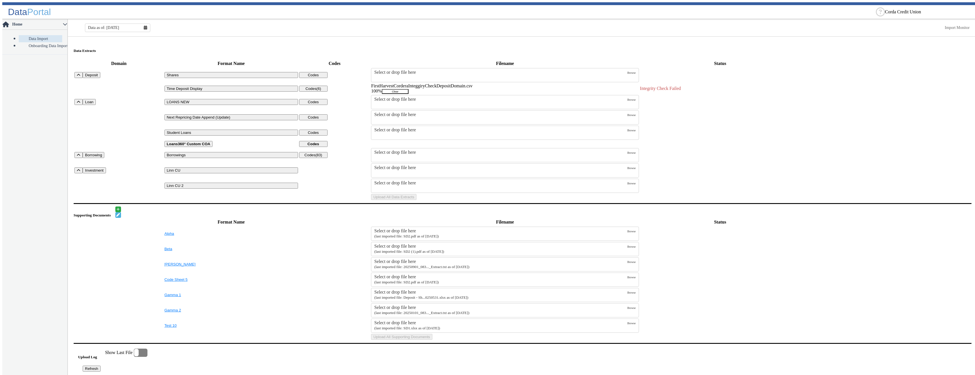
click at [408, 90] on button "Clear" at bounding box center [395, 91] width 27 height 5
click at [459, 86] on div "Select or drop file here" at bounding box center [500, 87] width 253 height 5
click at [0, 0] on input "Select or drop file here (last imported file: 20250301_083..._Extract.txt as of…" at bounding box center [0, 0] width 0 height 0
click at [416, 204] on button "Upload All Data Extracts" at bounding box center [393, 201] width 45 height 6
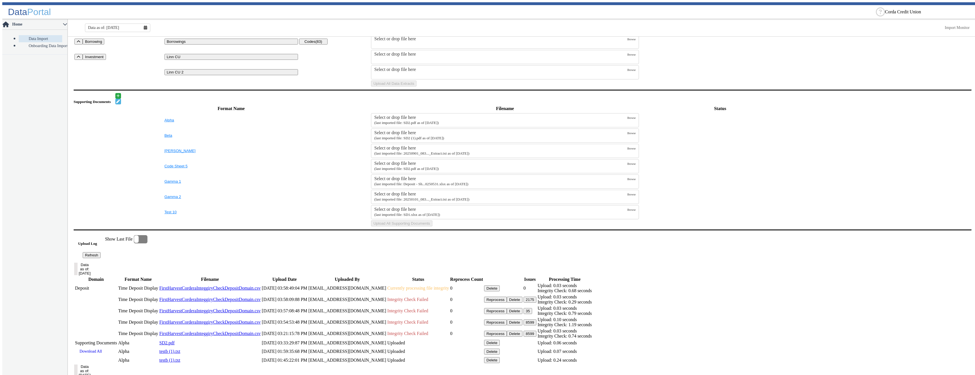
scroll to position [170, 0]
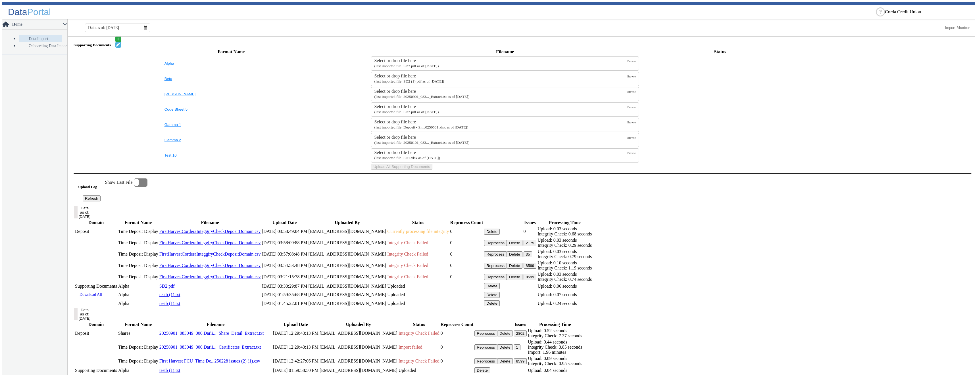
click at [101, 202] on button "Refresh" at bounding box center [92, 199] width 18 height 6
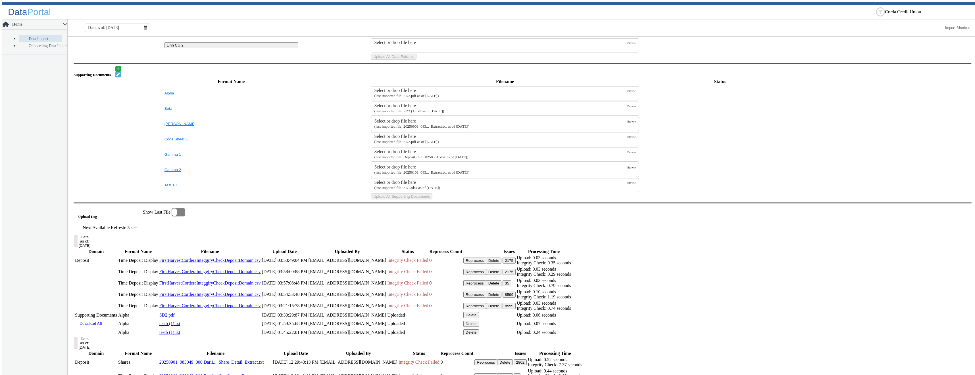
scroll to position [197, 0]
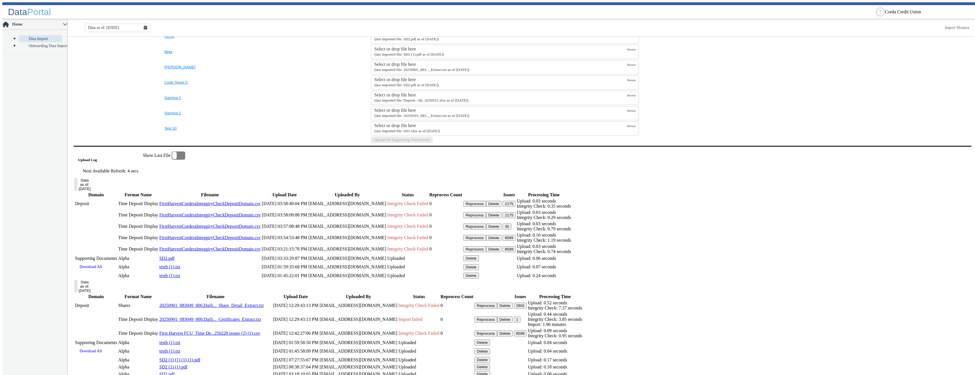
click at [515, 207] on button "2175" at bounding box center [508, 204] width 13 height 6
click at [501, 208] on button "Delete" at bounding box center [494, 205] width 16 height 6
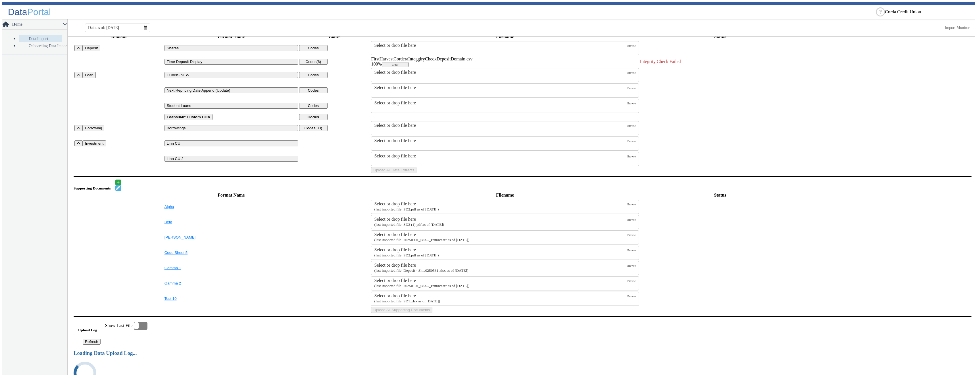
scroll to position [0, 0]
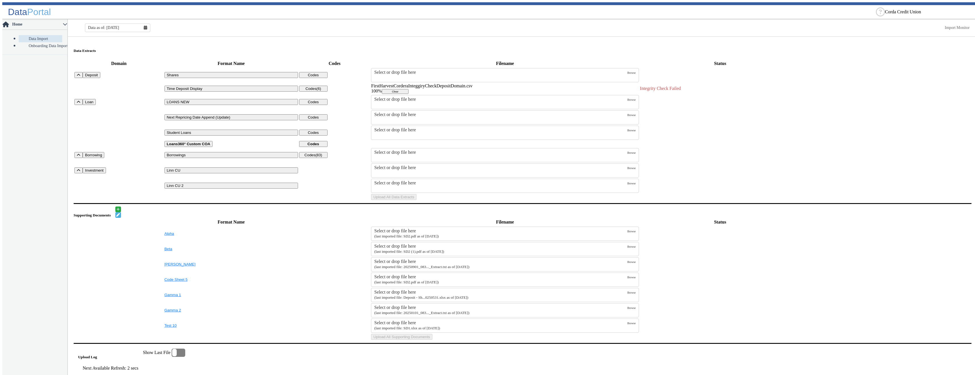
click at [615, 91] on td "FirstHarvestCorderaInteggiryCheckDepositDomain.csv 100% Clear" at bounding box center [505, 88] width 268 height 11
click at [408, 89] on button "Clear" at bounding box center [395, 91] width 27 height 5
click at [498, 87] on div "Select or drop file here" at bounding box center [500, 87] width 253 height 5
click at [0, 0] on input "Select or drop file here (last imported file: 20250301_083..._Extract.txt as of…" at bounding box center [0, 0] width 0 height 0
click at [416, 204] on button "Upload All Data Extracts" at bounding box center [393, 201] width 45 height 6
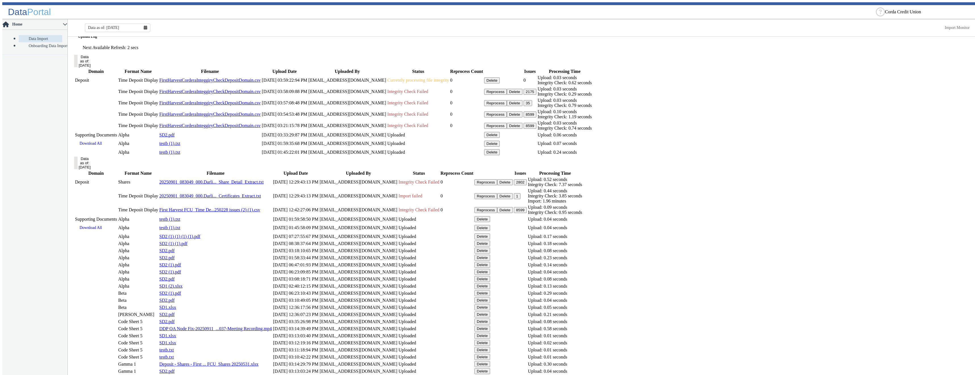
scroll to position [264, 0]
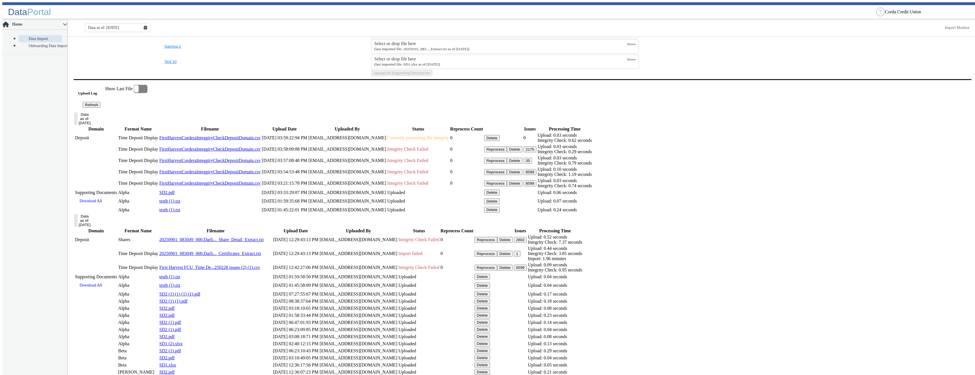
click at [101, 108] on button "Refresh" at bounding box center [92, 105] width 18 height 6
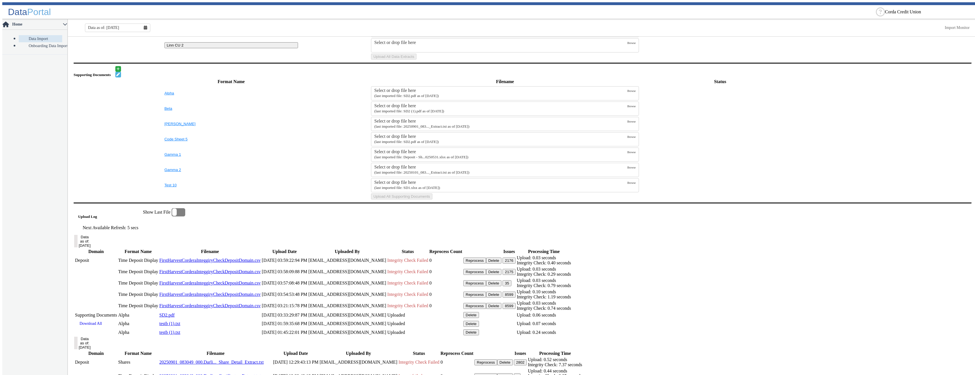
scroll to position [197, 0]
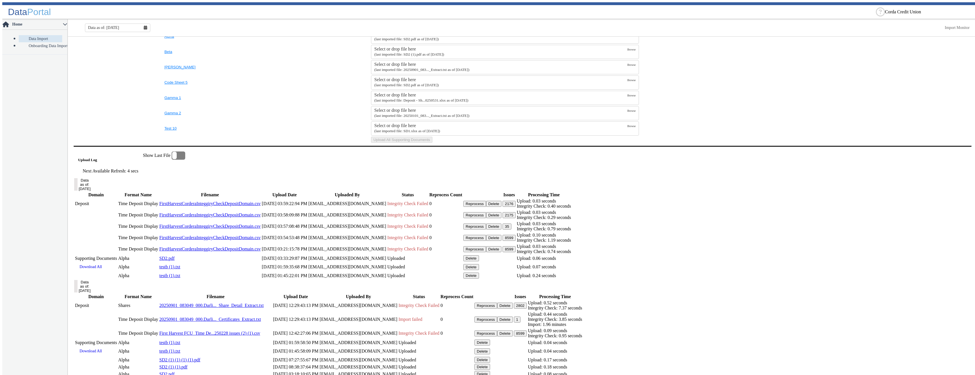
click at [515, 207] on button "2176" at bounding box center [508, 204] width 13 height 6
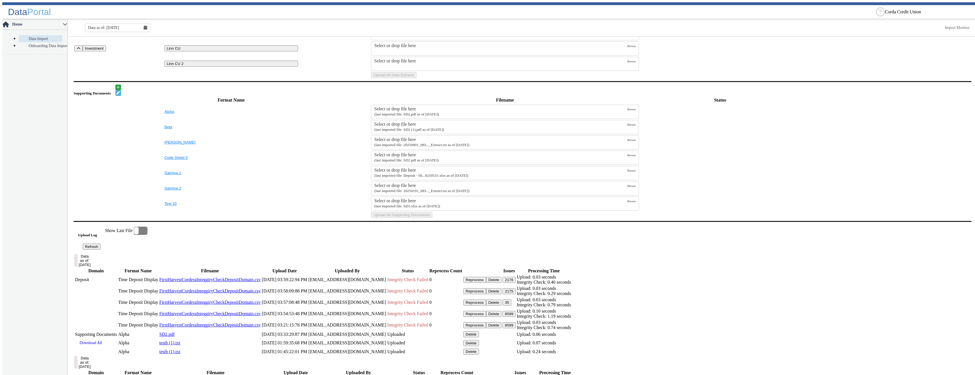
scroll to position [0, 0]
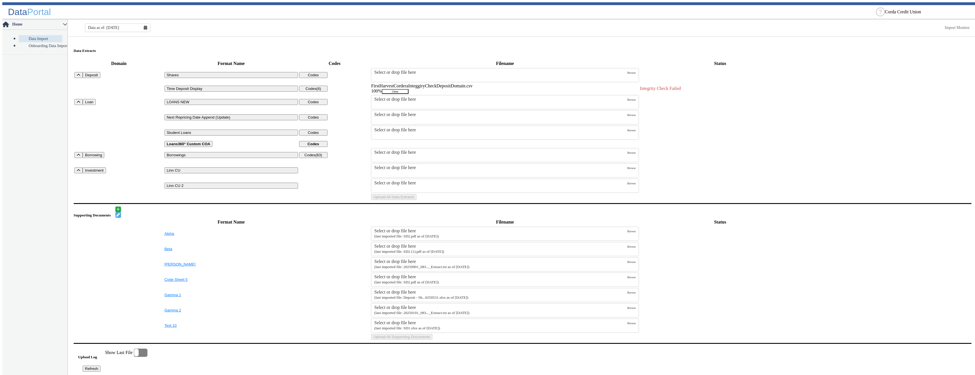
click at [408, 89] on button "Clear" at bounding box center [395, 91] width 27 height 5
click at [457, 85] on div "Select or drop file here" at bounding box center [500, 87] width 253 height 5
click at [0, 0] on input "Select or drop file here (last imported file: 20250301_083..._Extract.txt as of…" at bounding box center [0, 0] width 0 height 0
click at [416, 204] on button "Upload All Data Extracts" at bounding box center [393, 201] width 45 height 6
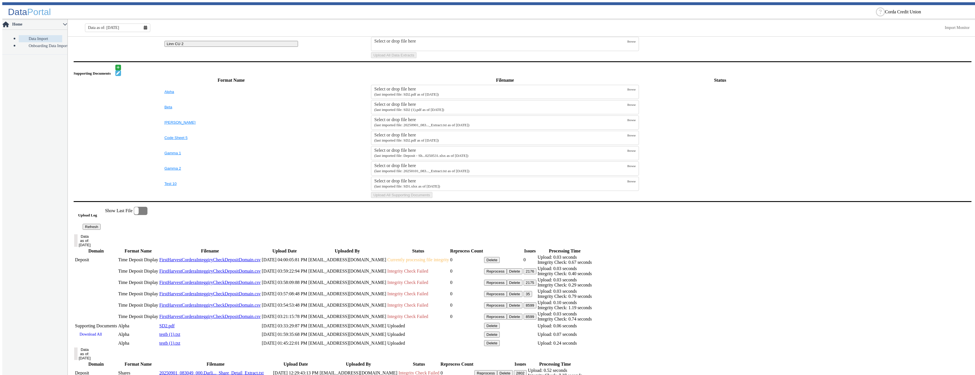
scroll to position [256, 0]
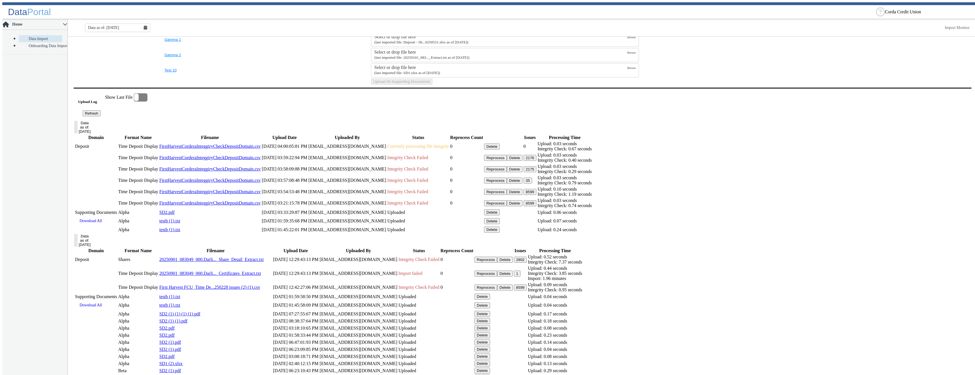
click at [101, 116] on button "Refresh" at bounding box center [92, 113] width 18 height 6
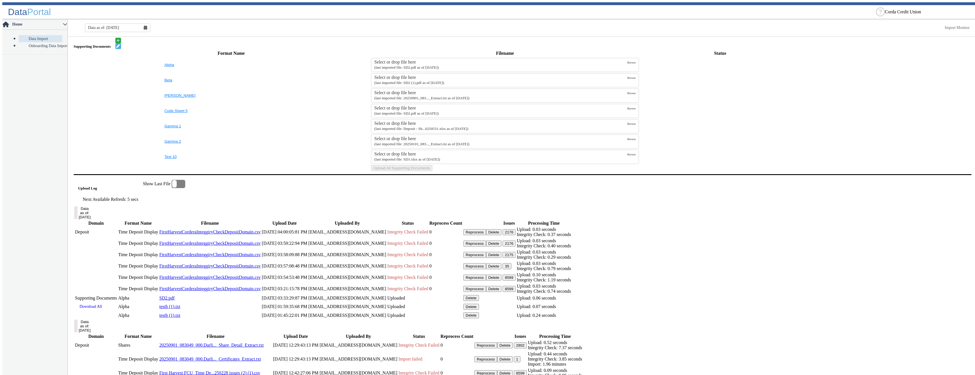
scroll to position [197, 0]
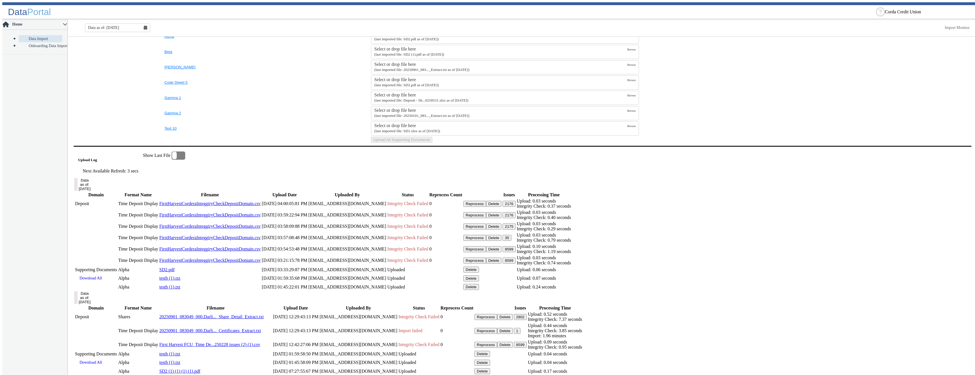
click at [515, 207] on button "2176" at bounding box center [508, 204] width 13 height 6
click at [501, 208] on button "Delete" at bounding box center [494, 205] width 16 height 6
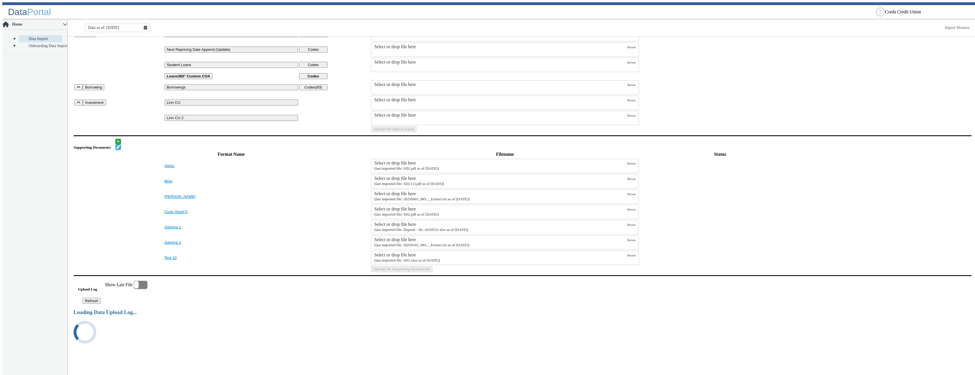
scroll to position [0, 0]
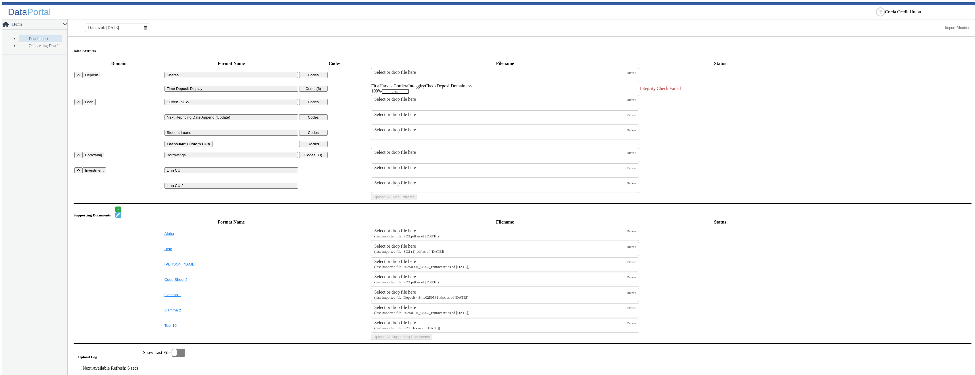
click at [408, 89] on button "Clear" at bounding box center [395, 91] width 27 height 5
click at [451, 91] on small "(last imported file: 20250301_083..._Extract.txt as of [DATE])" at bounding box center [421, 93] width 95 height 4
click at [0, 0] on input "Select or drop file here (last imported file: 20250301_083..._Extract.txt as of…" at bounding box center [0, 0] width 0 height 0
click at [416, 204] on button "Upload All Data Extracts" at bounding box center [393, 201] width 45 height 6
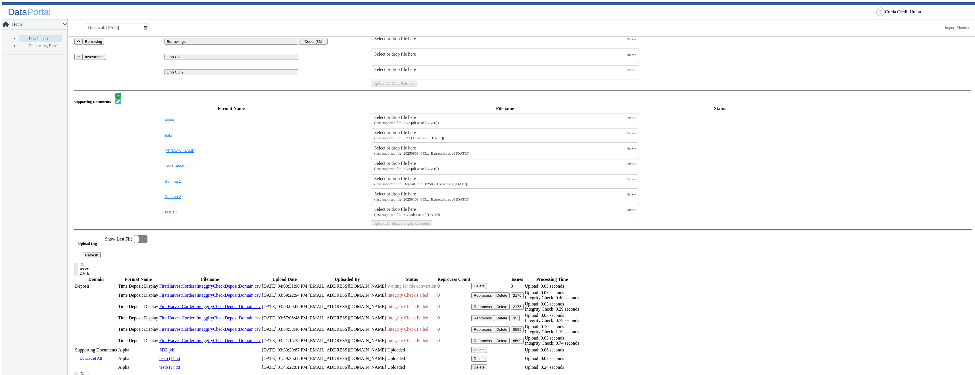
click at [101, 258] on button "Refresh" at bounding box center [92, 255] width 18 height 6
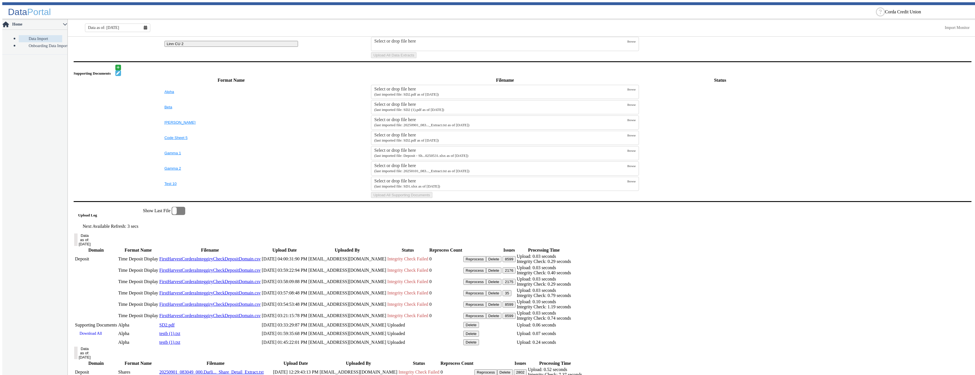
scroll to position [170, 0]
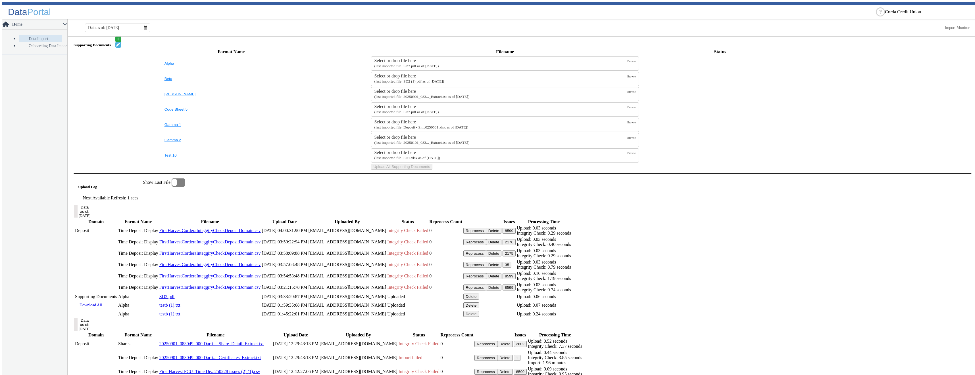
click at [515, 234] on button "8599" at bounding box center [508, 231] width 13 height 6
drag, startPoint x: 633, startPoint y: 265, endPoint x: 649, endPoint y: 256, distance: 19.1
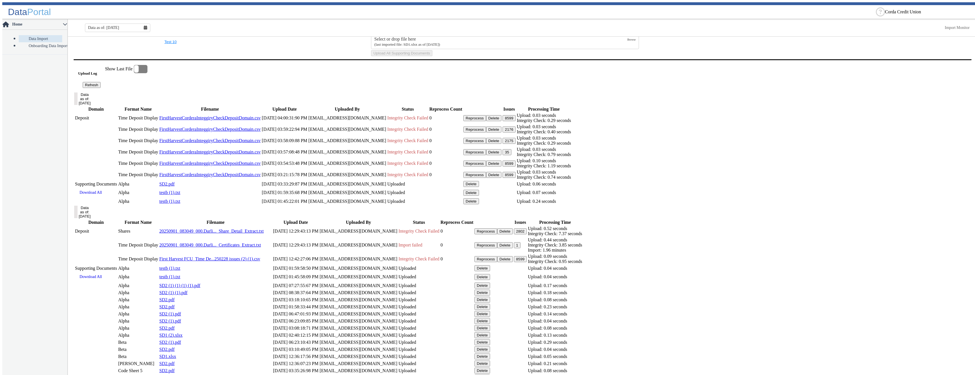
click at [501, 155] on button "Delete" at bounding box center [494, 152] width 16 height 6
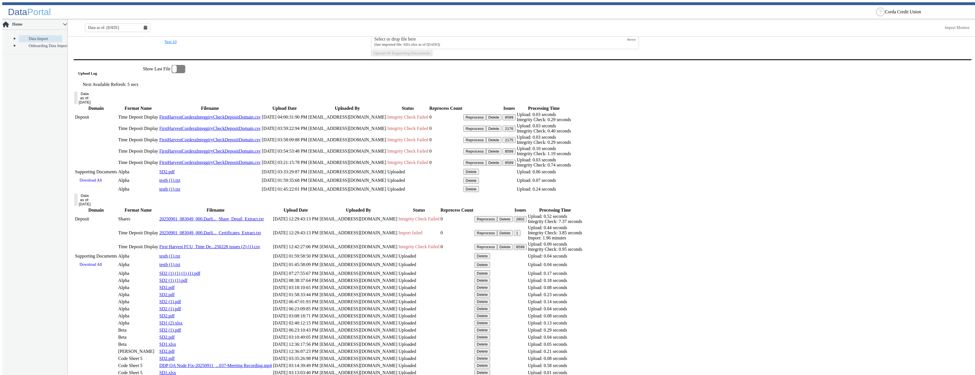
scroll to position [321, 0]
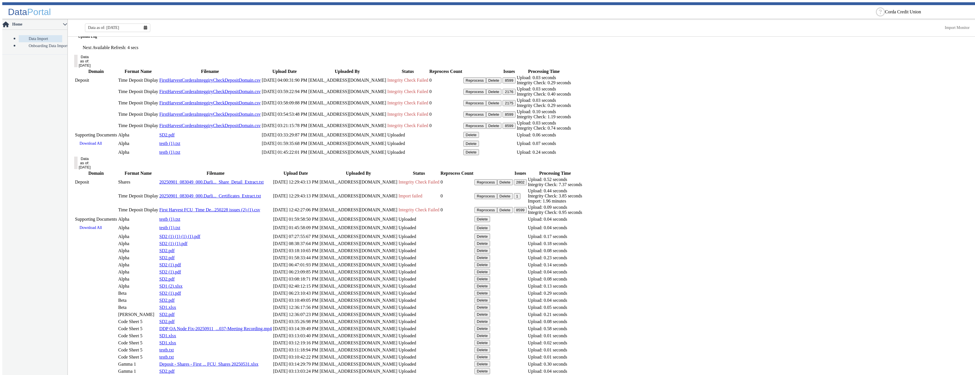
click at [501, 106] on button "Delete" at bounding box center [494, 103] width 16 height 6
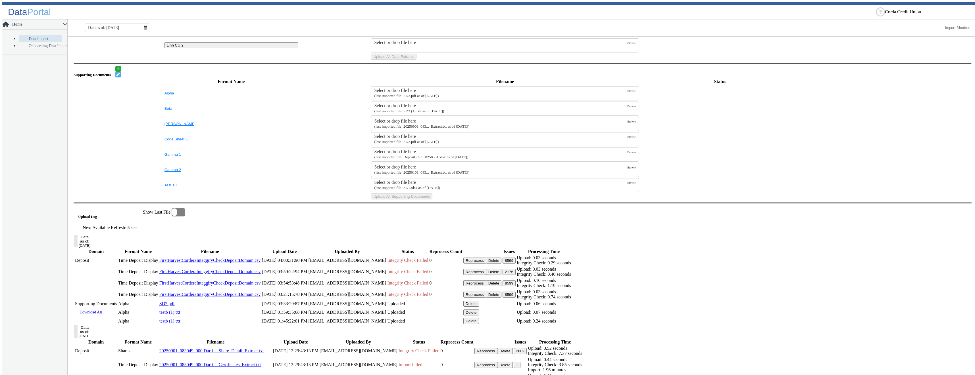
scroll to position [303, 0]
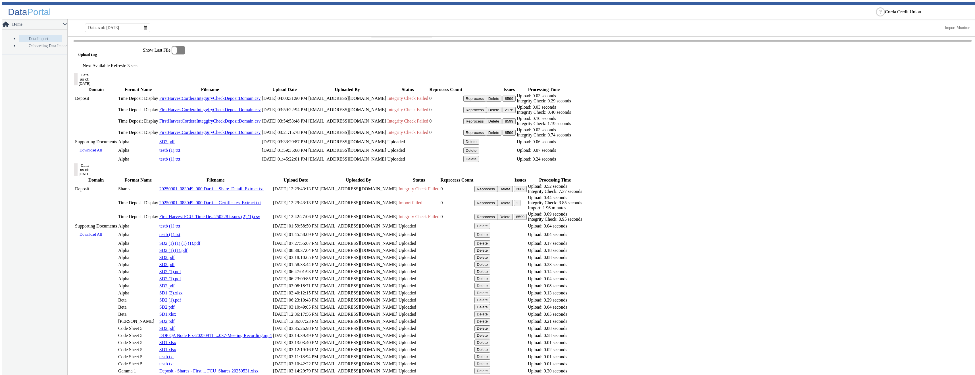
click at [501, 113] on button "Delete" at bounding box center [494, 110] width 16 height 6
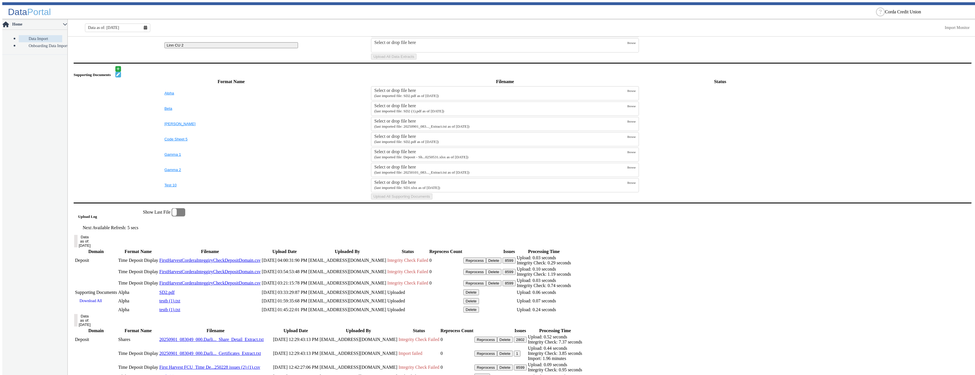
scroll to position [285, 0]
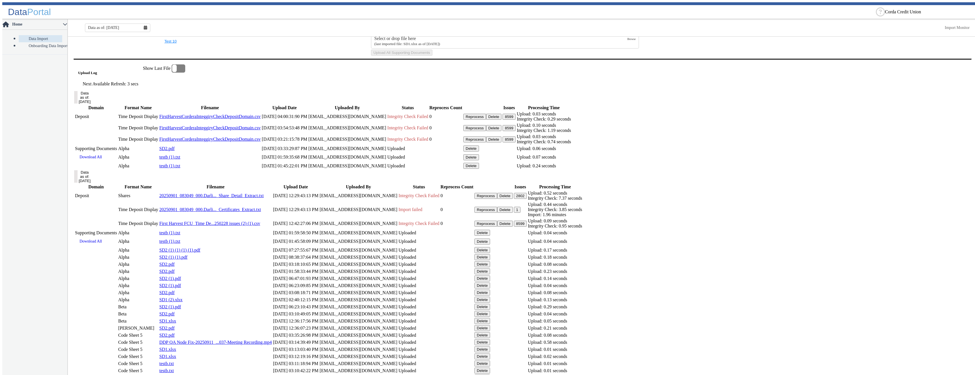
click at [501, 131] on button "Delete" at bounding box center [494, 128] width 16 height 6
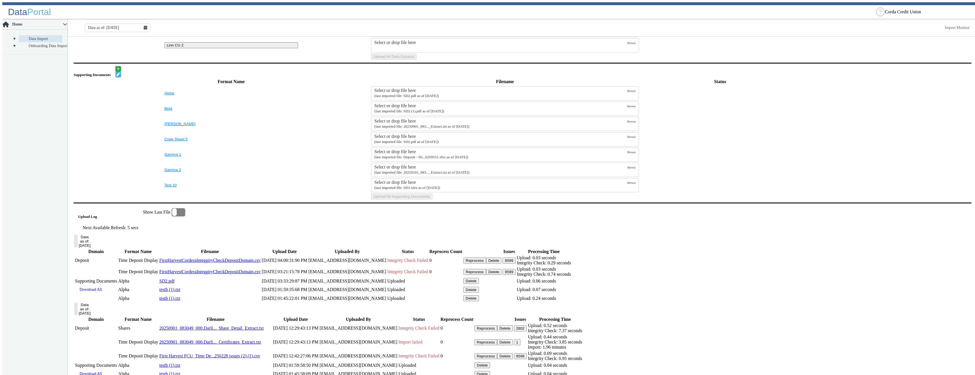
scroll to position [266, 0]
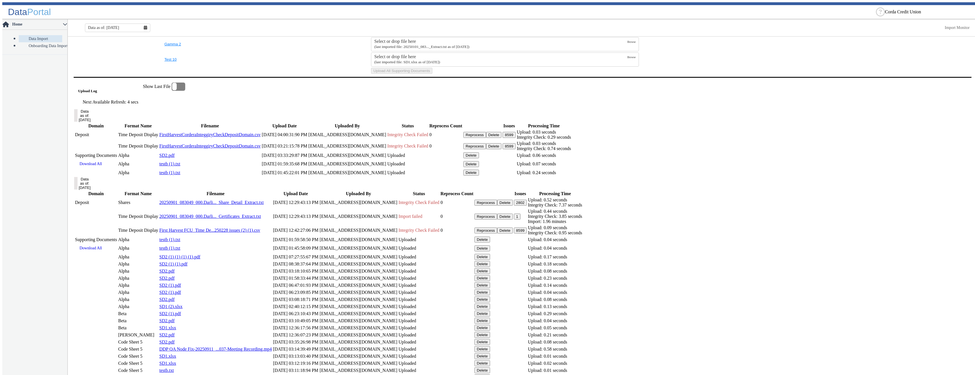
click at [501, 138] on button "Delete" at bounding box center [494, 135] width 16 height 6
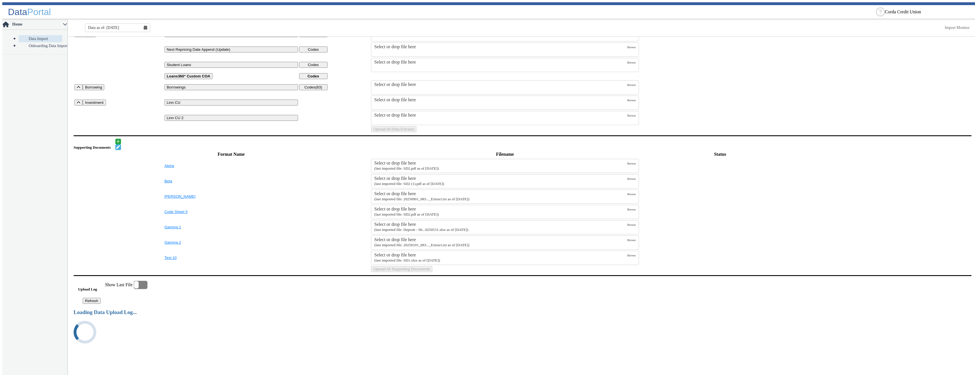
scroll to position [248, 0]
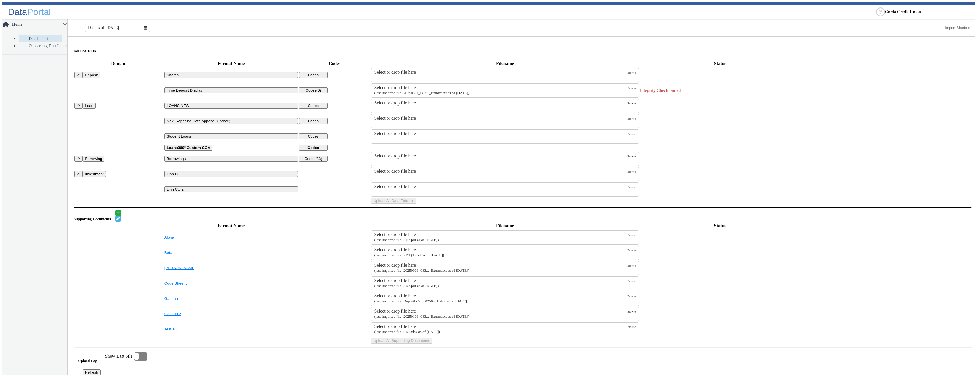
click at [469, 92] on small "(last imported file: 20250301_083..._Extract.txt as of [DATE])" at bounding box center [421, 93] width 95 height 4
click at [0, 0] on input "Select or drop file here (last imported file: 20250301_083..._Extract.txt as of…" at bounding box center [0, 0] width 0 height 0
click at [416, 204] on button "Upload All Data Extracts" at bounding box center [393, 201] width 45 height 6
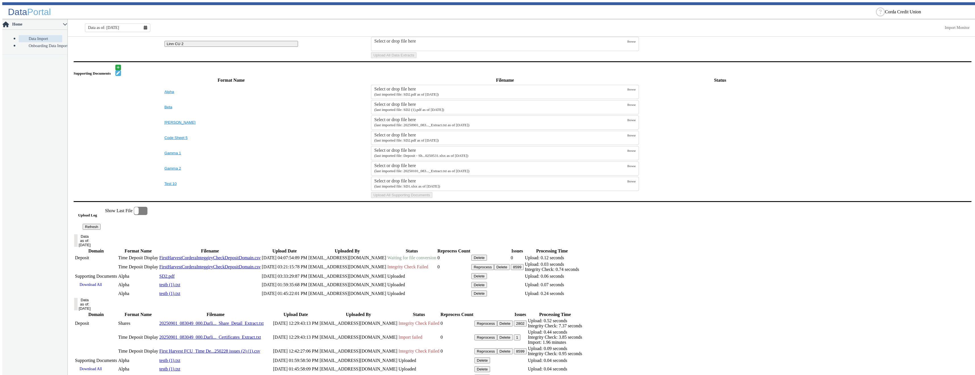
scroll to position [227, 0]
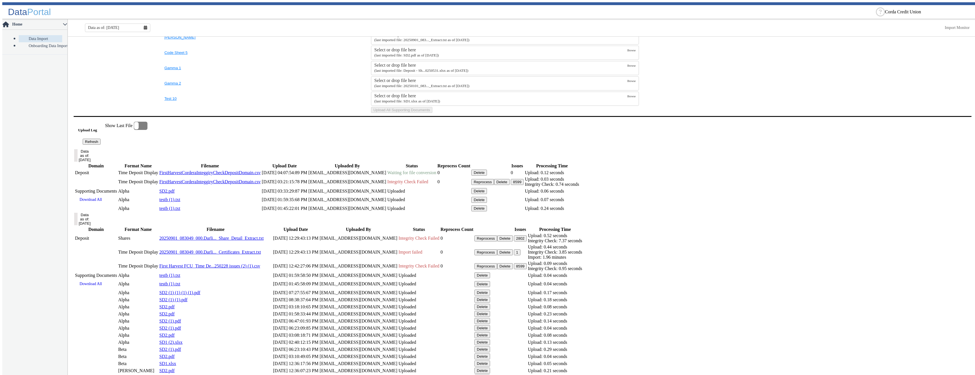
click at [101, 145] on button "Refresh" at bounding box center [92, 142] width 18 height 6
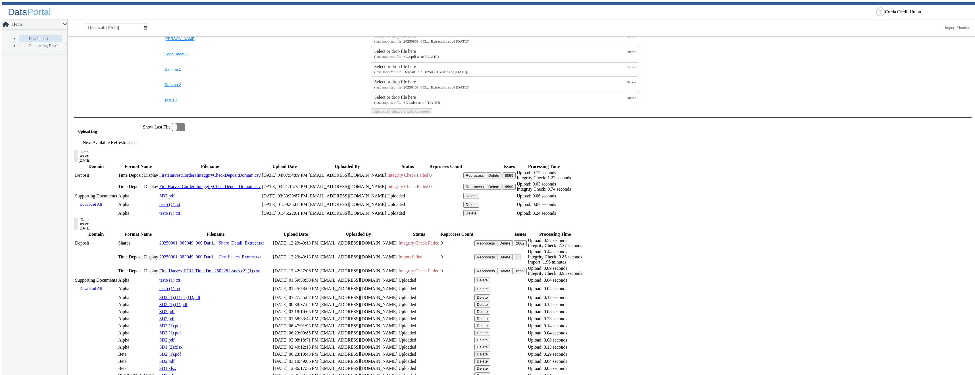
scroll to position [254, 0]
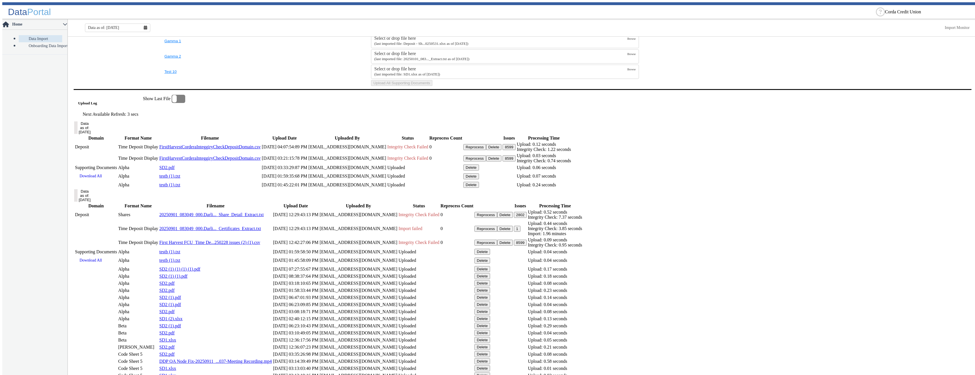
click at [515, 150] on button "8599" at bounding box center [508, 147] width 13 height 6
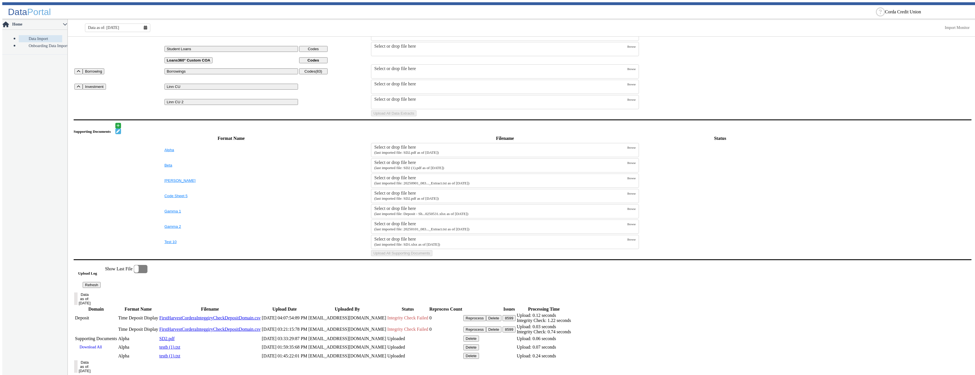
scroll to position [0, 0]
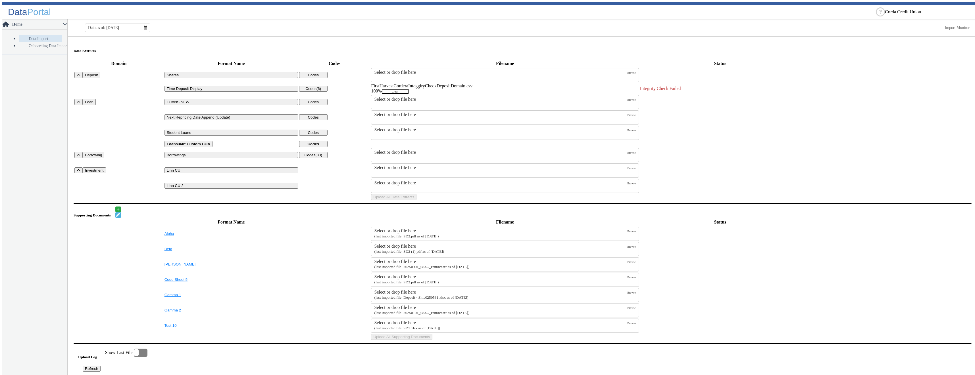
click at [408, 89] on button "Clear" at bounding box center [395, 91] width 27 height 5
click at [461, 85] on div "Select or drop file here" at bounding box center [500, 87] width 253 height 5
click at [0, 0] on input "Select or drop file here (last imported file: 20250301_083..._Extract.txt as of…" at bounding box center [0, 0] width 0 height 0
click at [416, 204] on button "Upload All Data Extracts" at bounding box center [393, 201] width 45 height 6
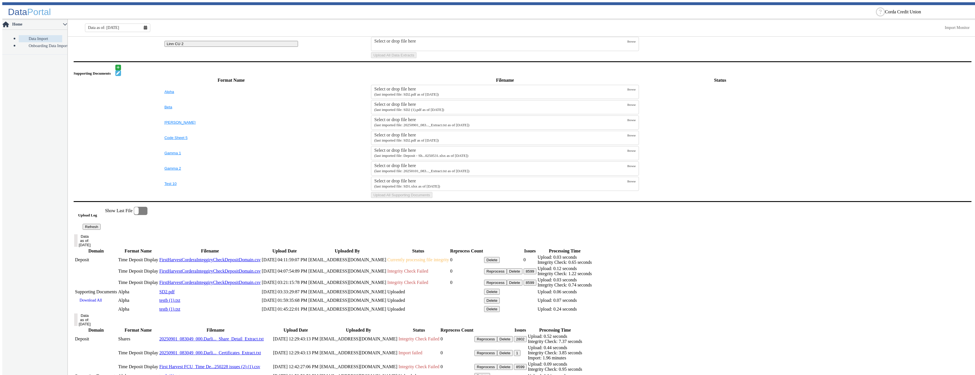
scroll to position [227, 0]
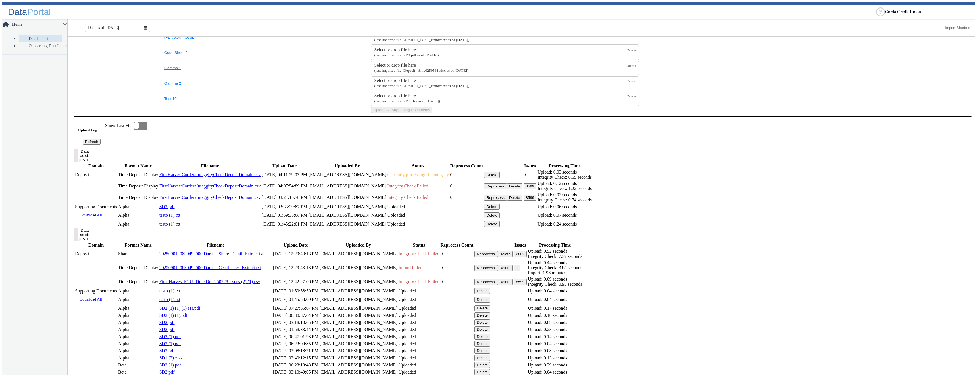
click at [101, 145] on button "Refresh" at bounding box center [92, 142] width 18 height 6
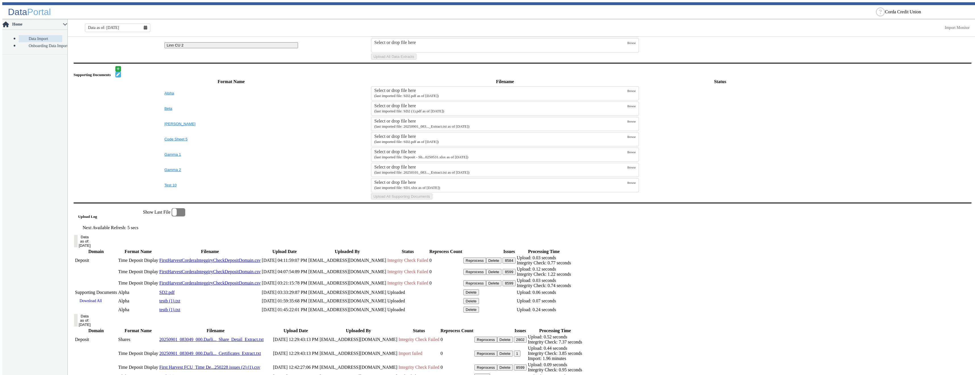
scroll to position [254, 0]
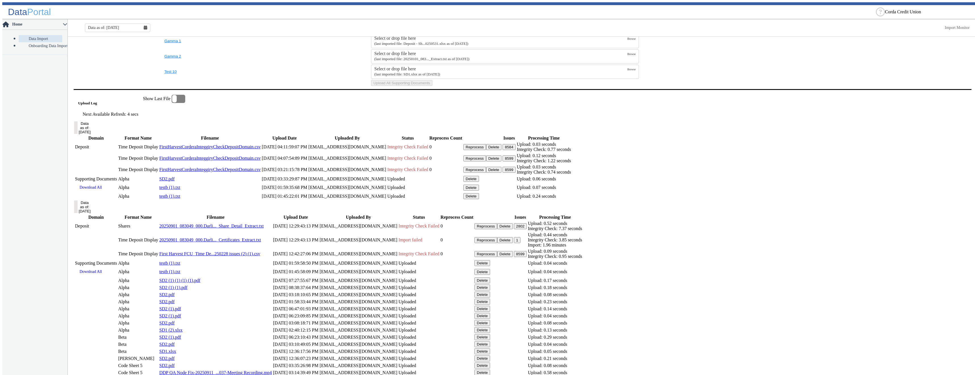
click at [515, 150] on button "8584" at bounding box center [508, 147] width 13 height 6
click at [501, 151] on button "Delete" at bounding box center [494, 148] width 16 height 6
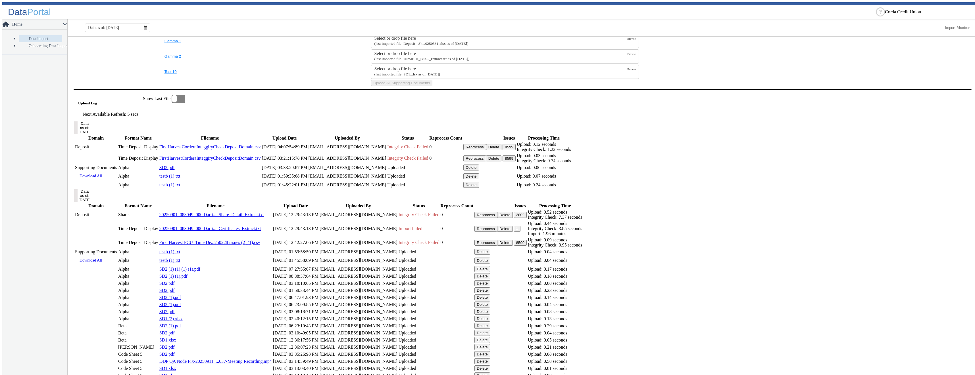
scroll to position [266, 0]
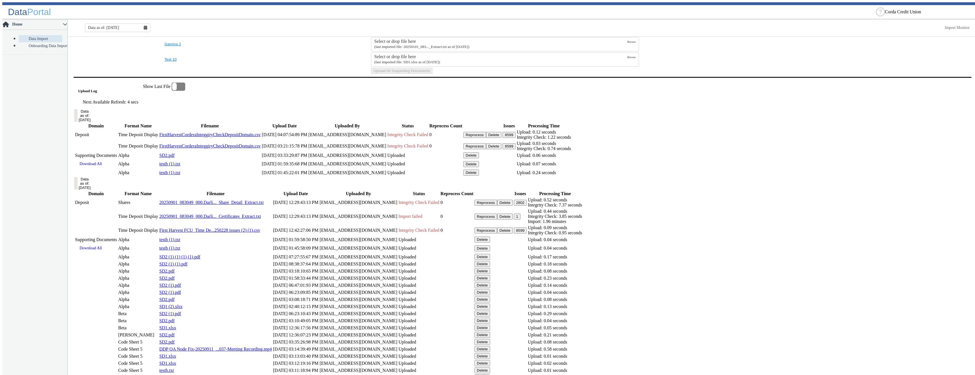
click at [501, 138] on button "Delete" at bounding box center [494, 135] width 16 height 6
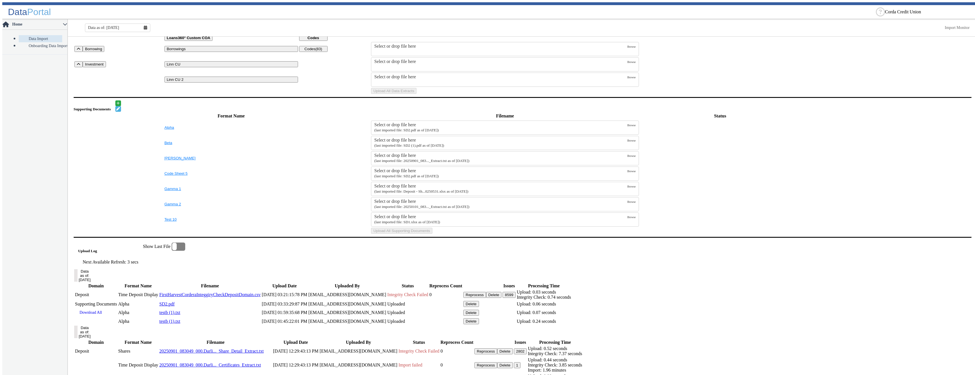
scroll to position [0, 0]
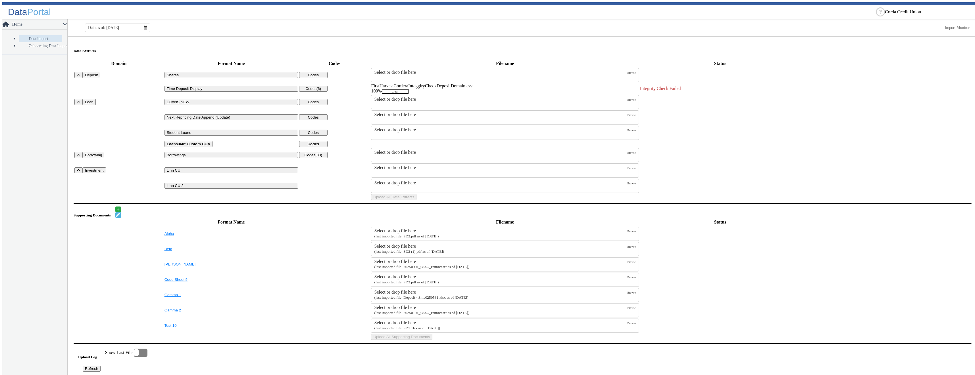
click at [408, 89] on button "Clear" at bounding box center [395, 91] width 27 height 5
click at [442, 85] on div "Select or drop file here" at bounding box center [500, 87] width 253 height 5
click at [0, 0] on input "Select or drop file here (last imported file: 20250301_083..._Extract.txt as of…" at bounding box center [0, 0] width 0 height 0
click at [416, 204] on button "Upload All Data Extracts" at bounding box center [393, 201] width 45 height 6
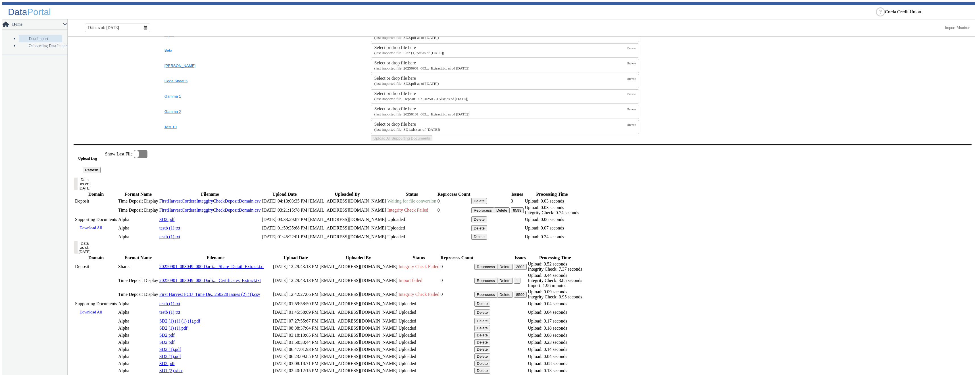
scroll to position [262, 0]
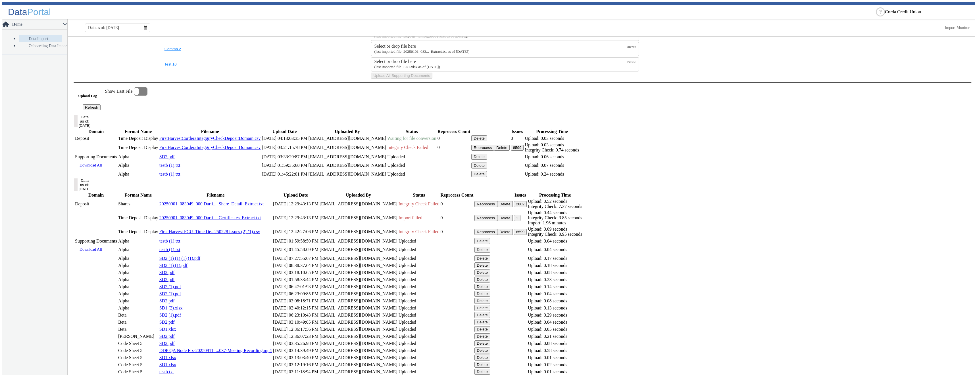
click at [101, 110] on button "Refresh" at bounding box center [92, 107] width 18 height 6
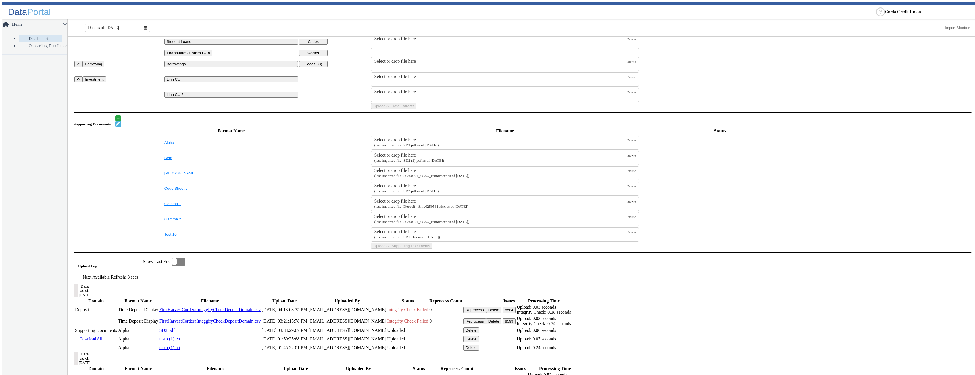
scroll to position [0, 0]
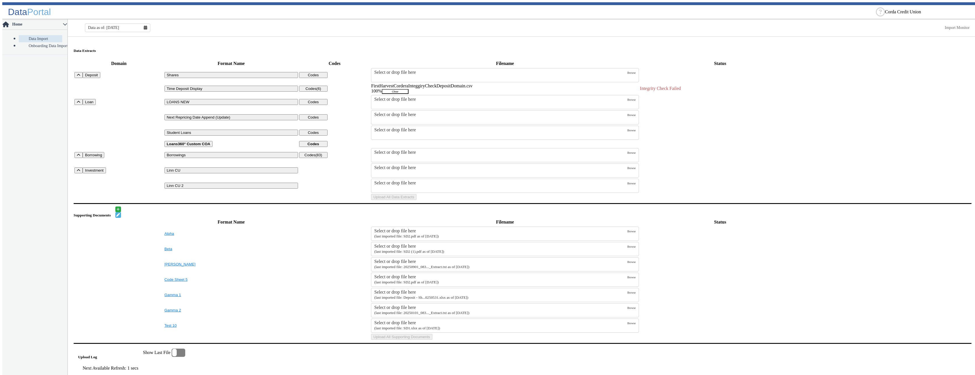
click at [408, 90] on button "Clear" at bounding box center [395, 91] width 27 height 5
click at [627, 87] on span "Browse" at bounding box center [631, 88] width 8 height 3
click at [0, 0] on input "Select or drop file here (last imported file: 20250301_083..._Extract.txt as of…" at bounding box center [0, 0] width 0 height 0
click at [416, 204] on button "Upload All Data Extracts" at bounding box center [393, 201] width 45 height 6
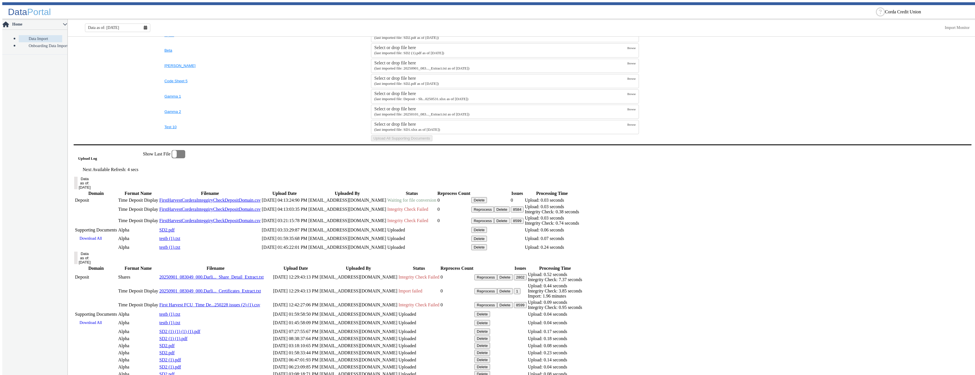
scroll to position [280, 0]
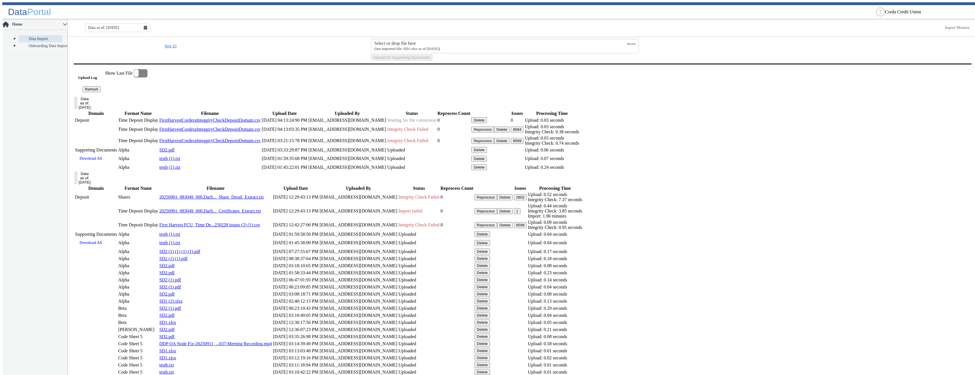
click at [101, 92] on button "Refresh" at bounding box center [92, 89] width 18 height 6
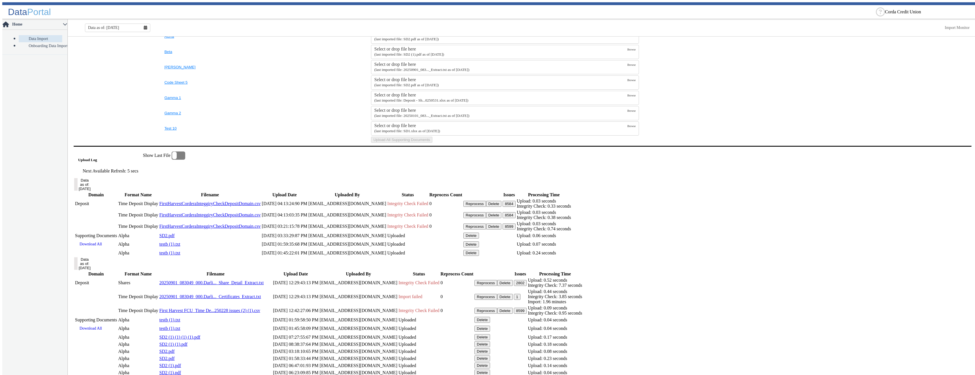
scroll to position [226, 0]
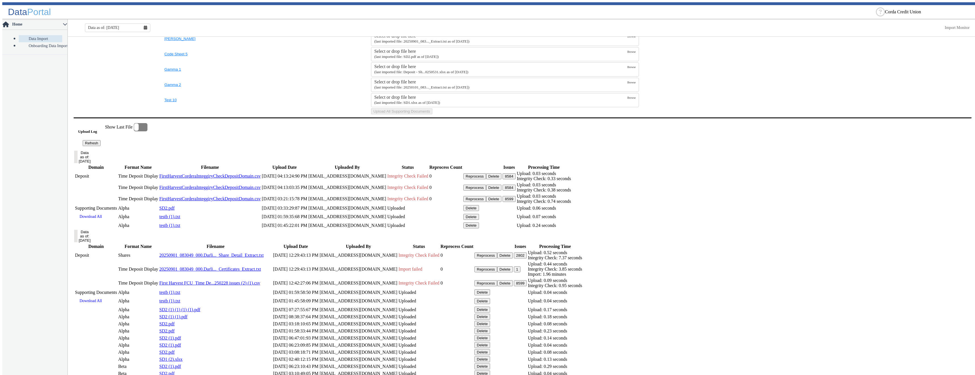
click at [501, 179] on button "Delete" at bounding box center [494, 176] width 16 height 6
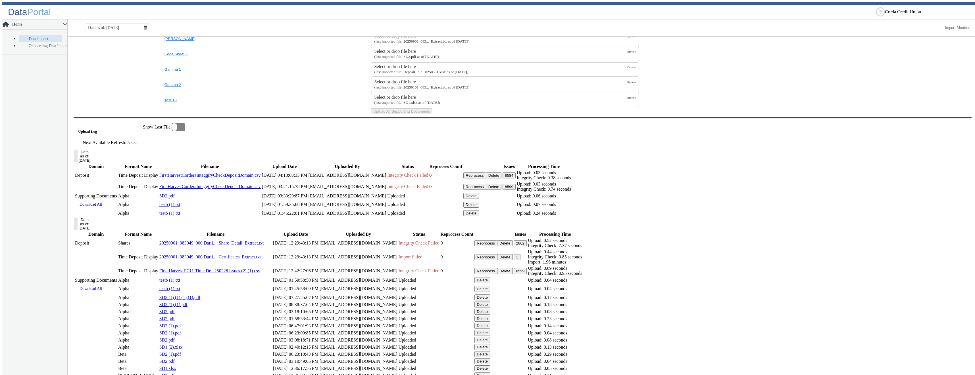
click at [501, 179] on button "Delete" at bounding box center [494, 176] width 16 height 6
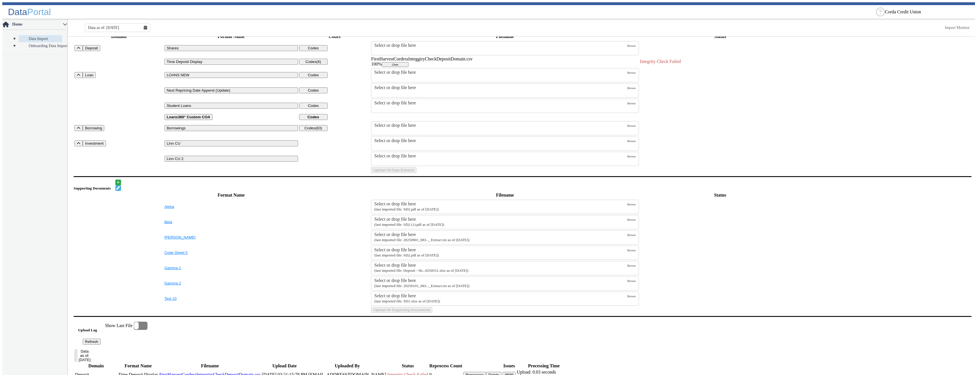
scroll to position [0, 0]
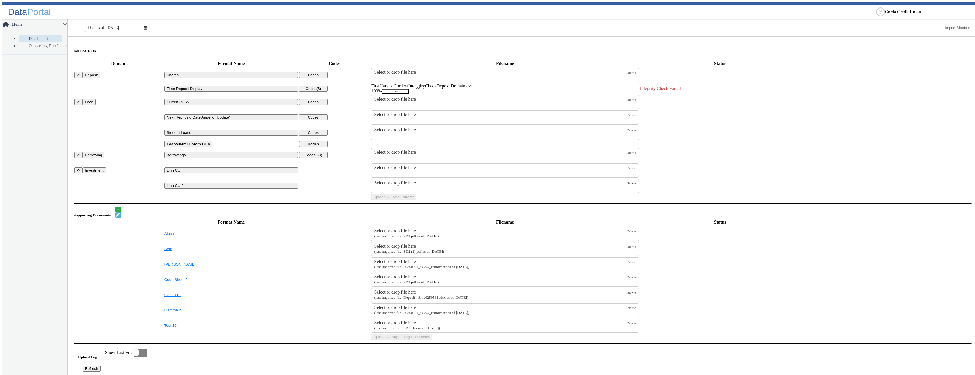
click at [408, 89] on button "Clear" at bounding box center [395, 91] width 27 height 5
click at [517, 91] on label "Select or drop file here (last imported file: 20250301_083..._Extract.txt as of…" at bounding box center [500, 90] width 253 height 11
click at [0, 0] on input "Select or drop file here (last imported file: 20250301_083..._Extract.txt as of…" at bounding box center [0, 0] width 0 height 0
click at [416, 204] on button "Upload All Data Extracts" at bounding box center [393, 201] width 45 height 6
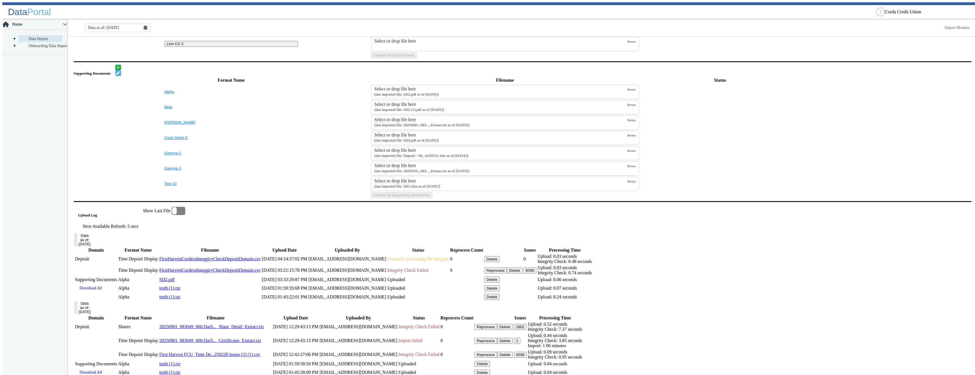
scroll to position [266, 0]
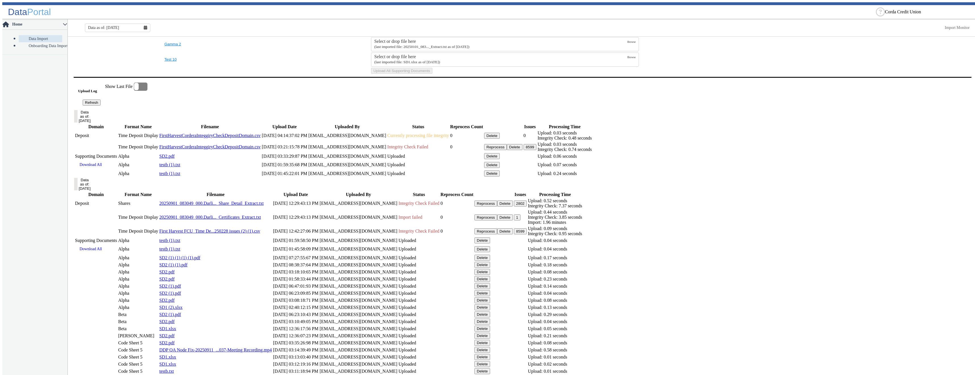
click at [101, 106] on button "Refresh" at bounding box center [92, 103] width 18 height 6
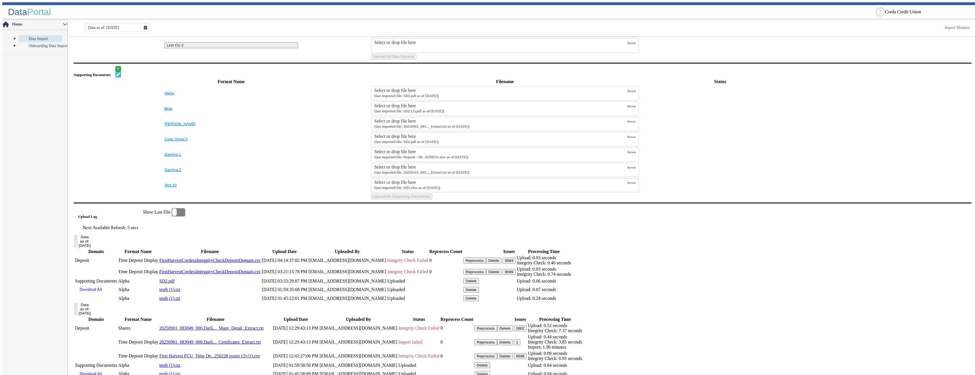
scroll to position [254, 0]
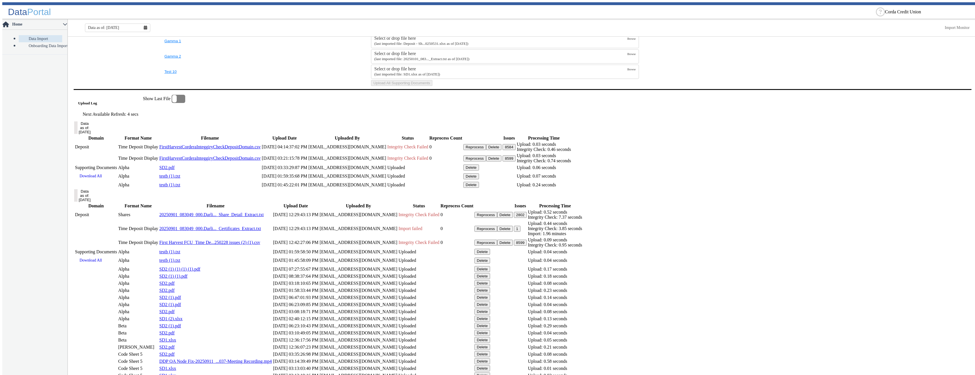
click at [515, 150] on button "8584" at bounding box center [508, 147] width 13 height 6
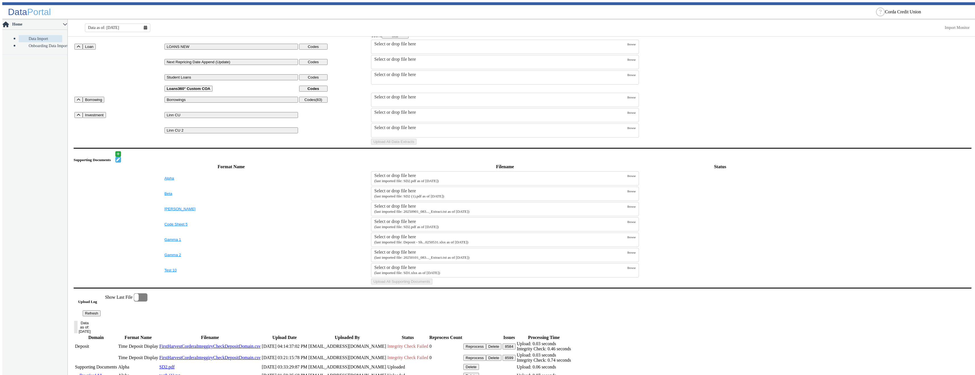
scroll to position [0, 0]
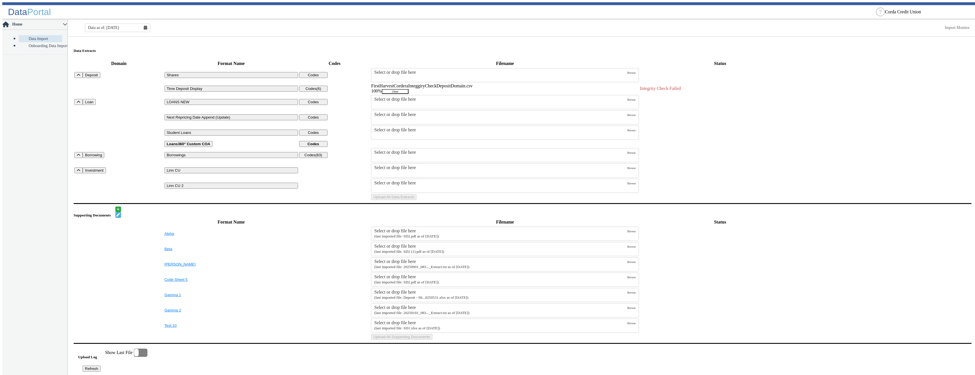
click at [408, 89] on button "Clear" at bounding box center [395, 91] width 27 height 5
click at [420, 85] on div "Select or drop file here" at bounding box center [500, 87] width 253 height 5
click at [0, 0] on input "Select or drop file here (last imported file: 20250301_083..._Extract.txt as of…" at bounding box center [0, 0] width 0 height 0
click at [416, 204] on button "Upload All Data Extracts" at bounding box center [393, 201] width 45 height 6
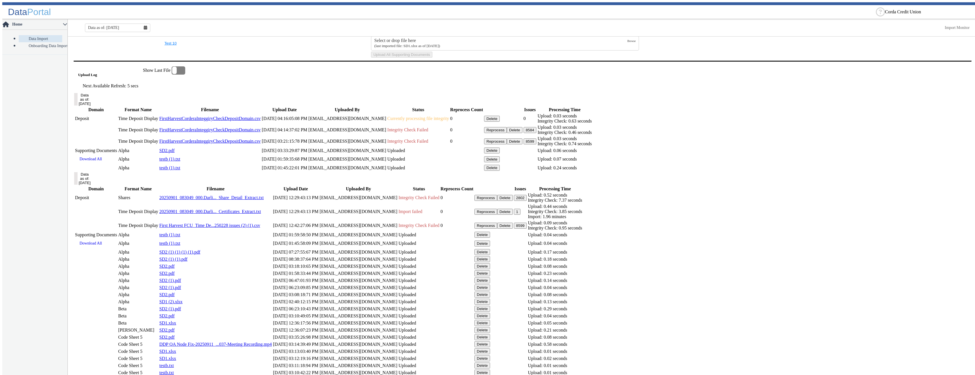
scroll to position [285, 0]
click at [101, 87] on button "Refresh" at bounding box center [92, 84] width 18 height 6
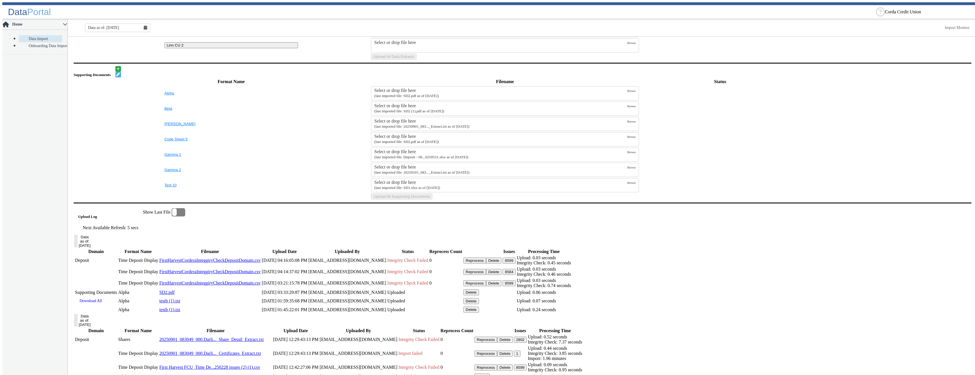
scroll to position [283, 0]
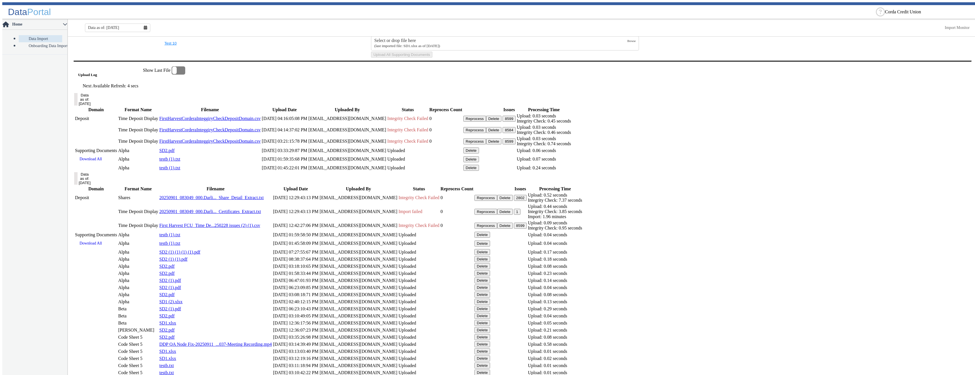
click at [515, 122] on button "8599" at bounding box center [508, 119] width 13 height 6
click at [501, 134] on button "Delete" at bounding box center [494, 131] width 16 height 6
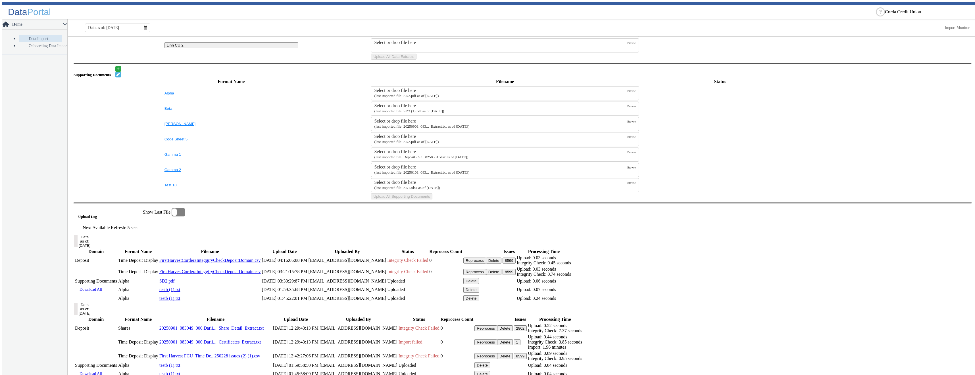
scroll to position [266, 0]
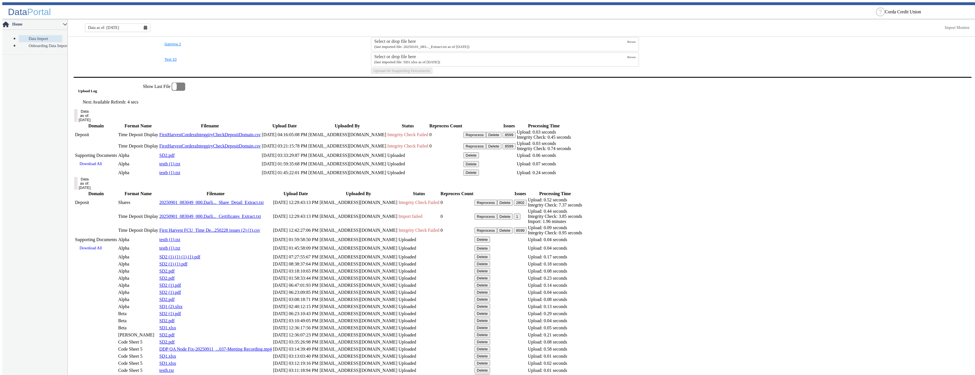
click at [501, 138] on button "Delete" at bounding box center [494, 135] width 16 height 6
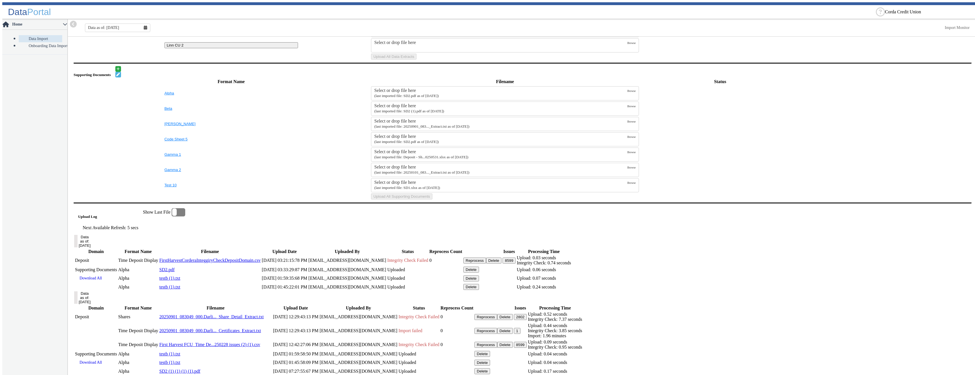
scroll to position [248, 0]
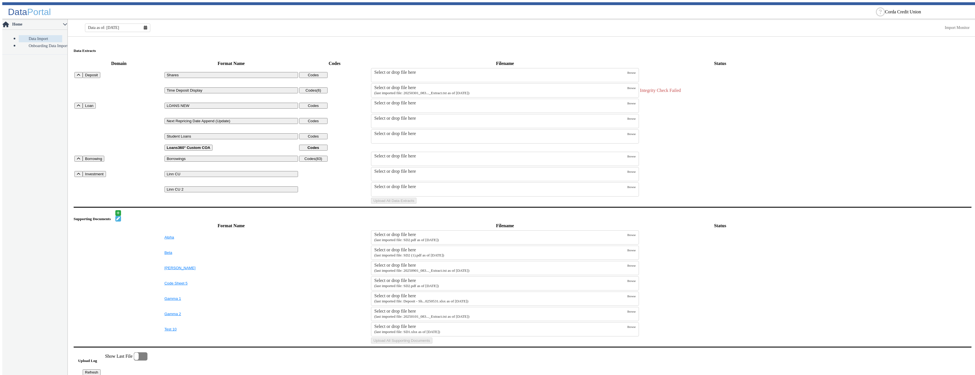
click at [469, 91] on small "(last imported file: 20250301_083..._Extract.txt as of [DATE])" at bounding box center [421, 93] width 95 height 4
click at [0, 0] on input "Select or drop file here (last imported file: 20250301_083..._Extract.txt as of…" at bounding box center [0, 0] width 0 height 0
click at [416, 204] on button "Upload All Data Extracts" at bounding box center [393, 201] width 45 height 6
